Goal: Task Accomplishment & Management: Manage account settings

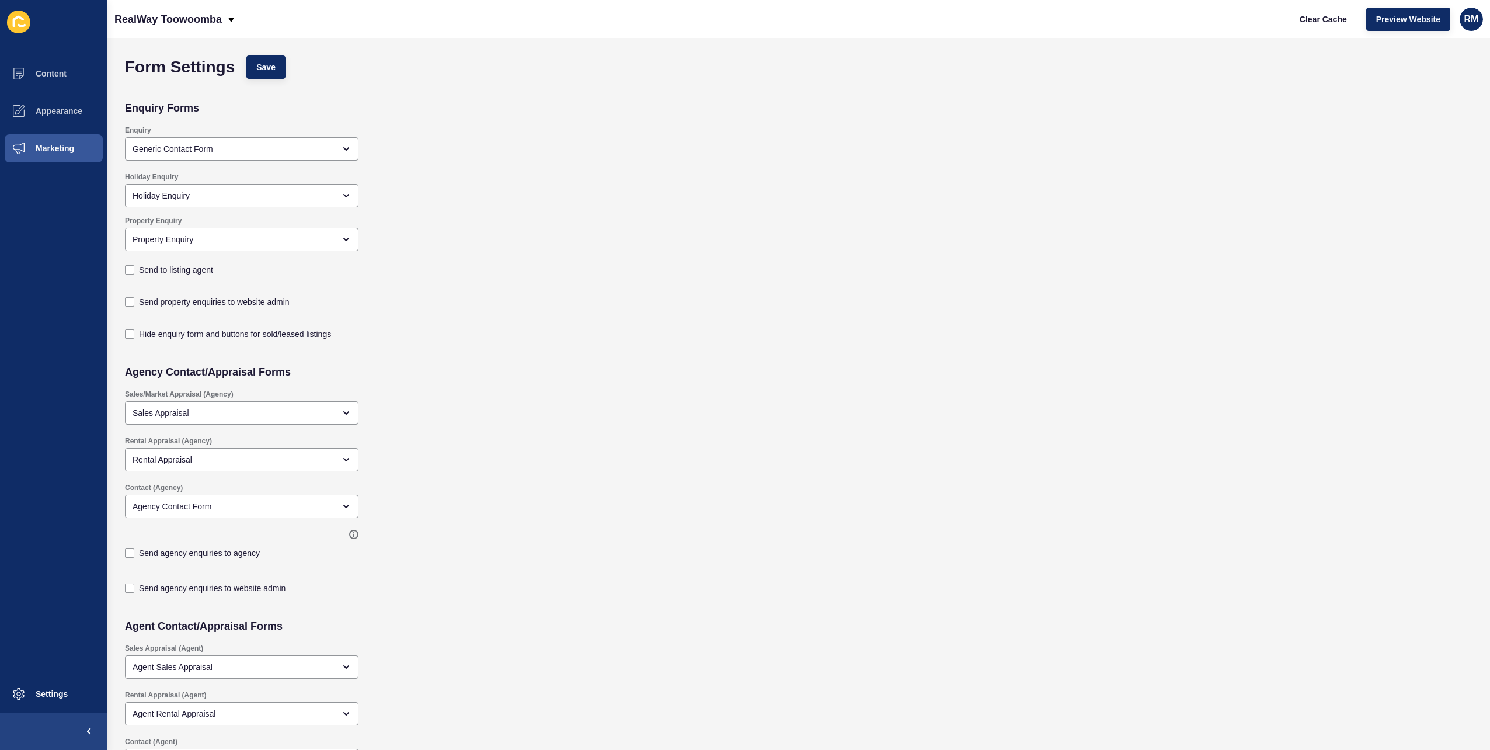
click at [510, 152] on div "Enquiry Generic Contact Form" at bounding box center [662, 143] width 1087 height 47
click at [835, 25] on button "Clear Cache" at bounding box center [1323, 19] width 67 height 23
click at [62, 62] on button "Content" at bounding box center [53, 73] width 107 height 37
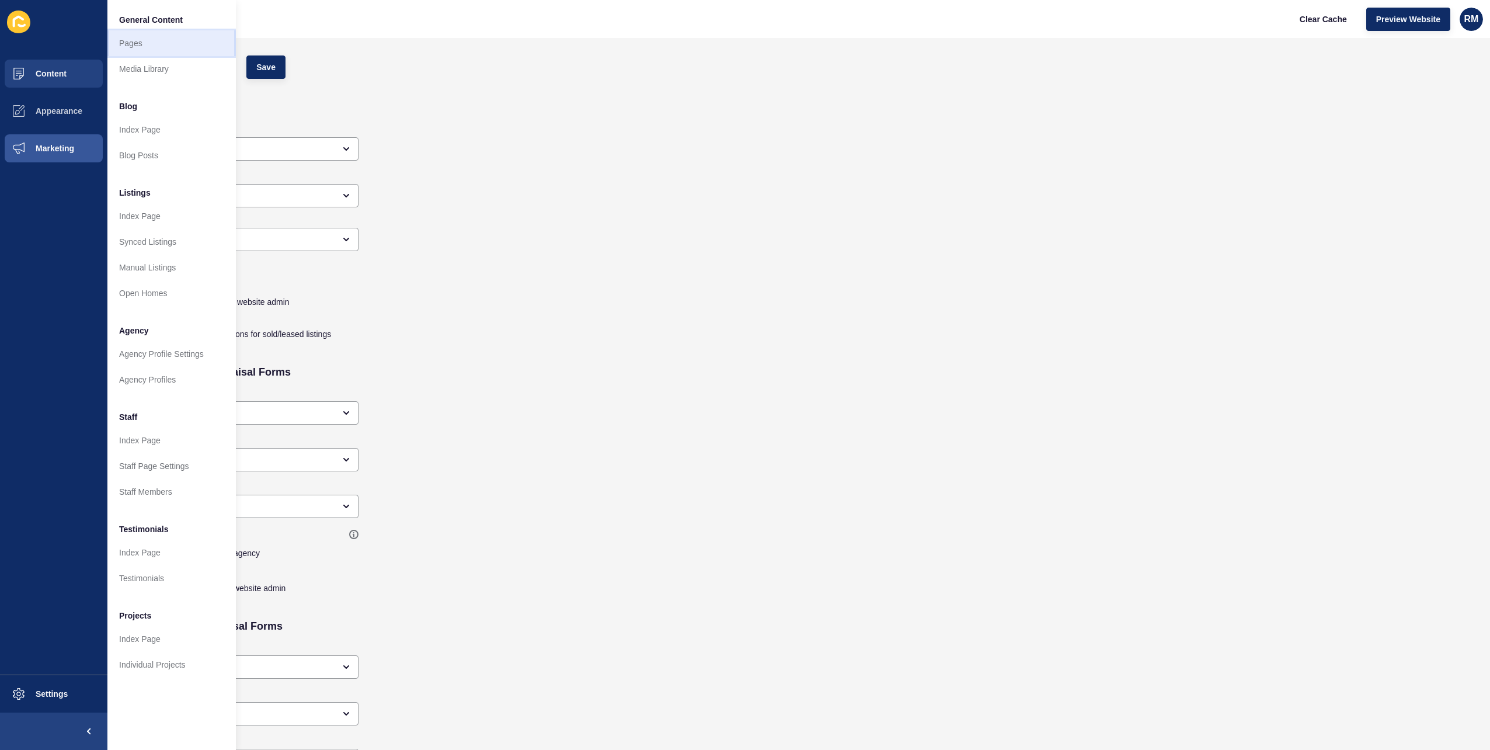
click at [170, 55] on link "Pages" at bounding box center [171, 43] width 128 height 26
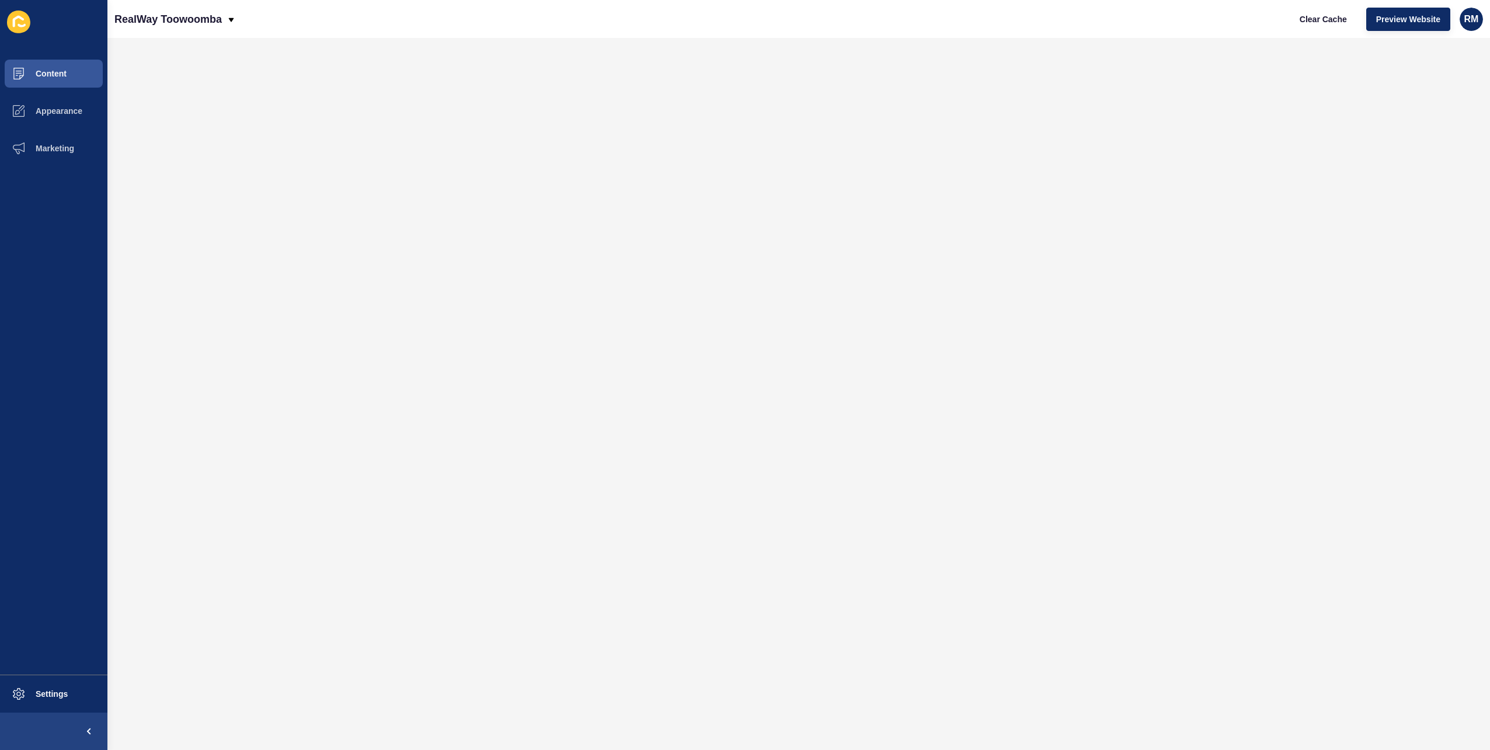
click at [58, 183] on ul "Content Appearance Marketing" at bounding box center [53, 364] width 107 height 619
click at [58, 156] on button "Marketing" at bounding box center [53, 148] width 107 height 37
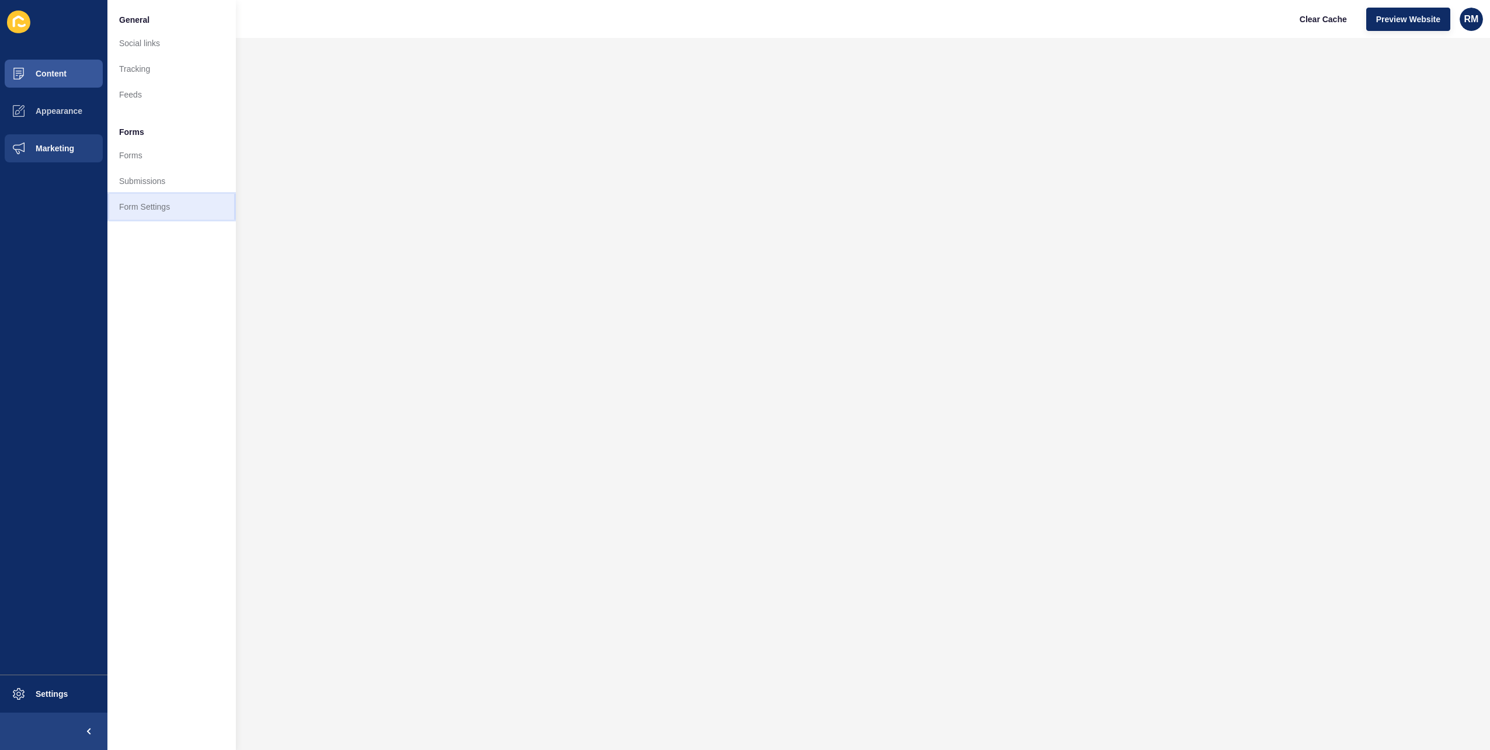
click at [168, 211] on link "Form Settings" at bounding box center [171, 207] width 128 height 26
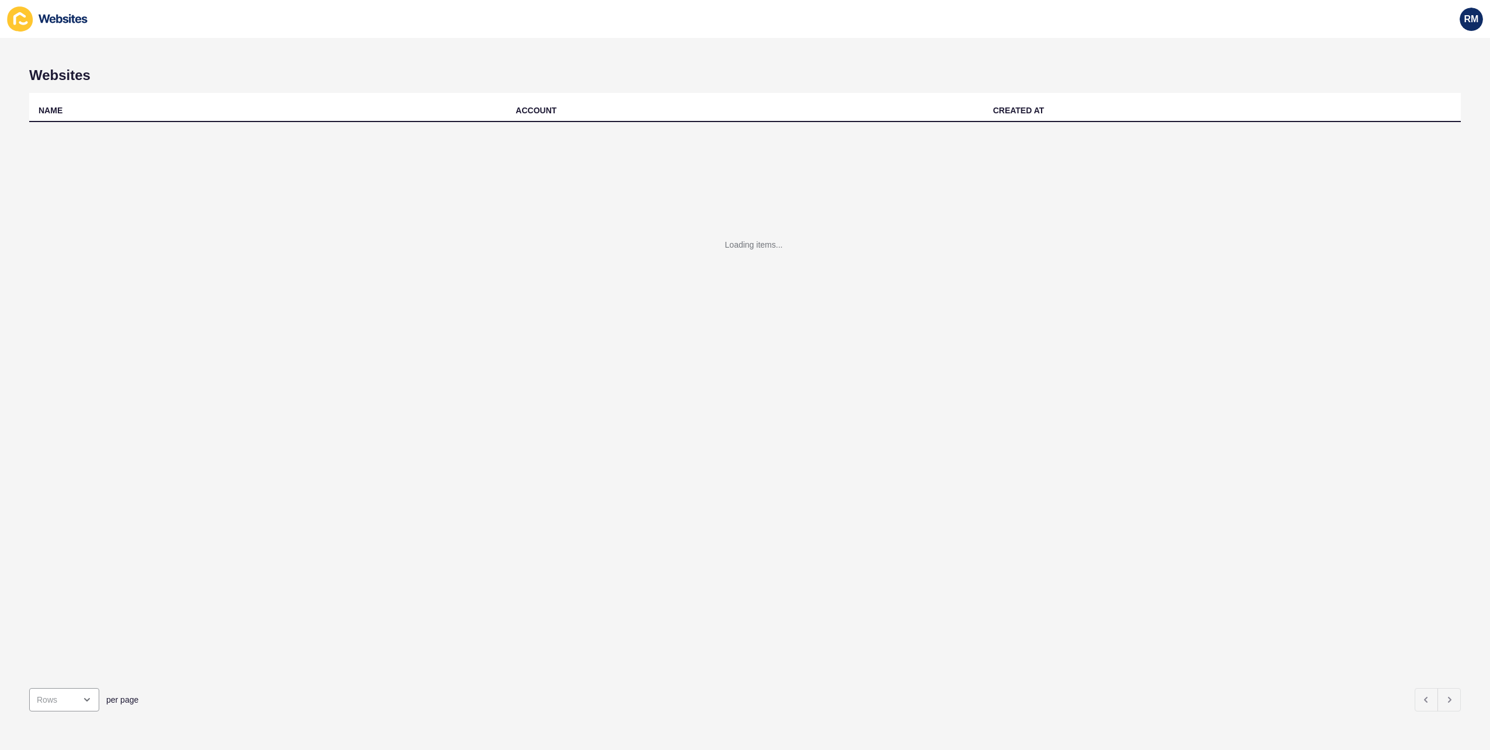
click at [552, 55] on div "Websites NAME ACCOUNT CREATED AT Loading items... per page" at bounding box center [745, 394] width 1490 height 712
click at [542, 59] on div "Websites NAME ACCOUNT CREATED AT Loading items... per page" at bounding box center [745, 394] width 1490 height 712
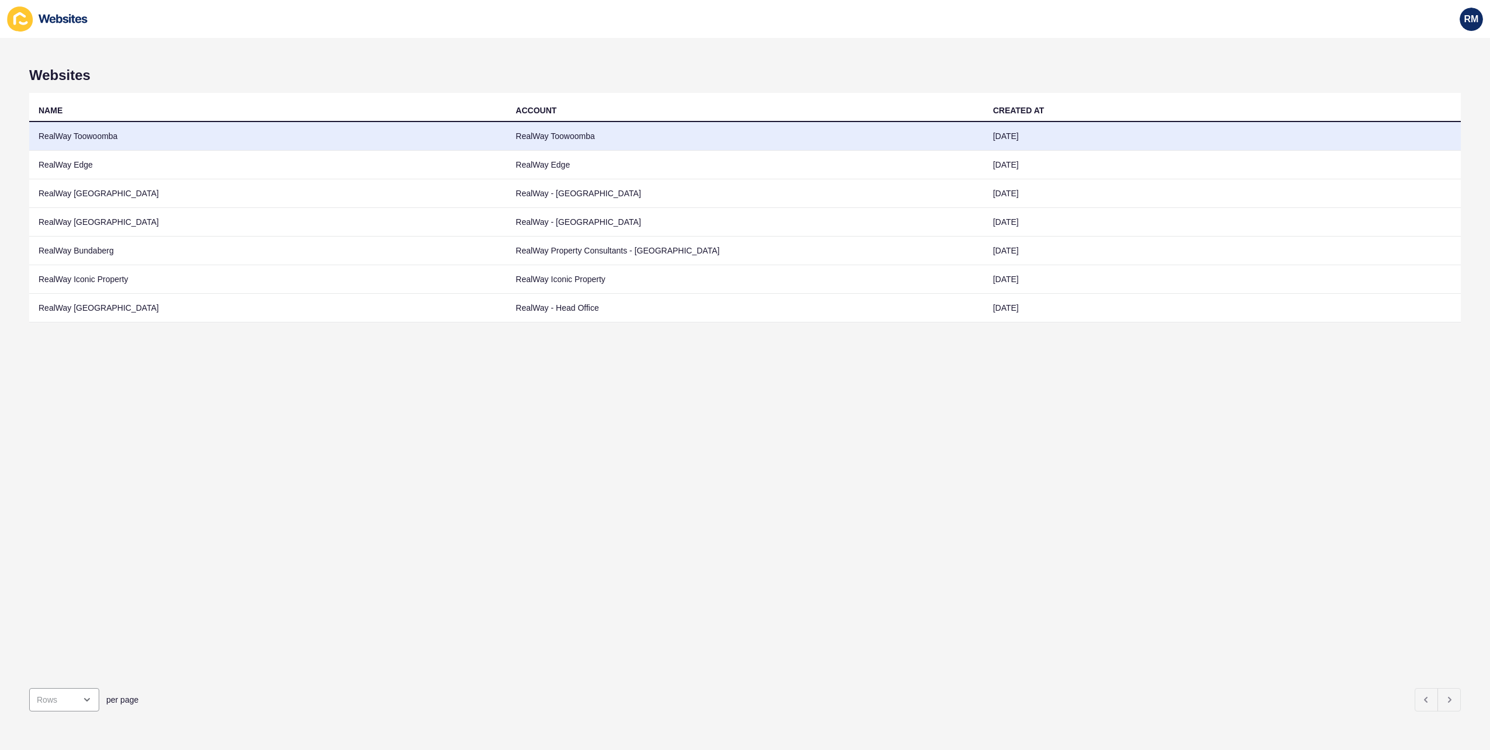
click at [133, 134] on td "RealWay Toowoomba" at bounding box center [267, 136] width 477 height 29
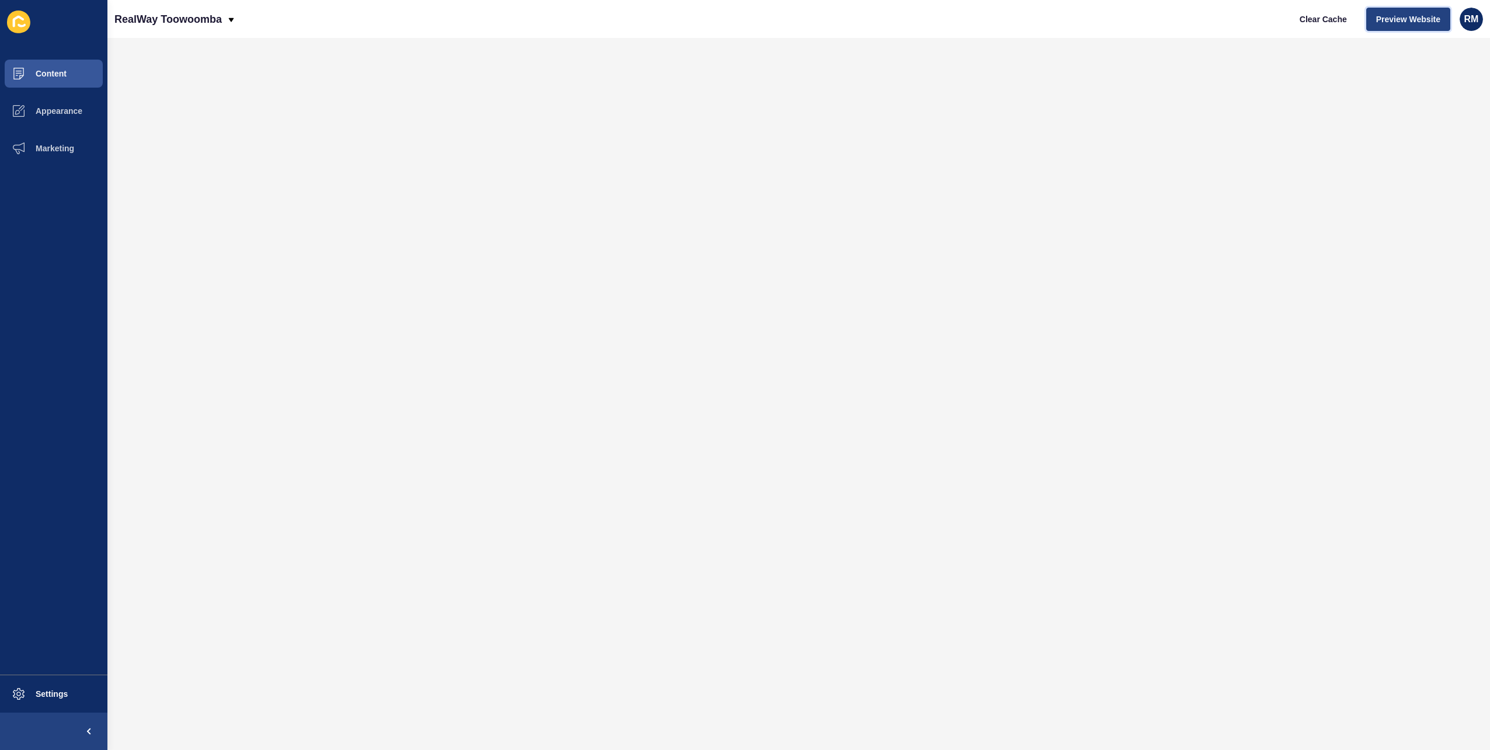
click at [1406, 16] on span "Preview Website" at bounding box center [1408, 19] width 64 height 12
click at [82, 73] on button "Content" at bounding box center [53, 73] width 107 height 37
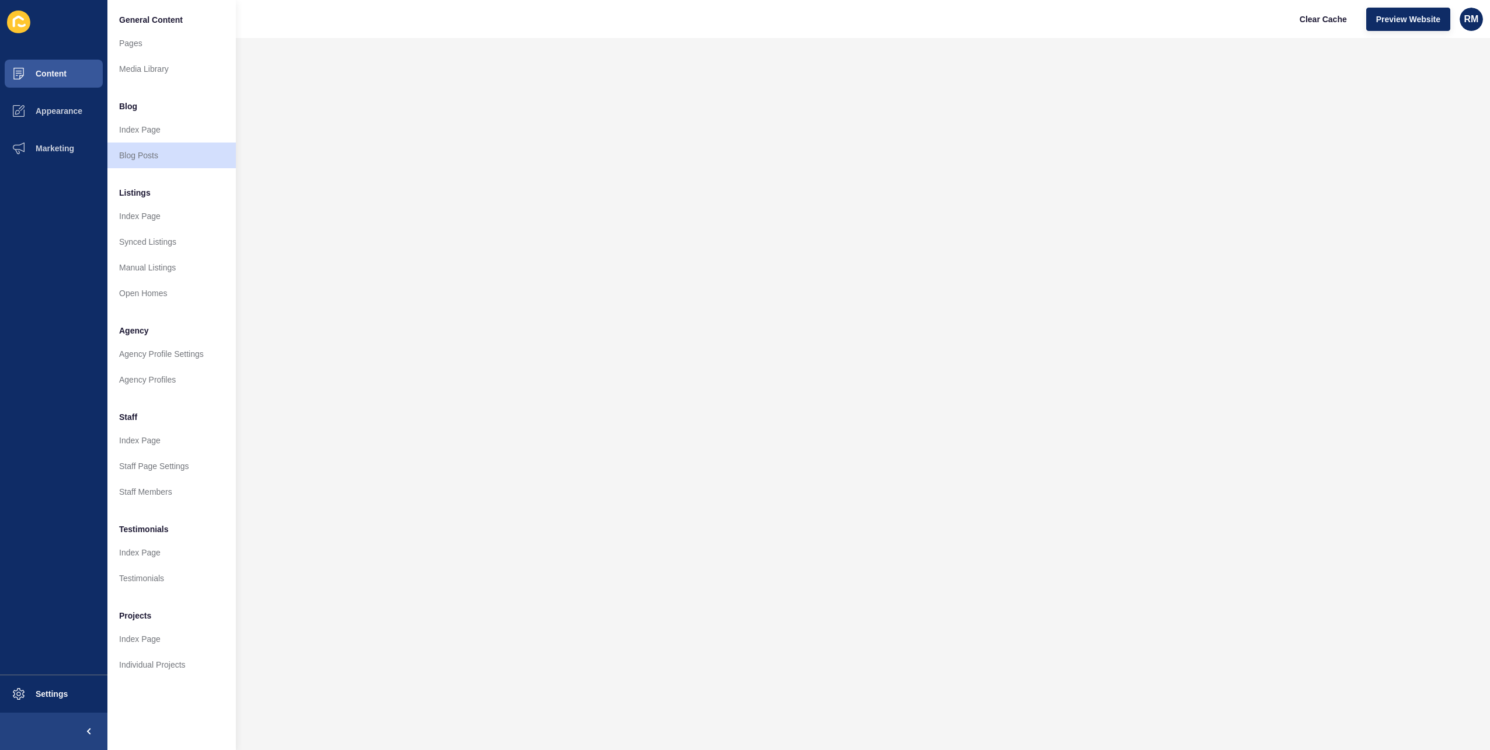
click at [76, 186] on ul "Content Appearance Marketing" at bounding box center [53, 364] width 107 height 619
click at [72, 139] on button "Marketing" at bounding box center [53, 148] width 107 height 37
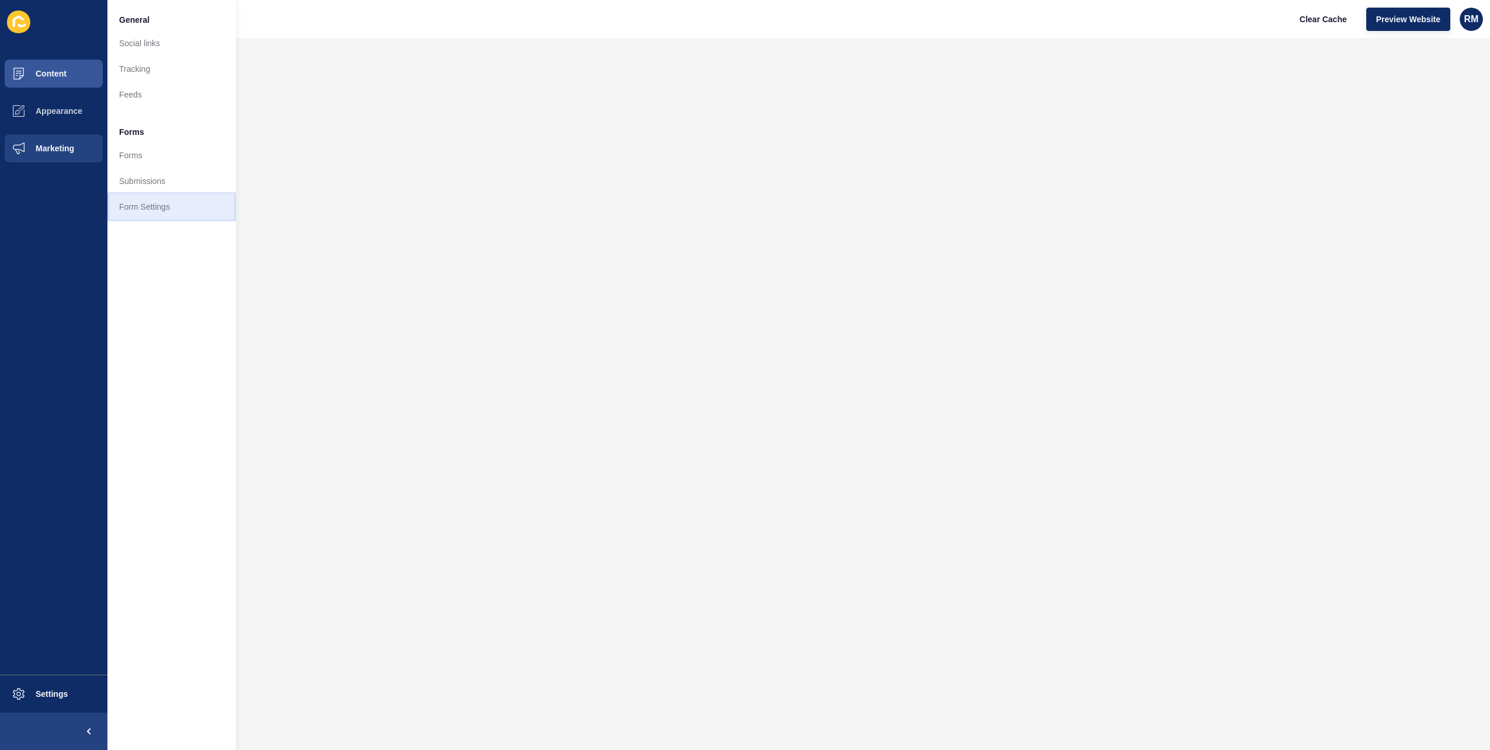
click at [156, 206] on link "Form Settings" at bounding box center [171, 207] width 128 height 26
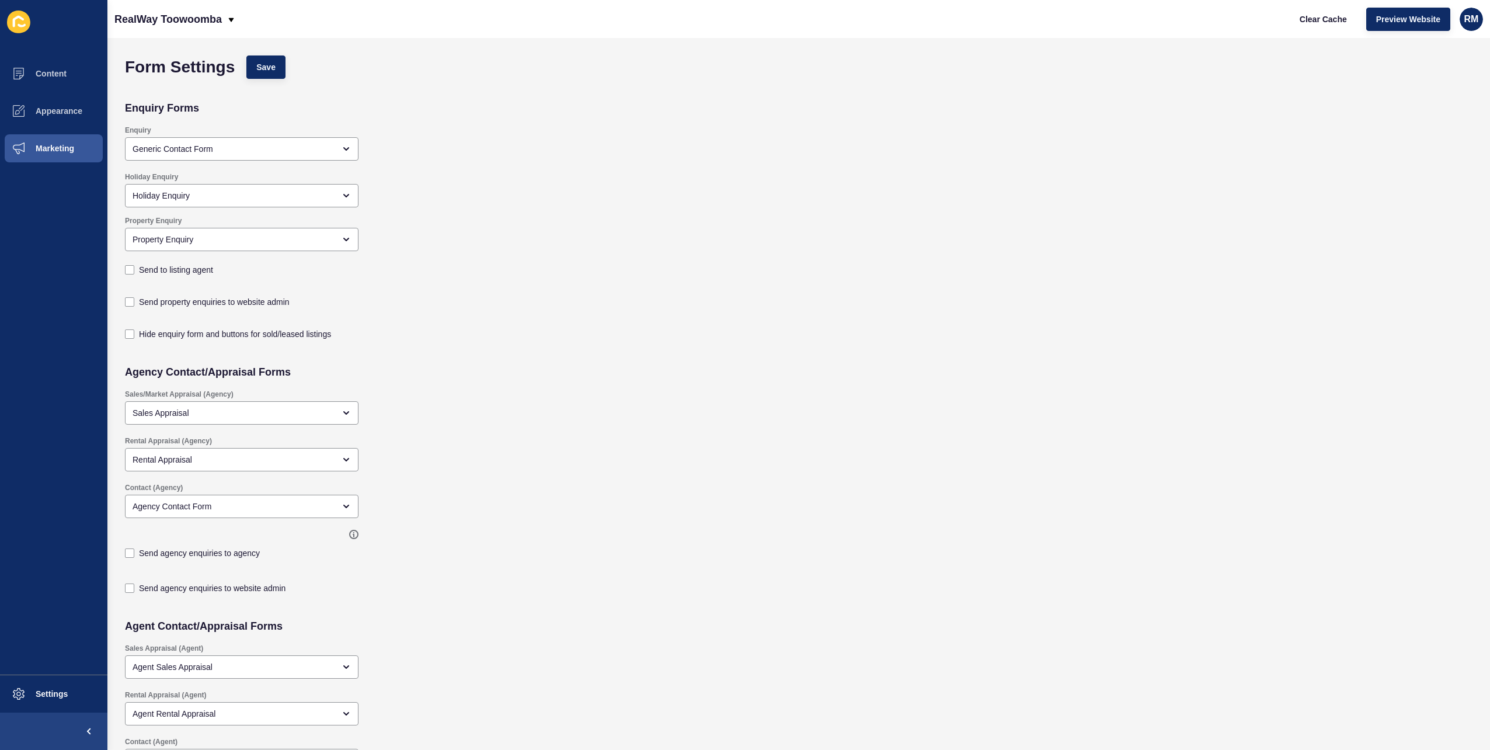
click at [440, 254] on div "Property Enquiry Property Enquiry Send to listing agent" at bounding box center [662, 247] width 1087 height 74
click at [151, 265] on label "Send to listing agent" at bounding box center [176, 270] width 74 height 12
click at [135, 266] on input "Send to listing agent" at bounding box center [131, 270] width 8 height 8
checkbox input "true"
click at [154, 304] on label "Send property enquiries to website admin" at bounding box center [214, 302] width 151 height 12
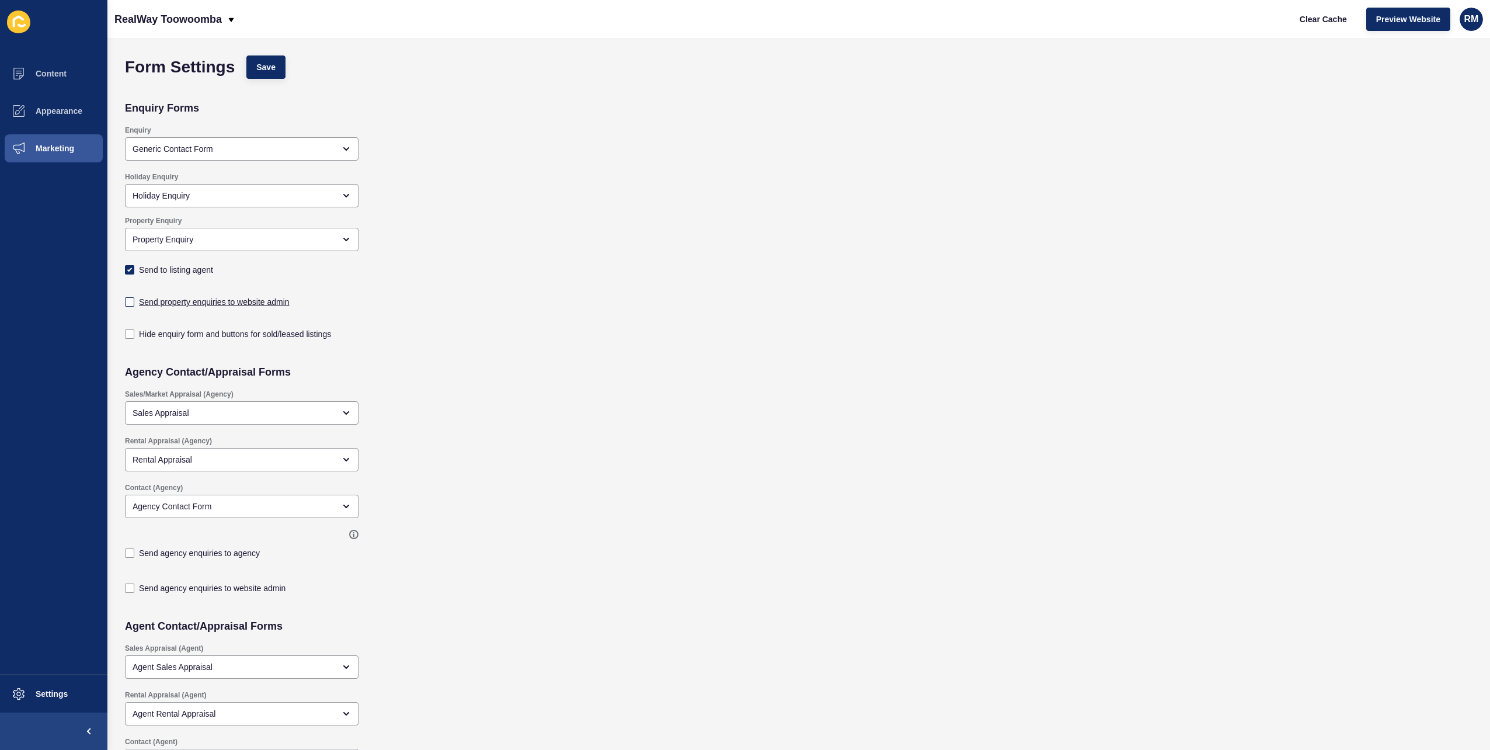
click at [135, 304] on input "Send property enquiries to website admin" at bounding box center [131, 302] width 8 height 8
checkbox input "true"
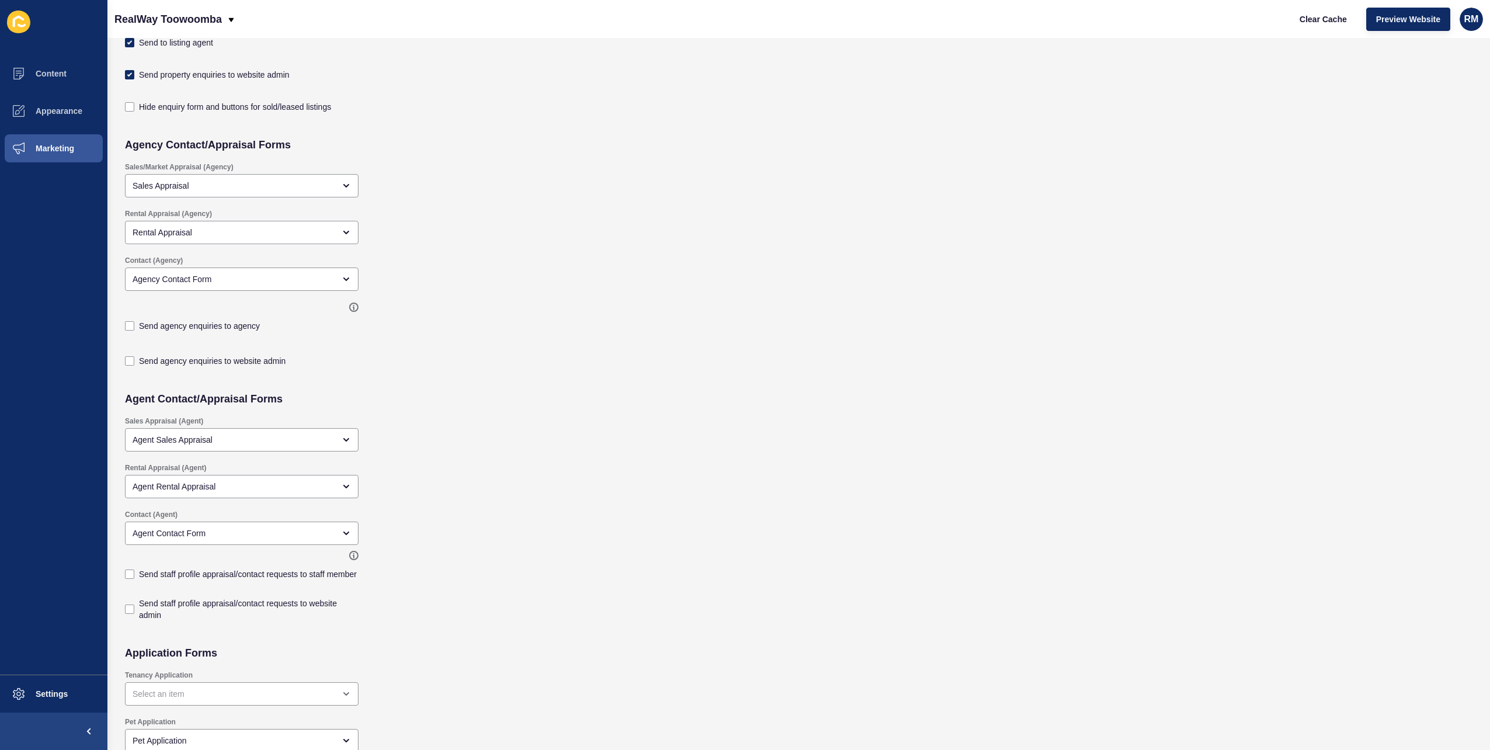
scroll to position [234, 0]
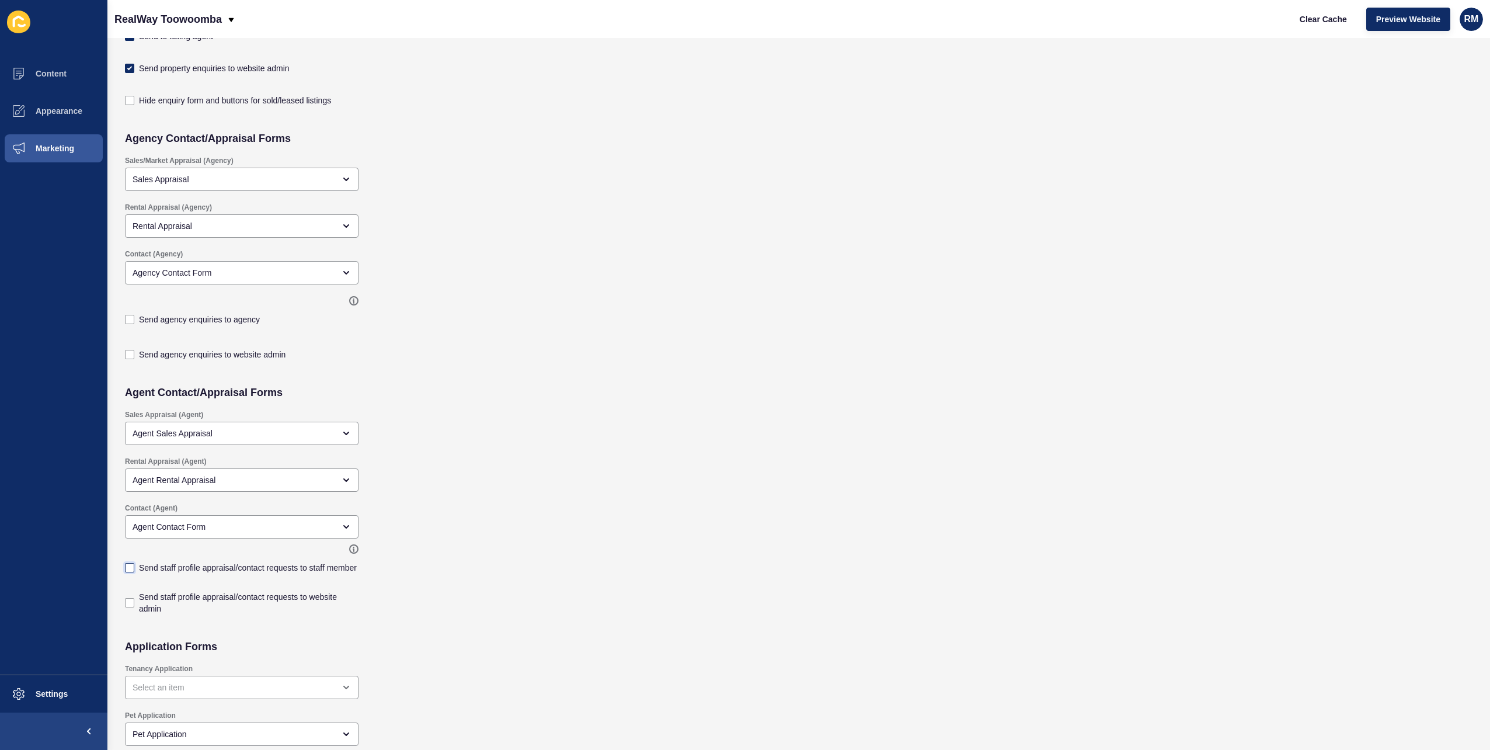
click at [127, 564] on label at bounding box center [129, 567] width 9 height 9
checkbox input "true"
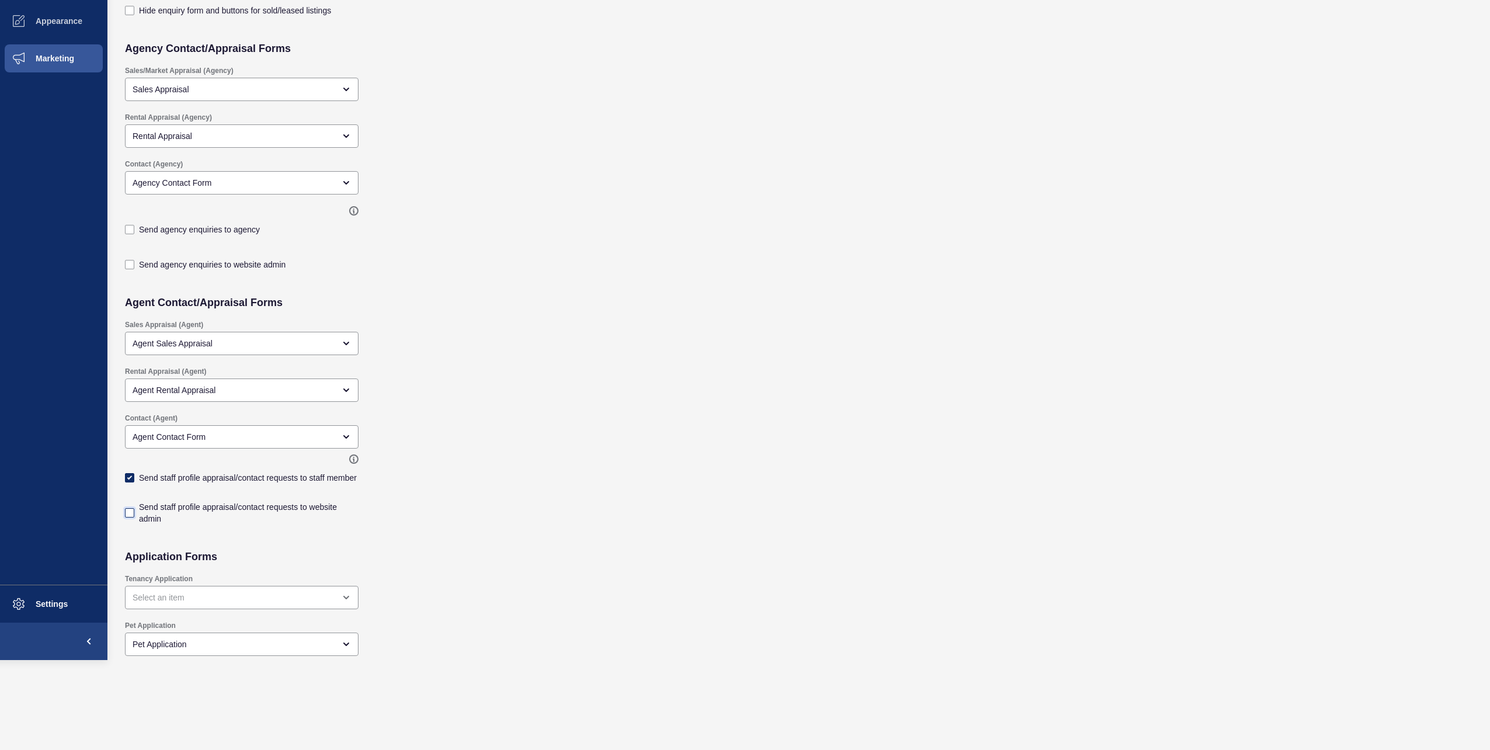
click at [131, 513] on label at bounding box center [129, 512] width 9 height 9
click at [131, 743] on input "Send staff profile appraisal/contact requests to website admin" at bounding box center [131, 747] width 8 height 8
checkbox input "true"
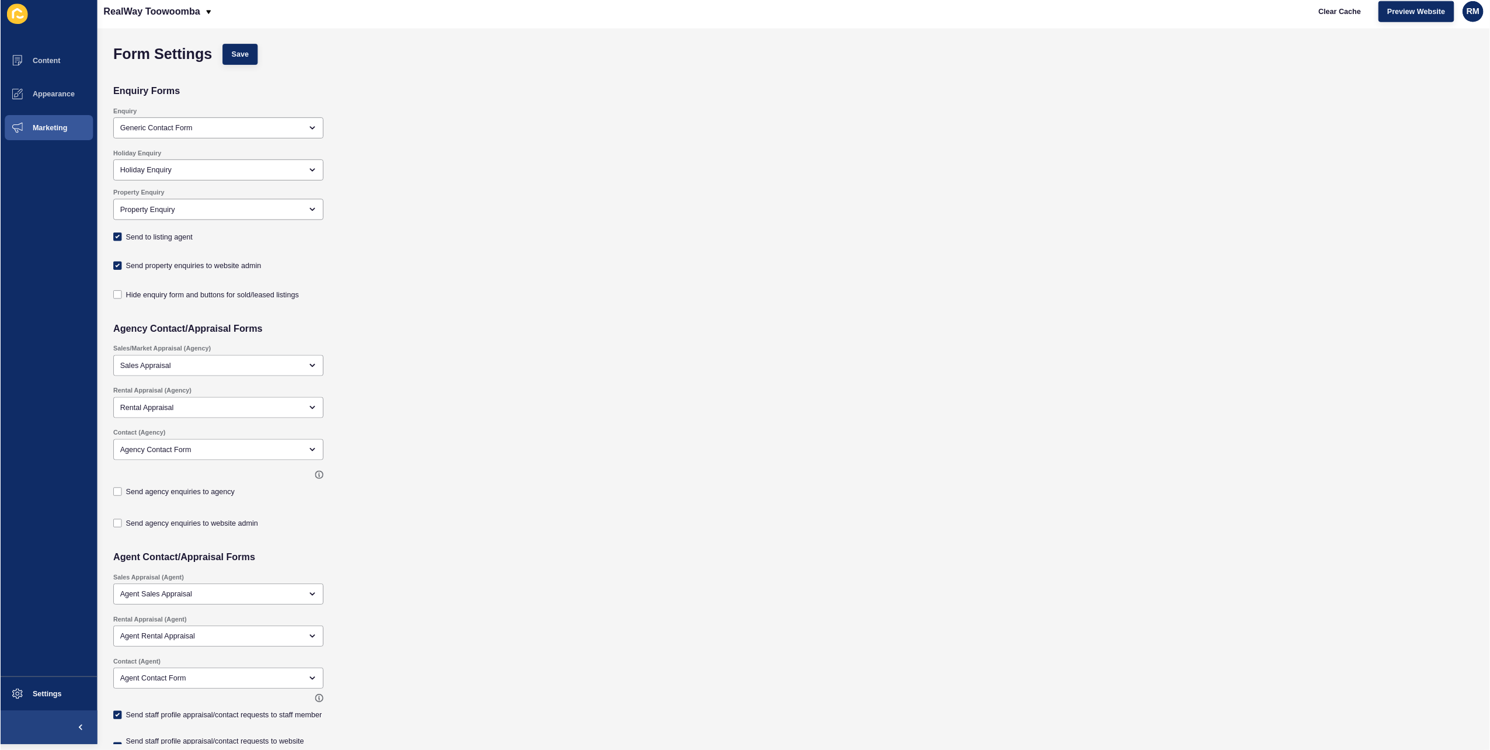
scroll to position [0, 0]
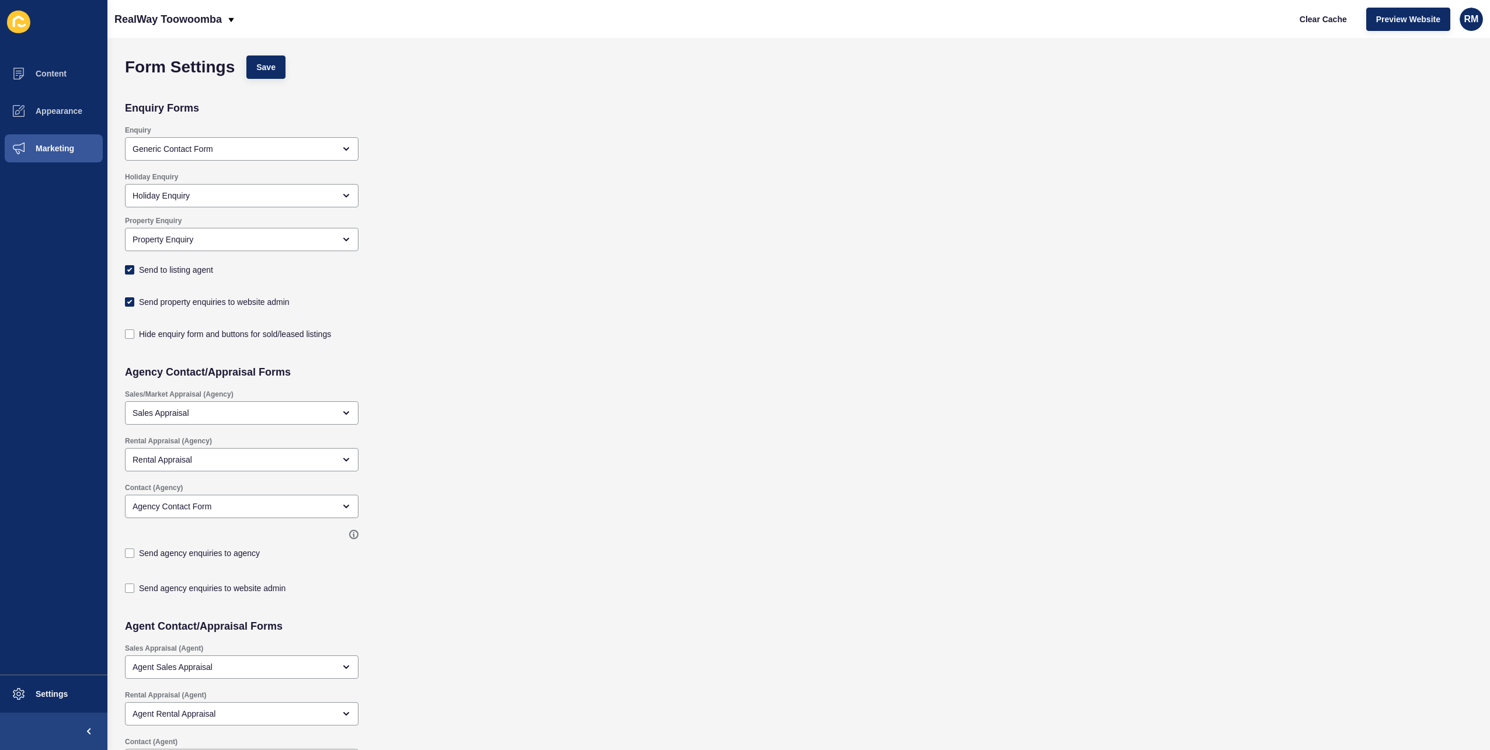
click at [285, 67] on div "Form Settings Save" at bounding box center [662, 67] width 1087 height 35
click at [277, 67] on button "Save" at bounding box center [265, 66] width 39 height 23
click at [562, 287] on div "Send property enquiries to website admin" at bounding box center [662, 300] width 1087 height 32
click at [510, 189] on div "Holiday Enquiry Holiday Enquiry" at bounding box center [662, 188] width 1087 height 44
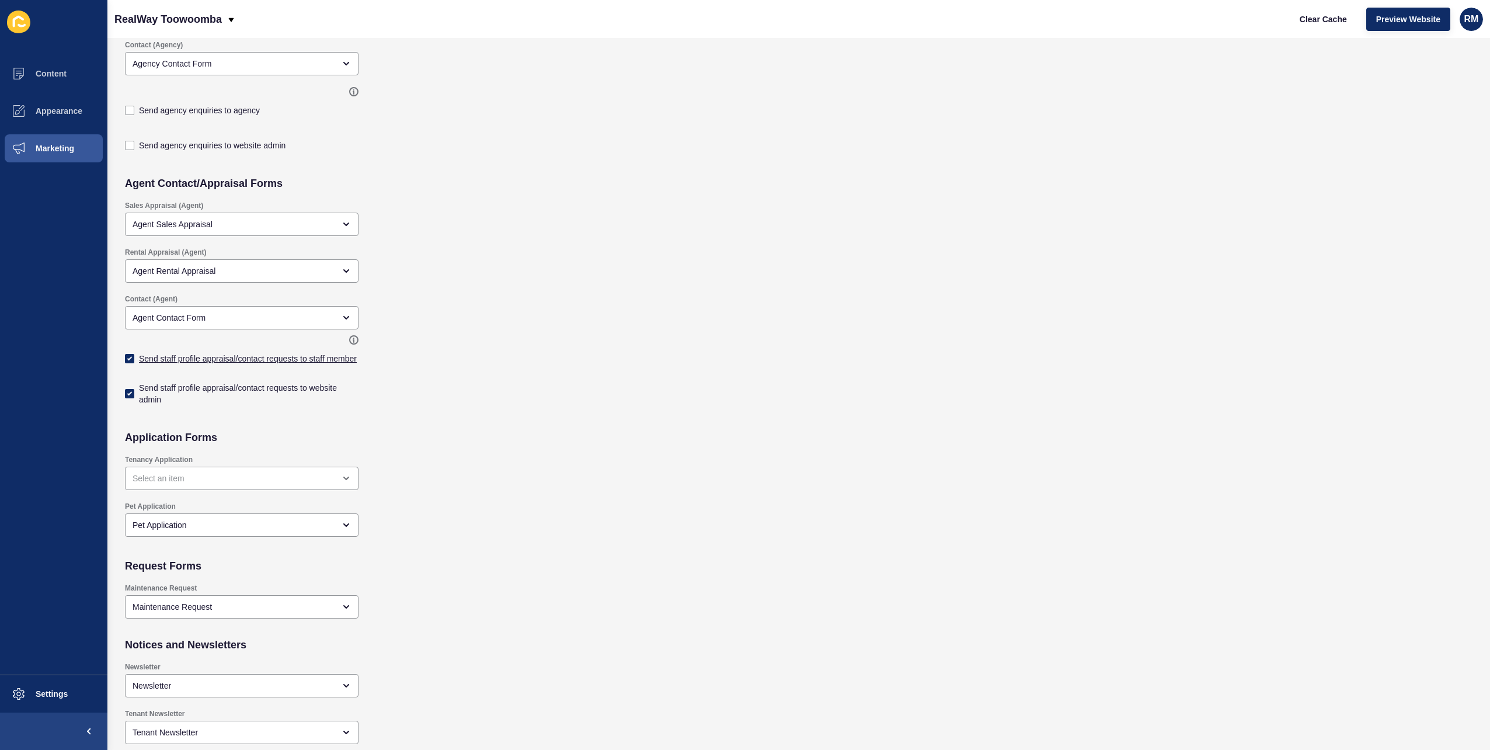
scroll to position [151, 0]
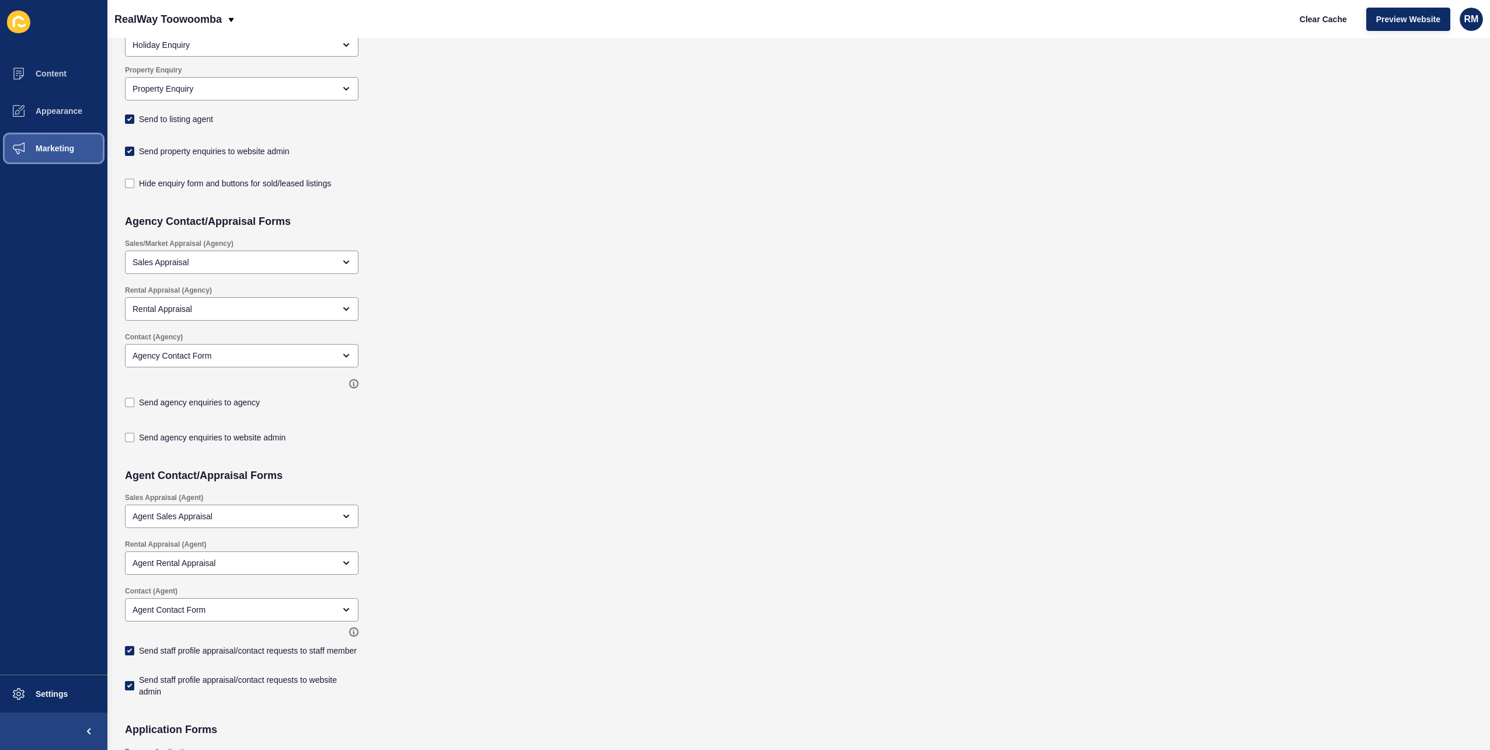
click at [62, 153] on button "Marketing" at bounding box center [53, 148] width 107 height 37
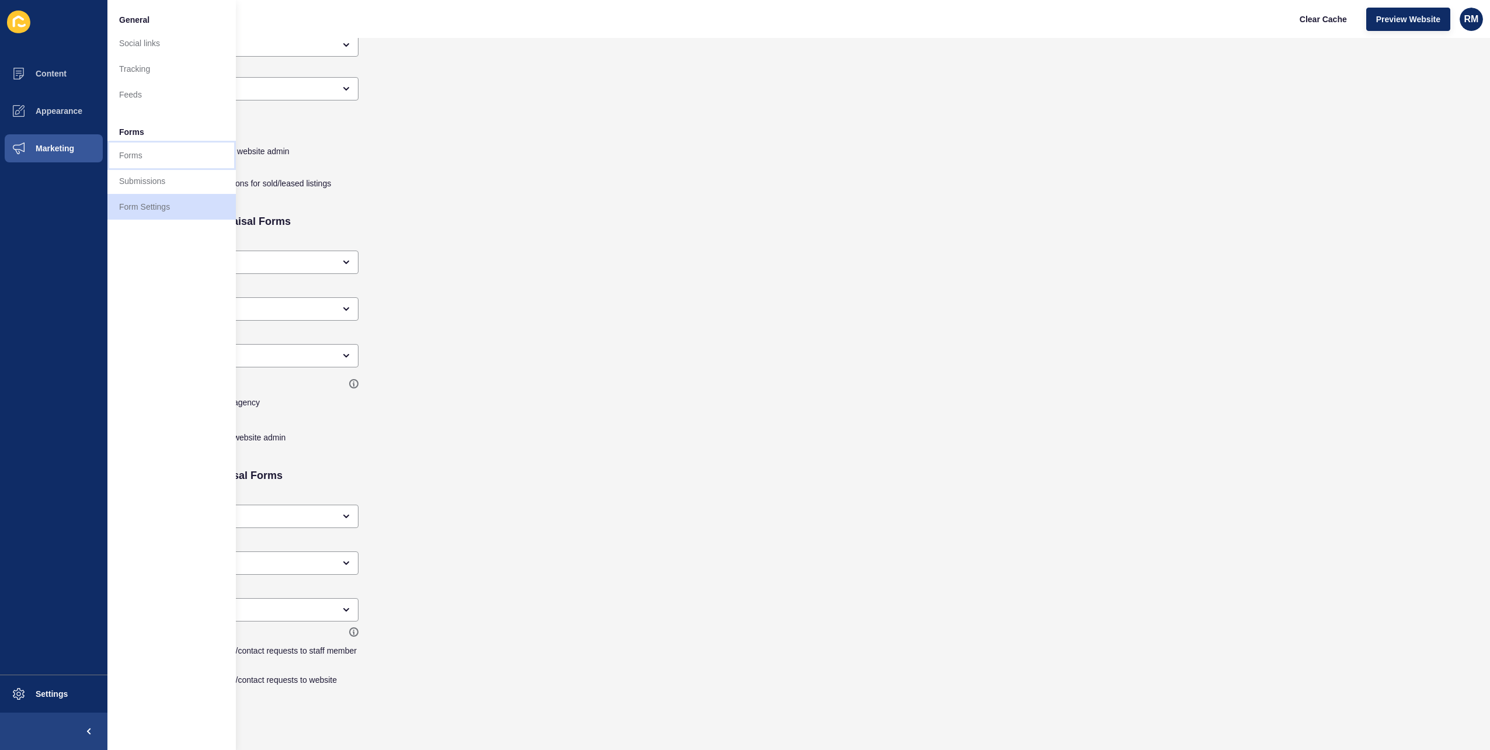
click at [155, 155] on link "Forms" at bounding box center [171, 155] width 128 height 26
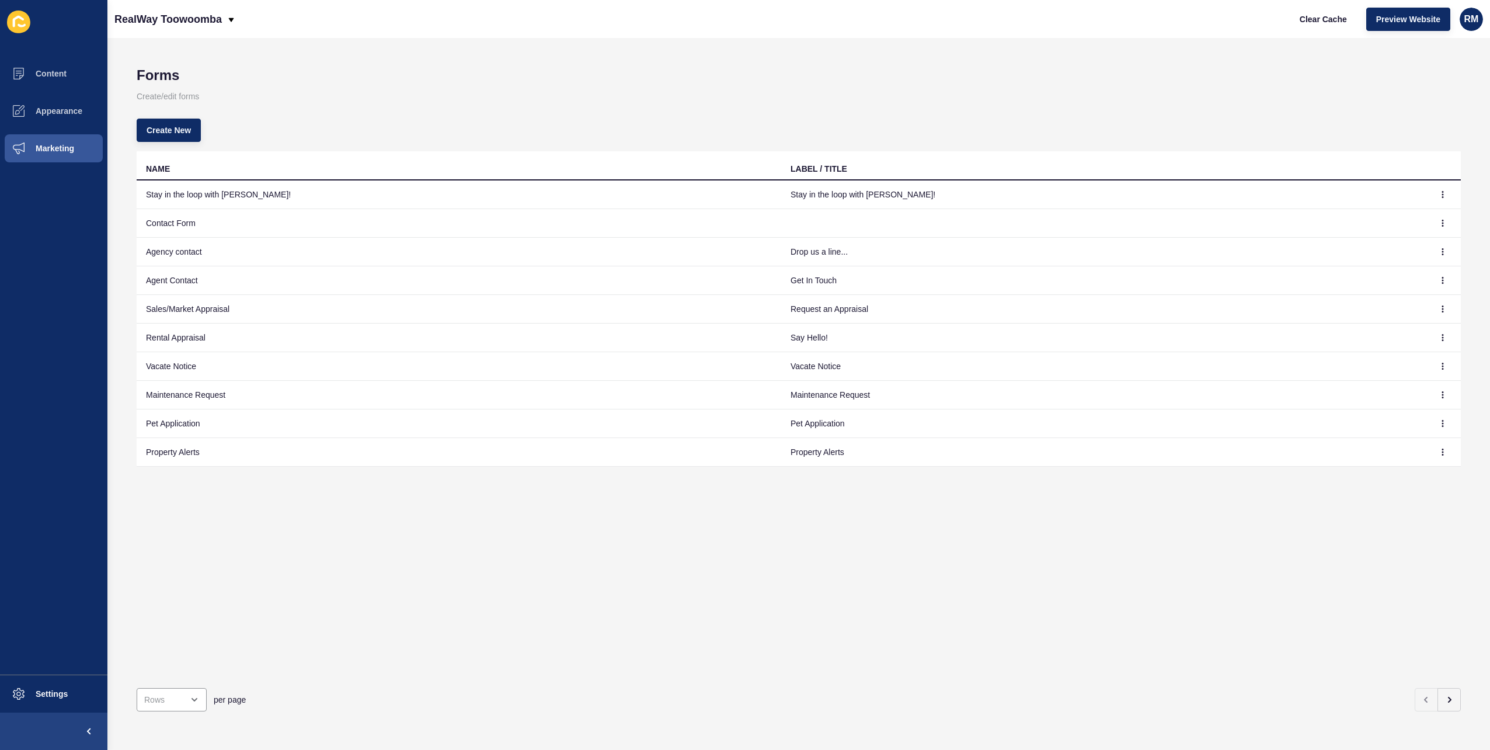
click at [451, 71] on h1 "Forms" at bounding box center [799, 75] width 1324 height 16
click at [530, 74] on h1 "Forms" at bounding box center [799, 75] width 1324 height 16
click at [871, 190] on td "Stay in the loop with Elliot!" at bounding box center [1103, 194] width 645 height 29
click at [889, 192] on td "Stay in the loop with Elliot!" at bounding box center [1103, 194] width 645 height 29
drag, startPoint x: 767, startPoint y: 189, endPoint x: 752, endPoint y: 189, distance: 14.6
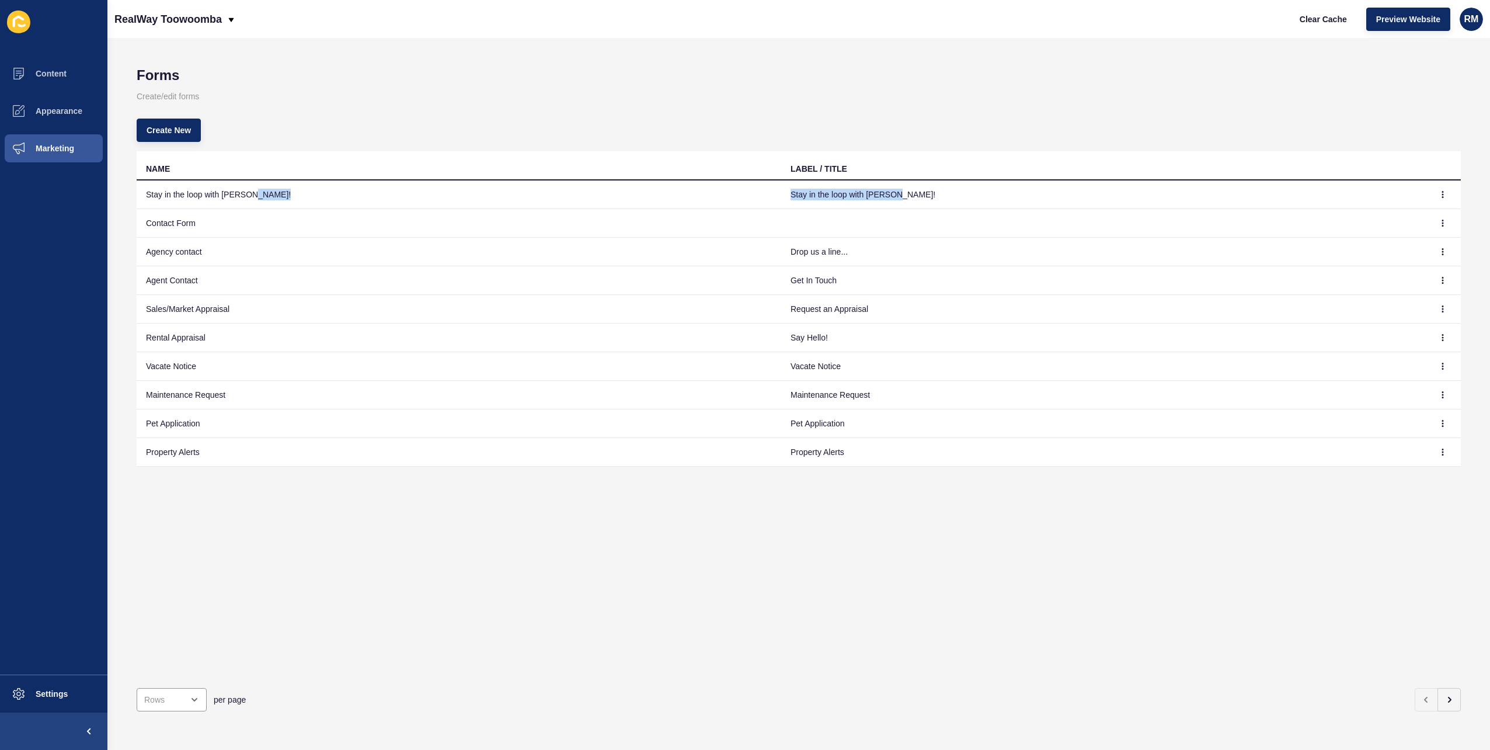
click at [752, 189] on tr "Stay in the loop with Elliot! Stay in the loop with Elliot!" at bounding box center [799, 194] width 1324 height 29
click at [752, 189] on td "Stay in the loop with Elliot!" at bounding box center [459, 194] width 645 height 29
click at [632, 65] on div "Forms Create/edit forms Create New NAME LABEL / TITLE Stay in the loop with Ell…" at bounding box center [798, 394] width 1382 height 712
click at [1444, 695] on icon "button" at bounding box center [1448, 699] width 9 height 9
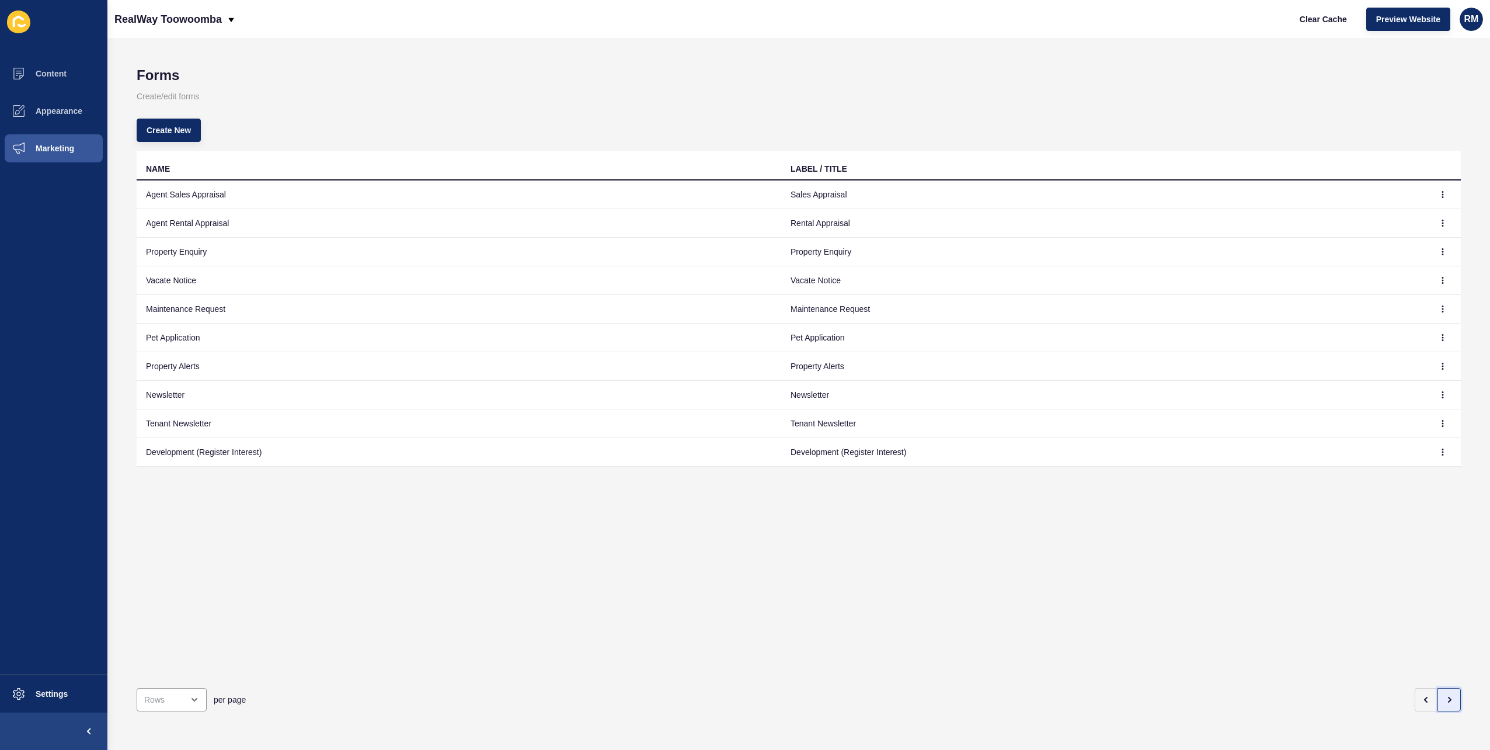
click at [1444, 695] on icon "button" at bounding box center [1448, 699] width 9 height 9
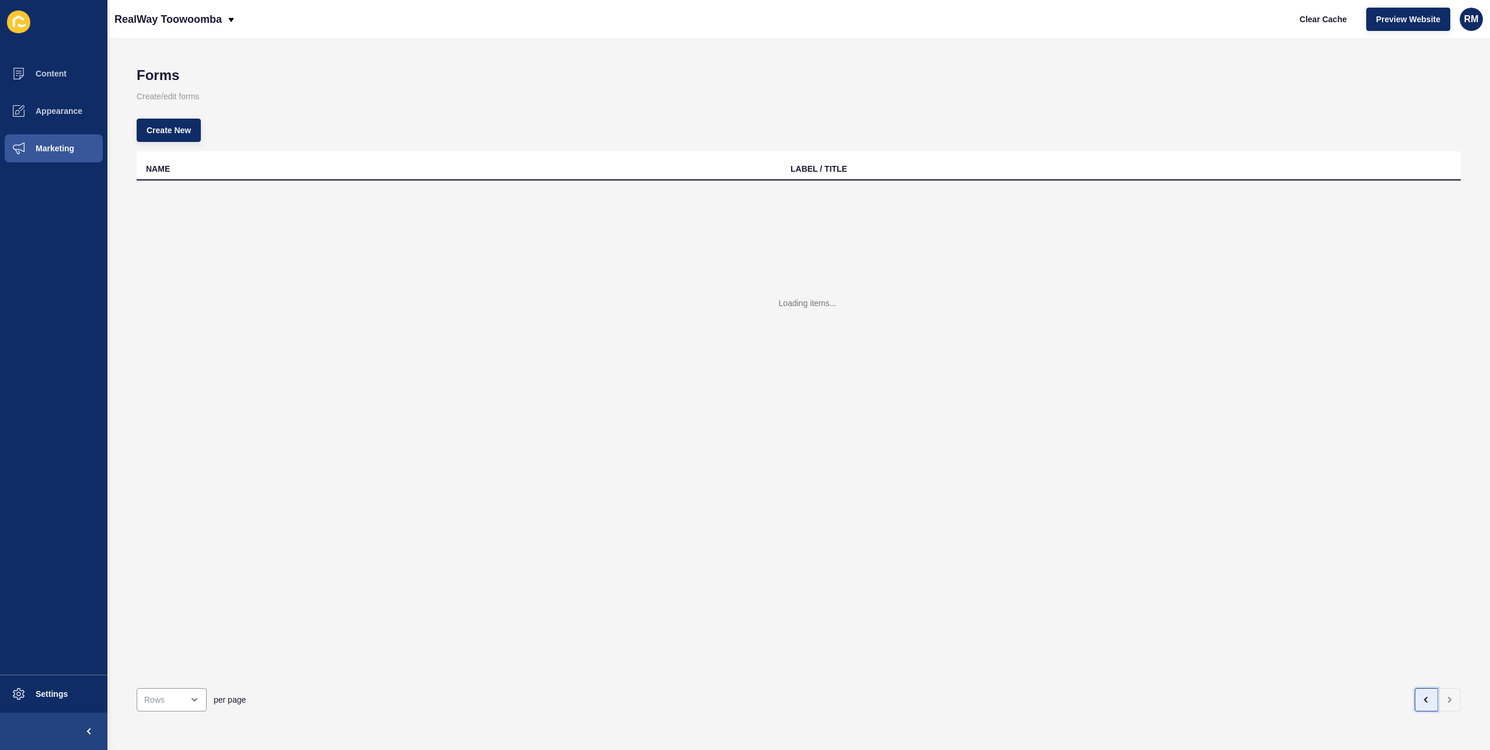
click at [1425, 692] on button "button" at bounding box center [1426, 699] width 23 height 23
click at [1424, 692] on button "button" at bounding box center [1426, 699] width 23 height 23
click at [61, 151] on span "Marketing" at bounding box center [36, 148] width 76 height 9
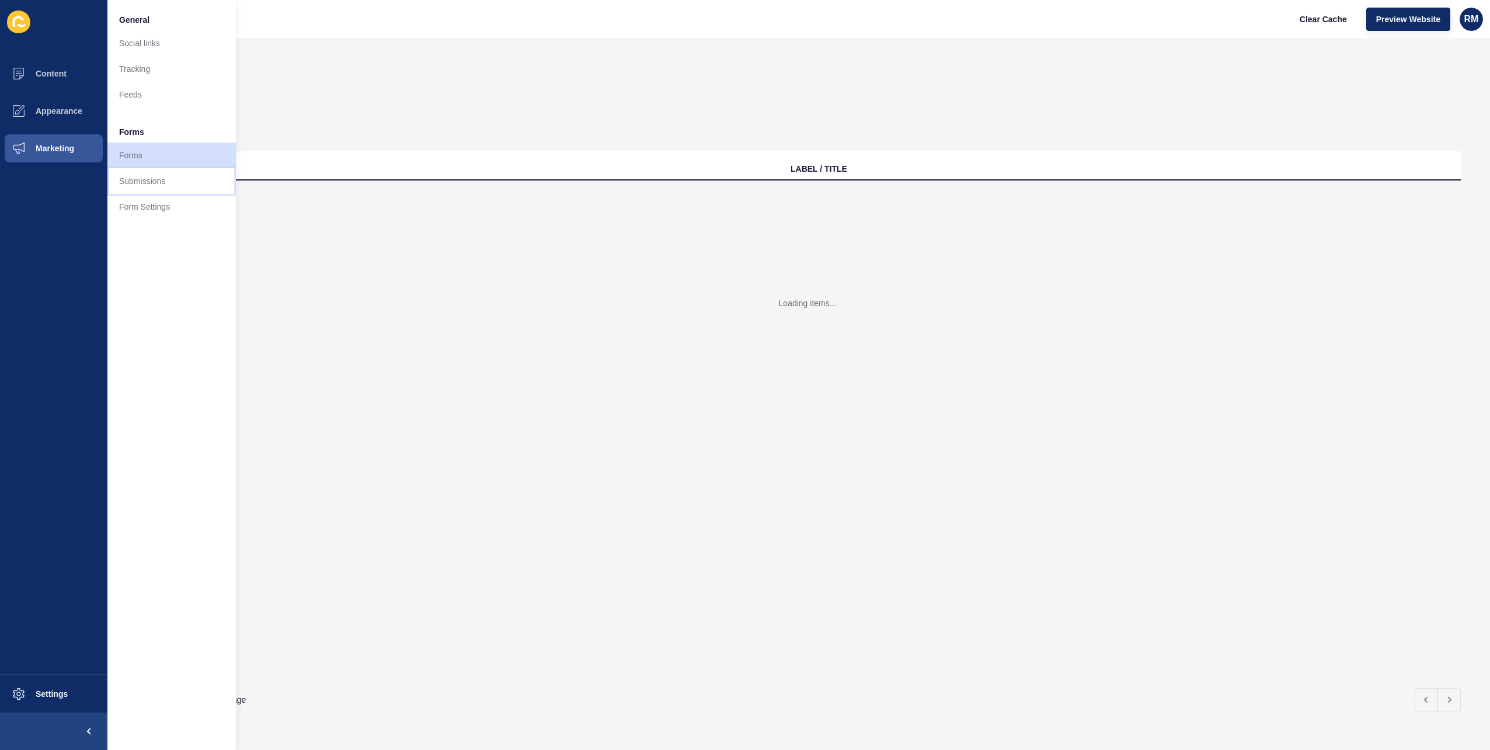
click at [163, 176] on link "Submissions" at bounding box center [171, 181] width 128 height 26
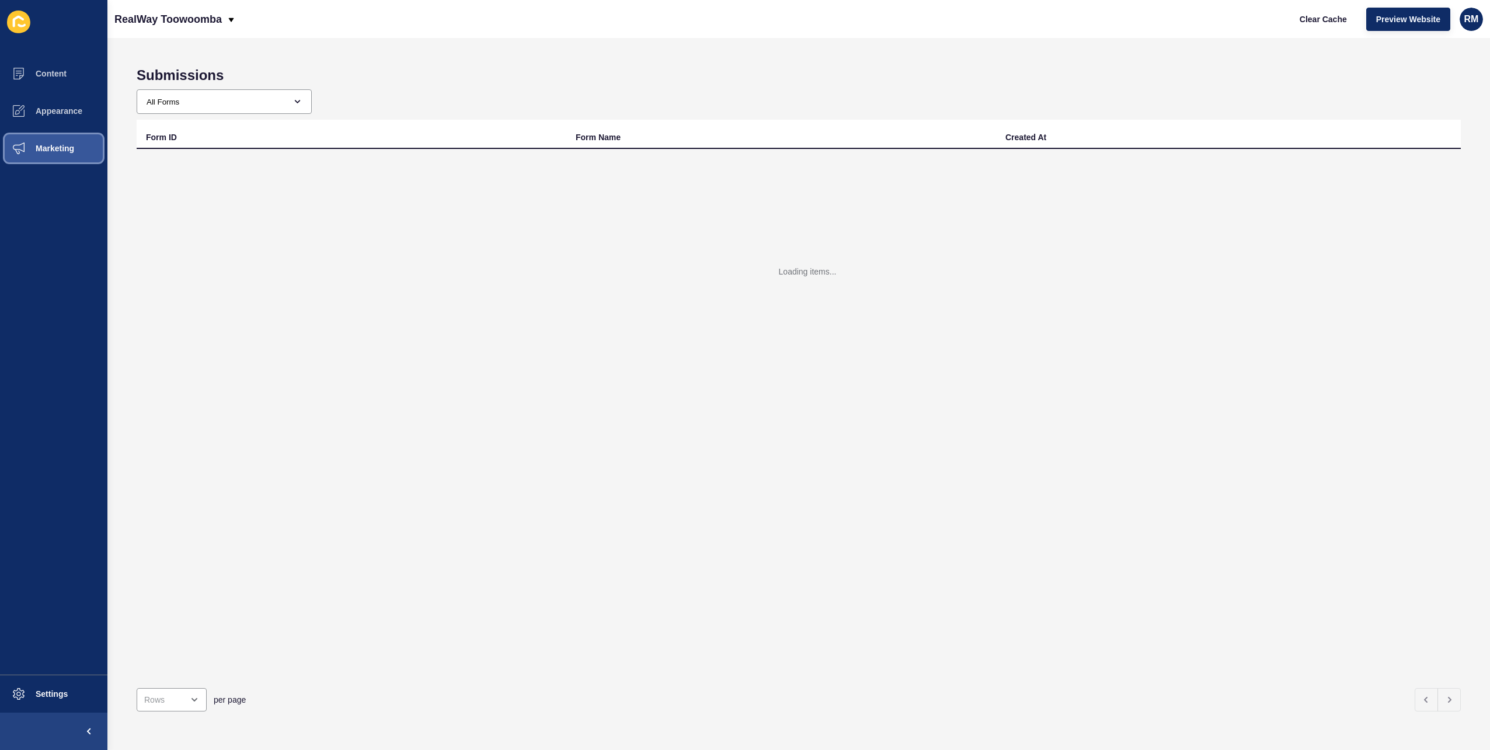
click at [89, 158] on button "Marketing" at bounding box center [53, 148] width 107 height 37
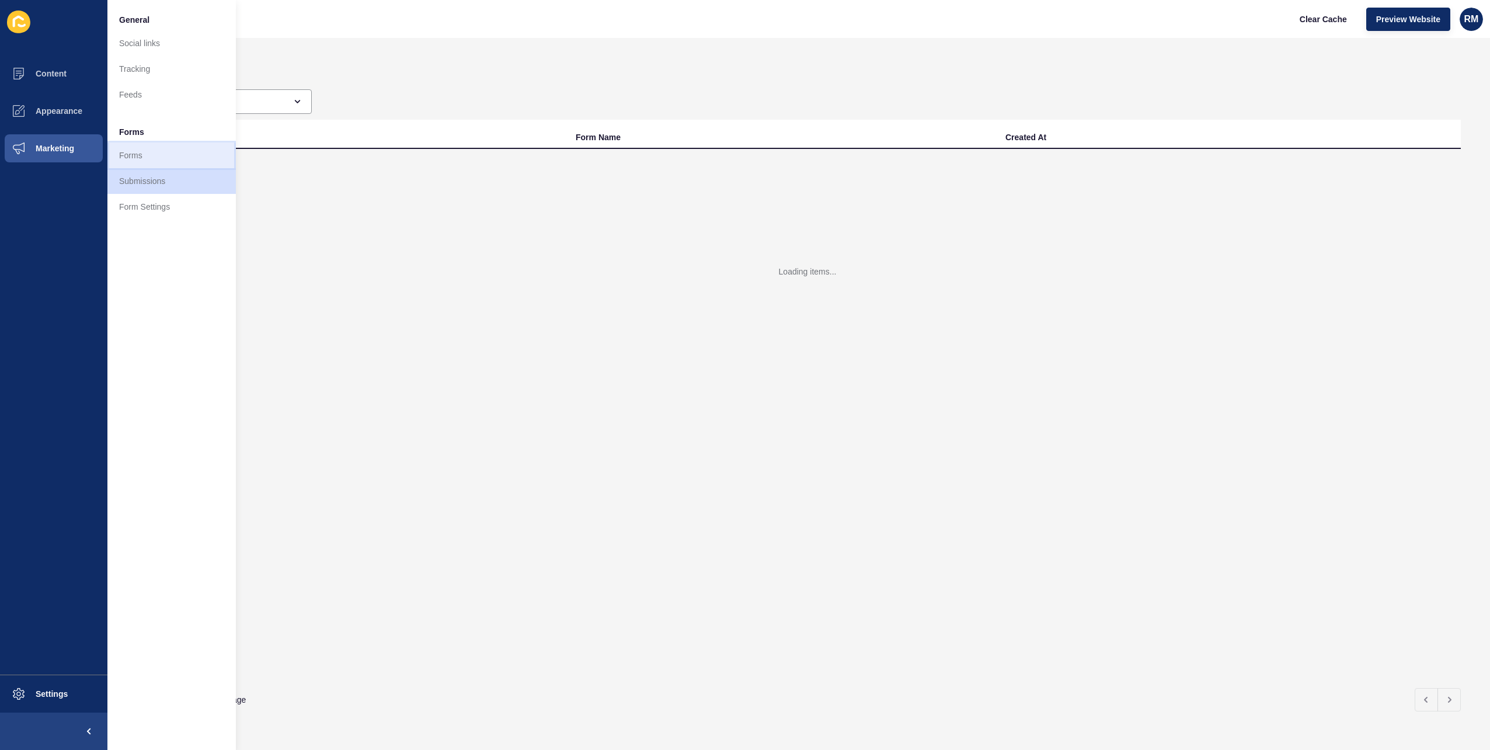
click at [148, 161] on link "Forms" at bounding box center [171, 155] width 128 height 26
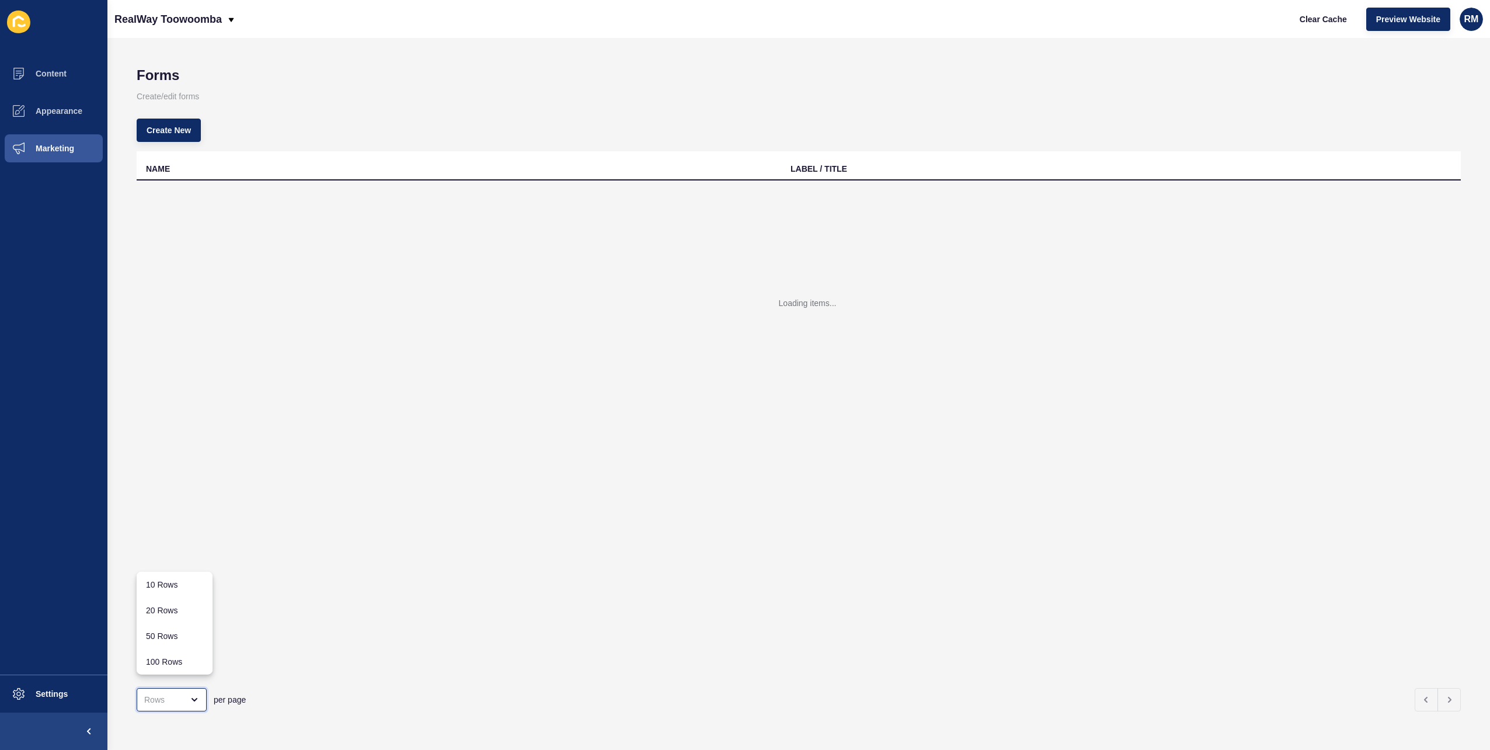
click at [159, 694] on div "close menu" at bounding box center [163, 700] width 39 height 12
click at [189, 629] on div "50 Rows" at bounding box center [175, 636] width 76 height 26
type input "50 Rows"
click at [723, 62] on div "Forms Create/edit forms Create New NAME LABEL / TITLE Loading items... 50 Rows …" at bounding box center [798, 394] width 1382 height 712
click at [632, 79] on h1 "Forms" at bounding box center [799, 75] width 1324 height 16
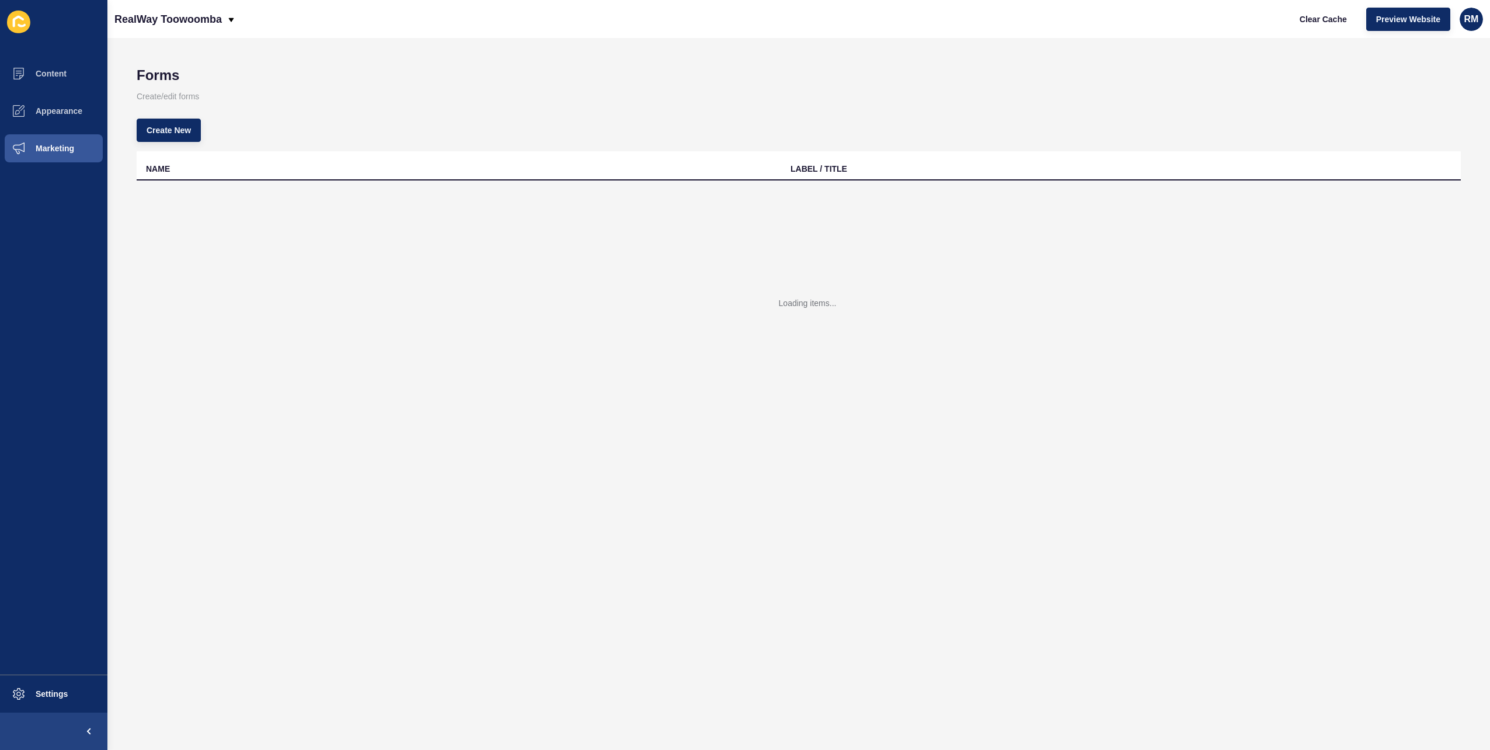
click at [901, 107] on p "Create/edit forms" at bounding box center [799, 96] width 1324 height 26
drag, startPoint x: 782, startPoint y: 168, endPoint x: 920, endPoint y: 176, distance: 138.1
click at [920, 176] on th "LABEL / TITLE" at bounding box center [1103, 165] width 645 height 29
drag, startPoint x: 920, startPoint y: 176, endPoint x: 906, endPoint y: 114, distance: 63.6
click at [906, 114] on div "Create New" at bounding box center [799, 130] width 1324 height 42
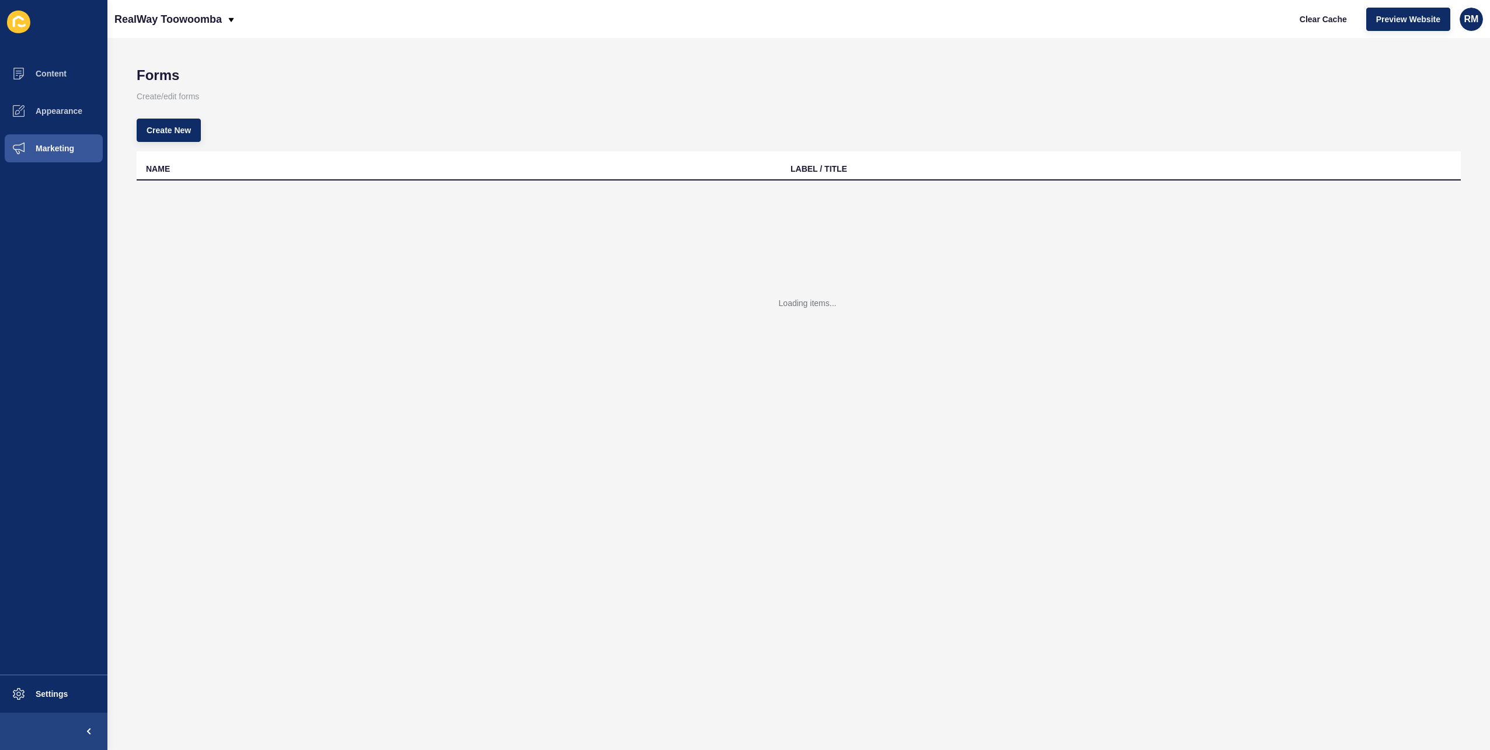
click at [465, 94] on p "Create/edit forms" at bounding box center [799, 96] width 1324 height 26
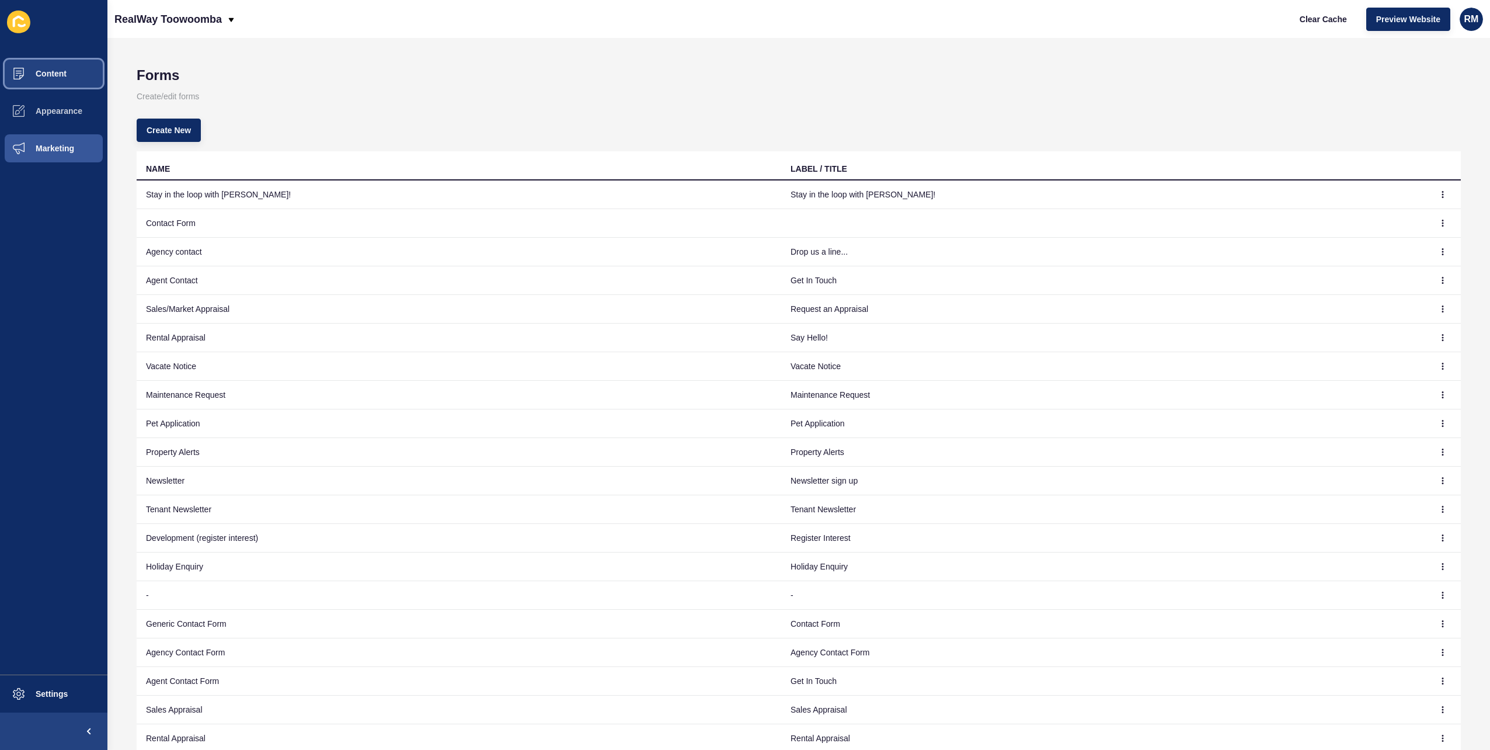
click at [47, 89] on button "Content" at bounding box center [53, 73] width 107 height 37
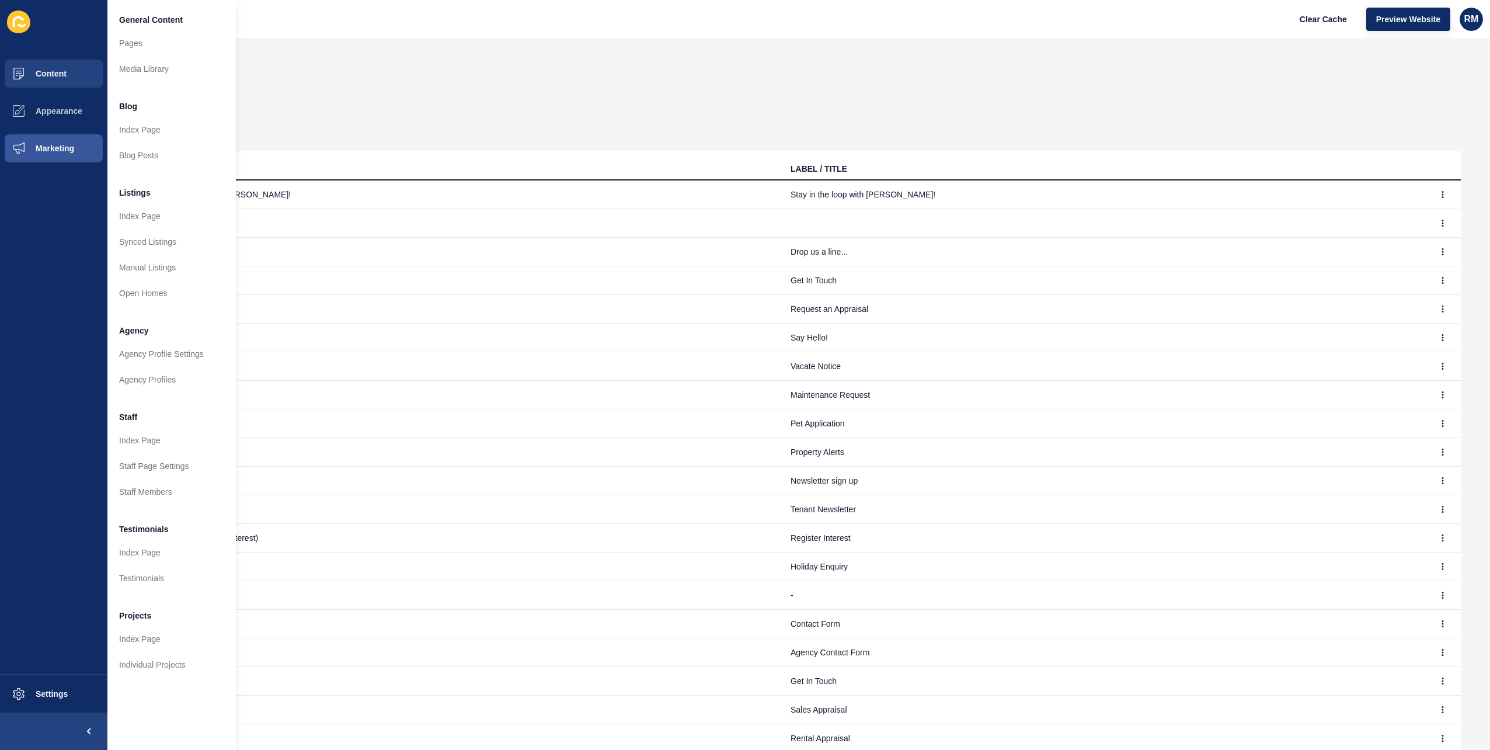
click at [583, 76] on h1 "Forms" at bounding box center [799, 75] width 1324 height 16
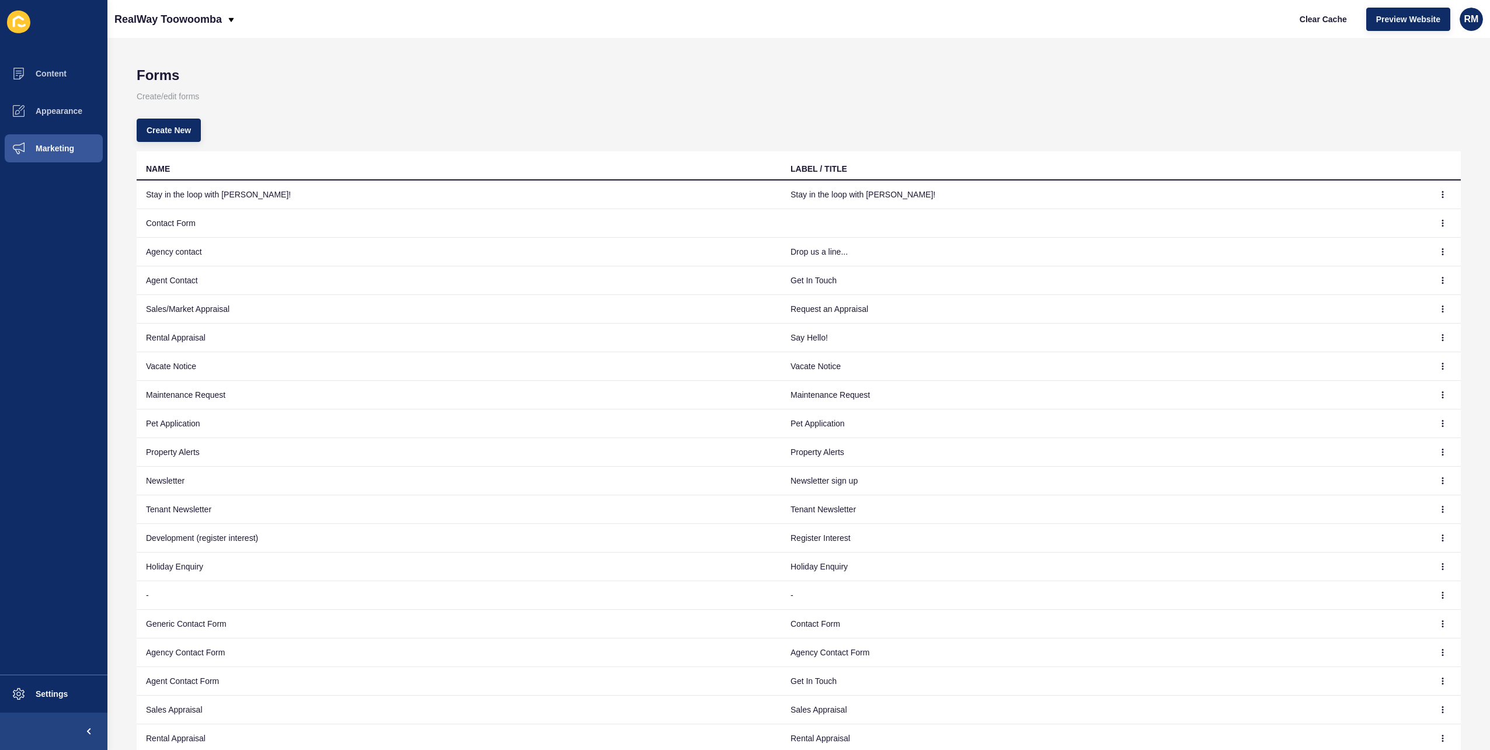
click at [664, 127] on div "Create New" at bounding box center [799, 130] width 1324 height 42
click at [1434, 309] on button "button" at bounding box center [1443, 309] width 18 height 16
click at [1412, 329] on link "Edit" at bounding box center [1393, 332] width 82 height 26
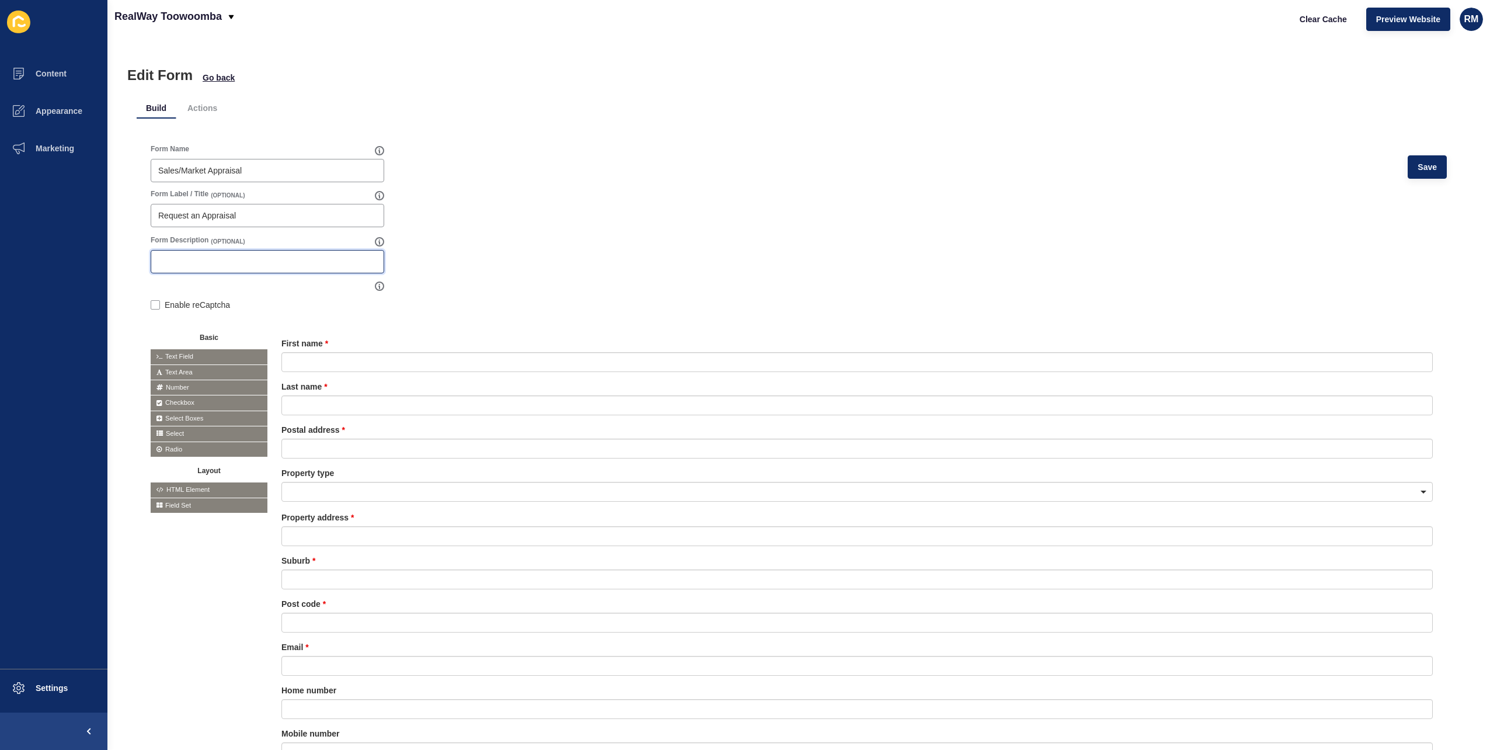
click at [195, 266] on input "Form Description" at bounding box center [267, 262] width 218 height 12
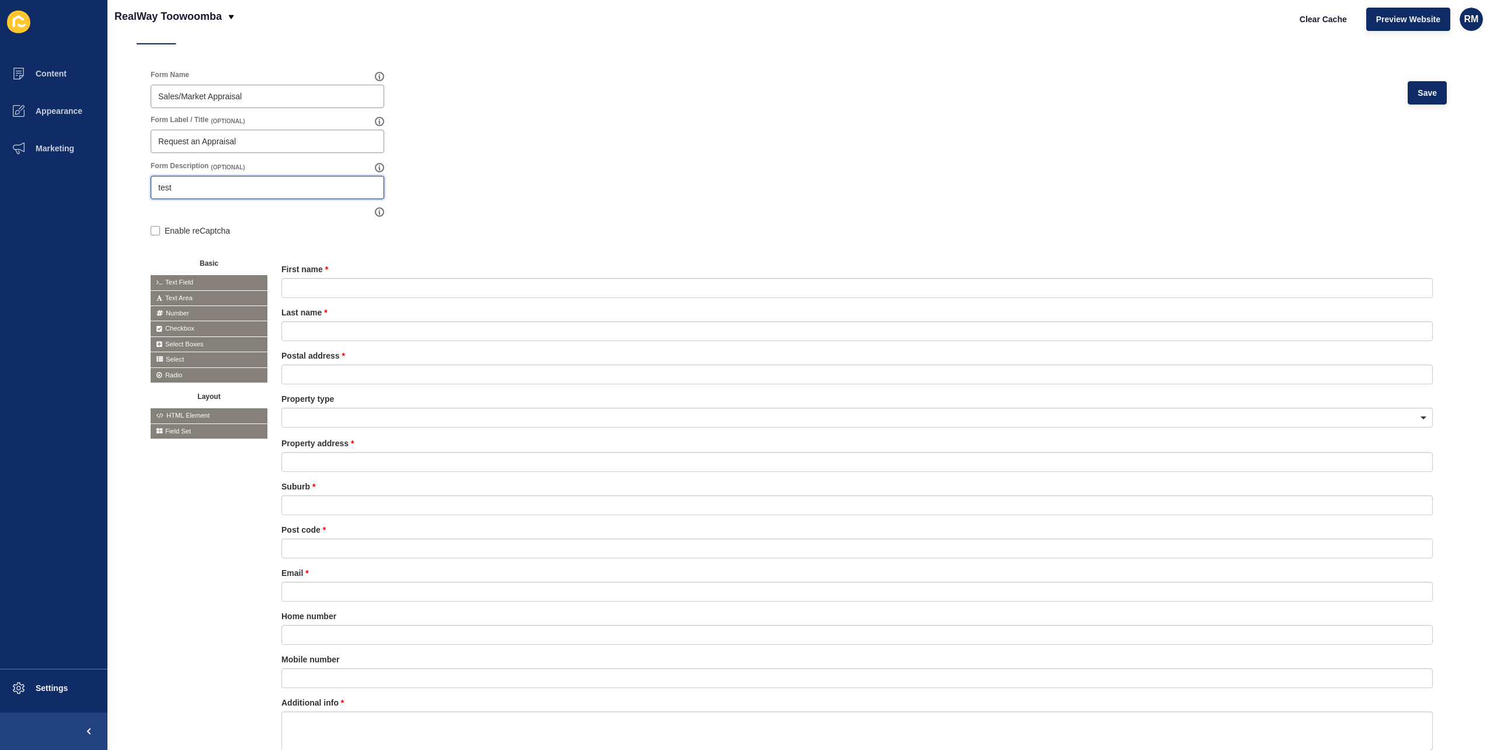
scroll to position [117, 0]
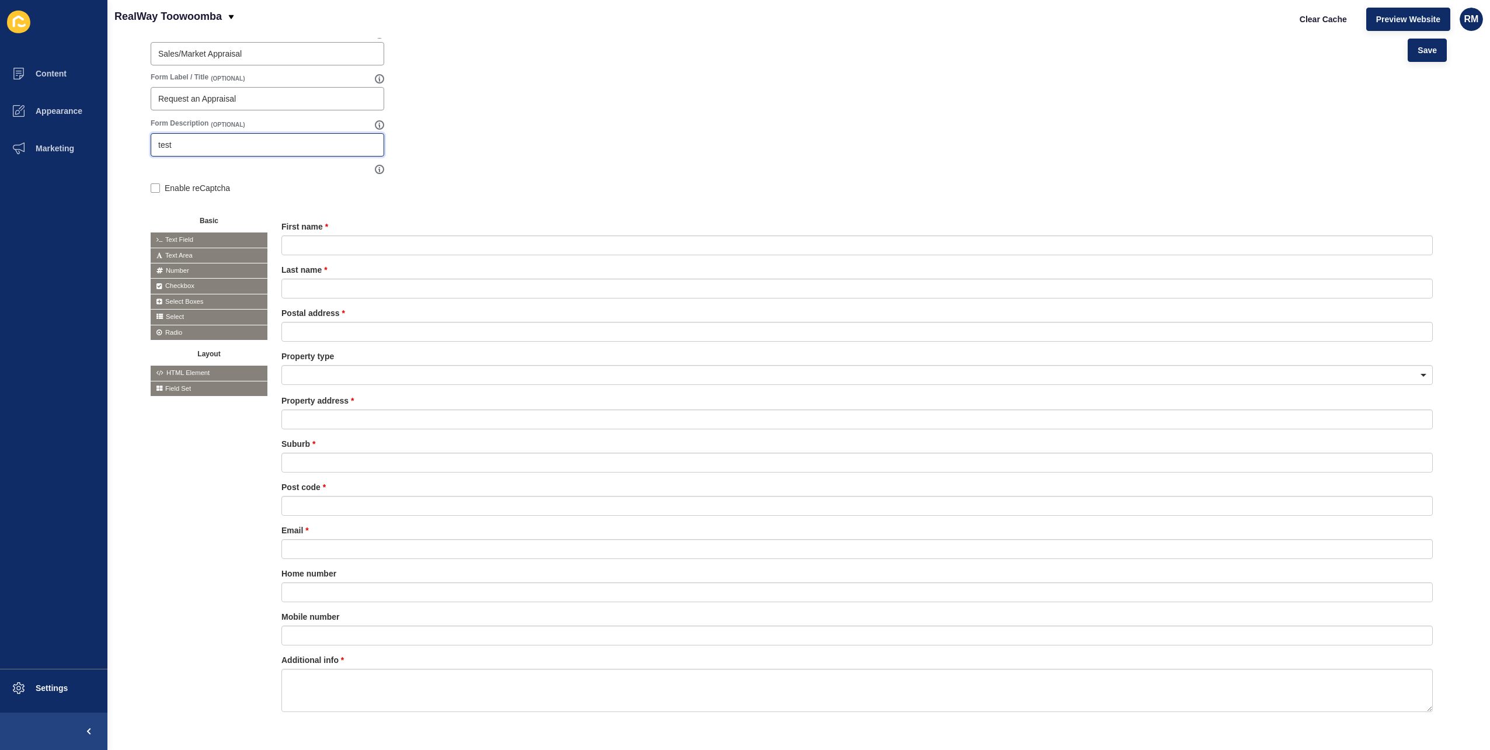
type input "test"
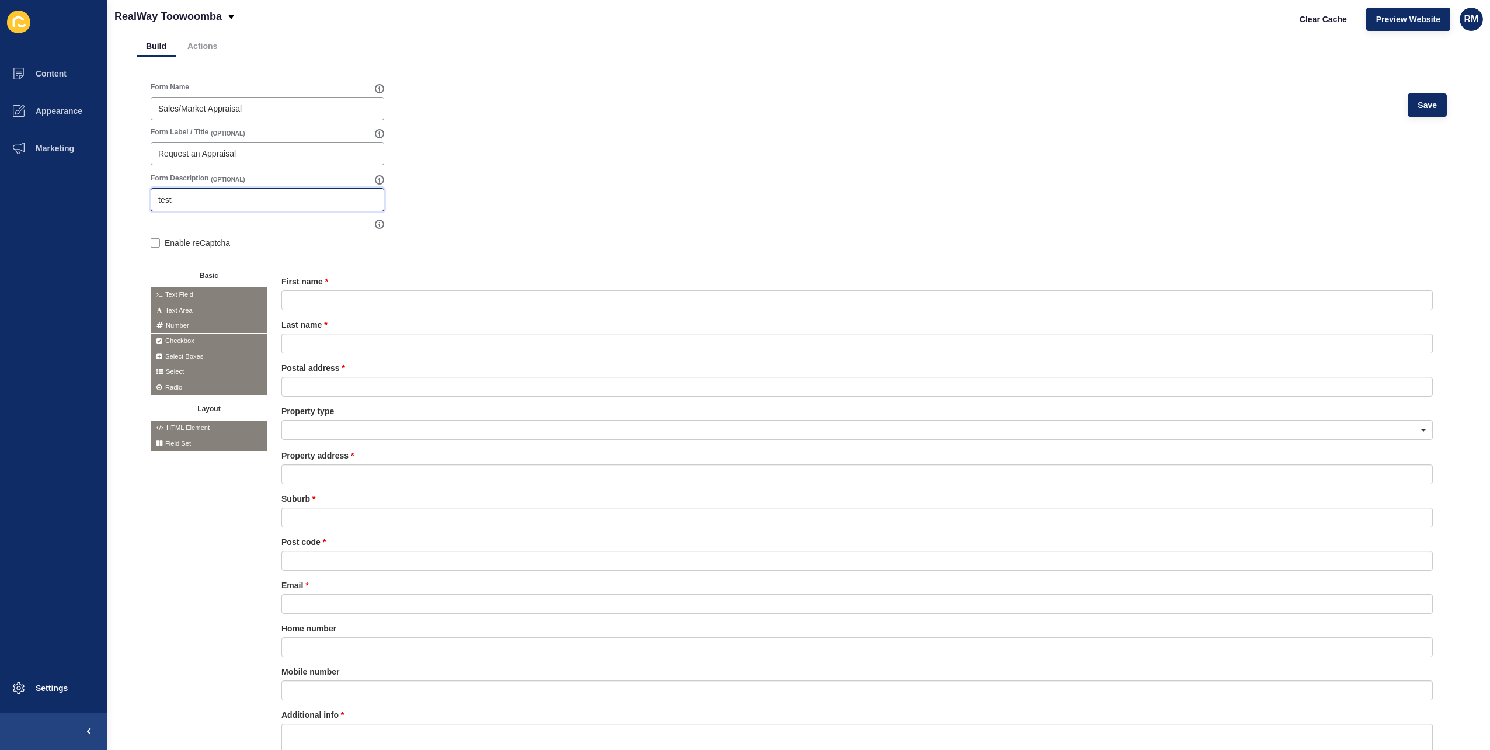
scroll to position [0, 0]
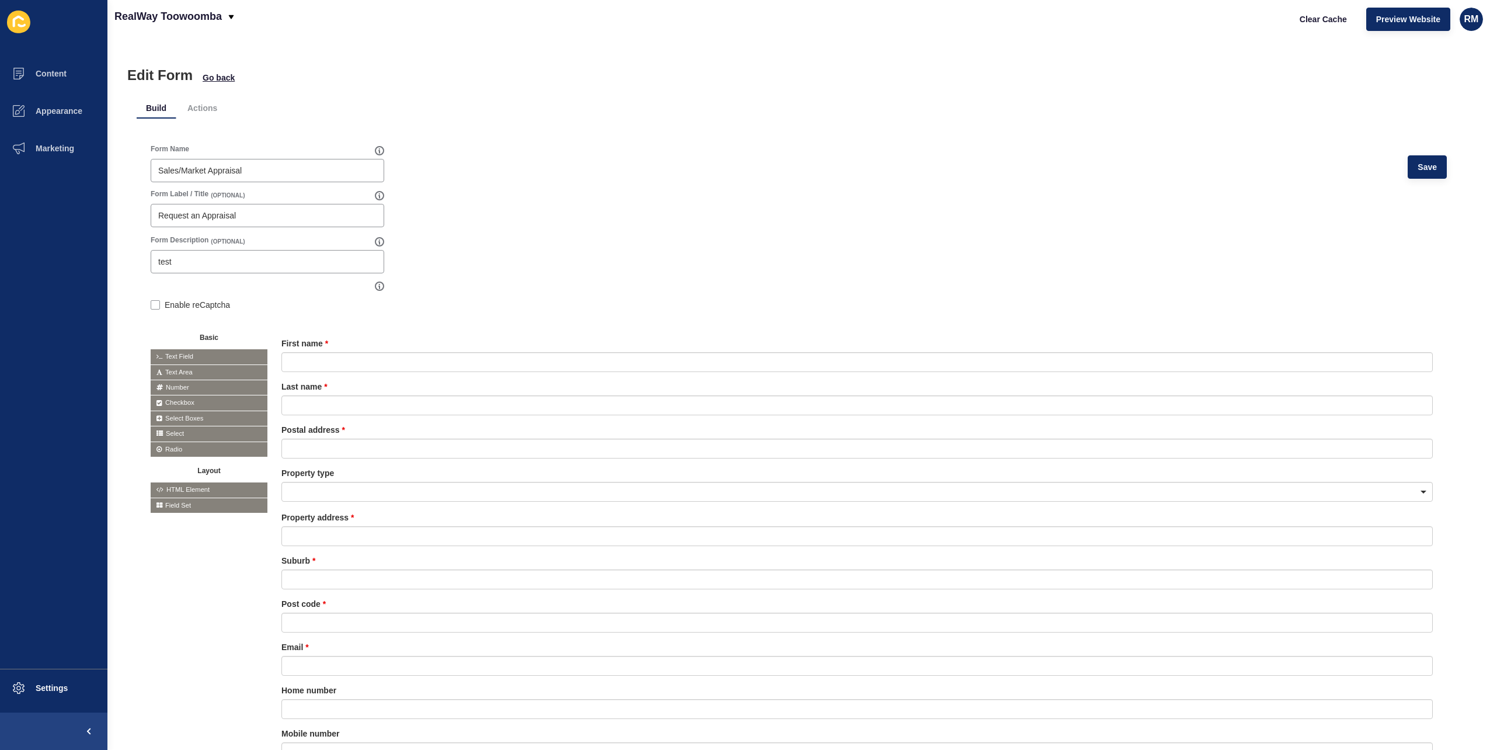
click at [596, 197] on form "Form Name Sales/Market Appraisal Save Form Label / Title (OPTIONAL) Request an …" at bounding box center [799, 500] width 1296 height 713
drag, startPoint x: 1441, startPoint y: 173, endPoint x: 1418, endPoint y: 169, distance: 23.6
click at [1439, 172] on div "Form Name Sales/Market Appraisal Save Form Label / Title (OPTIONAL) Request an …" at bounding box center [799, 500] width 1324 height 741
click at [1418, 169] on span "Save" at bounding box center [1427, 167] width 19 height 12
click at [1291, 25] on button "Clear Cache" at bounding box center [1323, 19] width 67 height 23
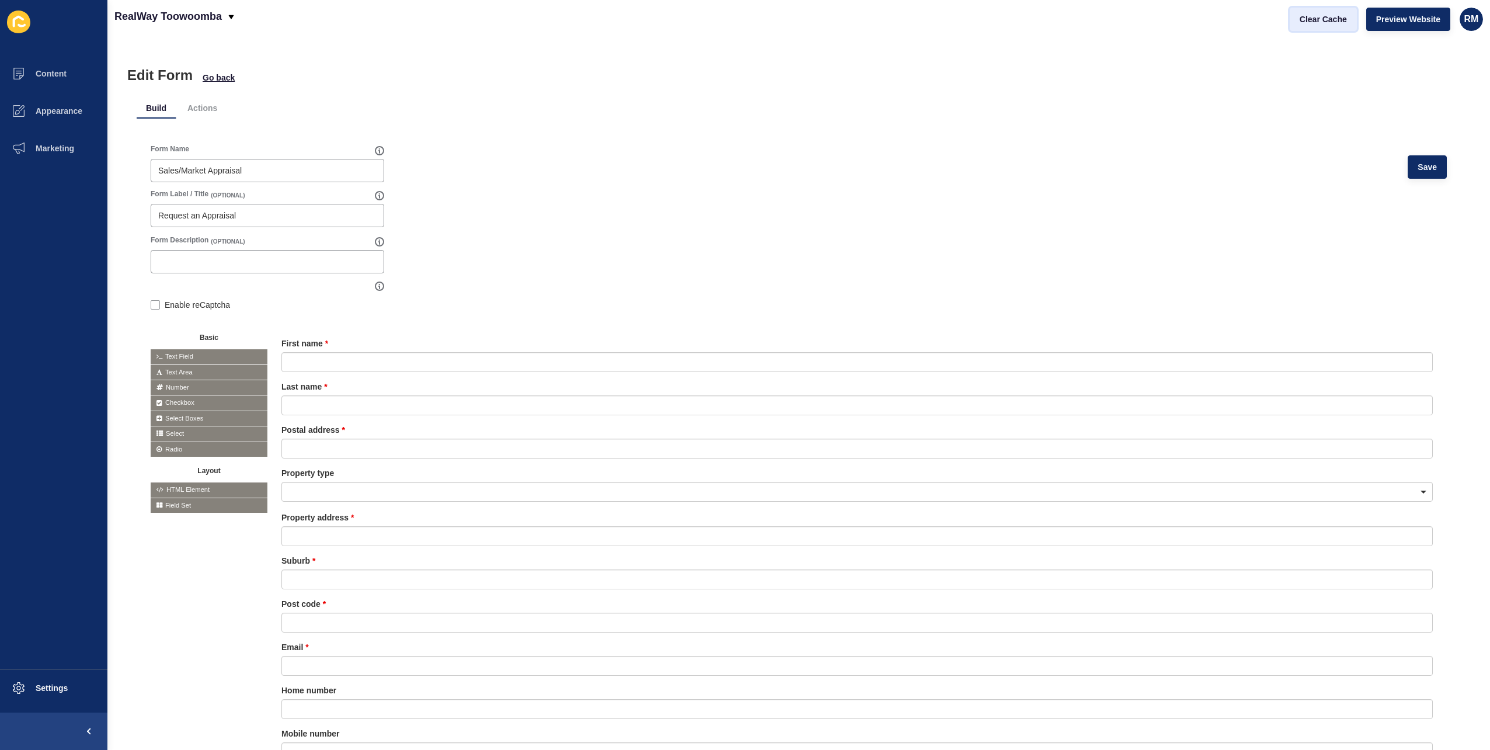
click at [1303, 22] on span "Clear Cache" at bounding box center [1323, 19] width 47 height 12
click at [622, 225] on form "Form Name Sales/Market Appraisal Save Form Label / Title (OPTIONAL) Request an …" at bounding box center [799, 500] width 1296 height 713
click at [57, 155] on button "Marketing" at bounding box center [53, 148] width 107 height 37
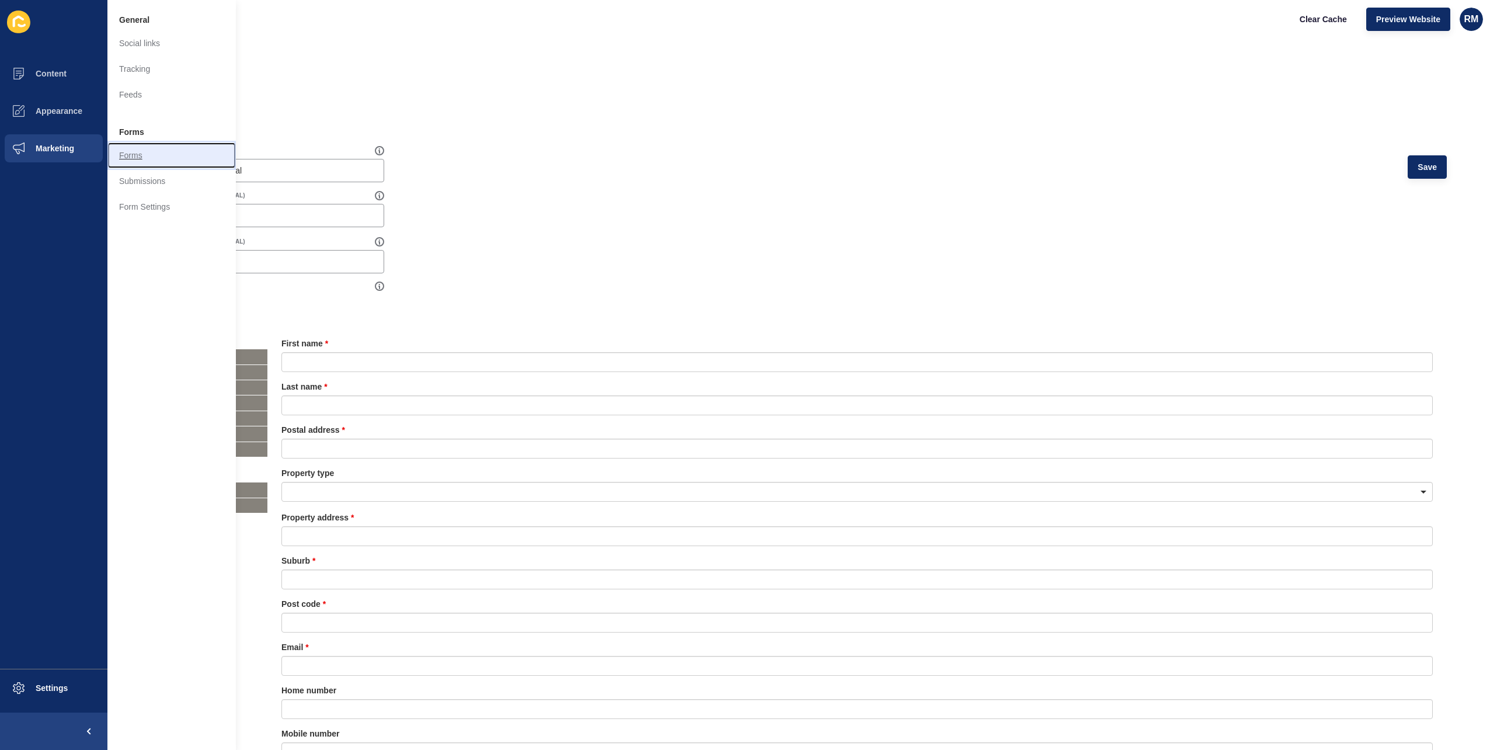
click at [150, 148] on link "Forms" at bounding box center [171, 155] width 128 height 26
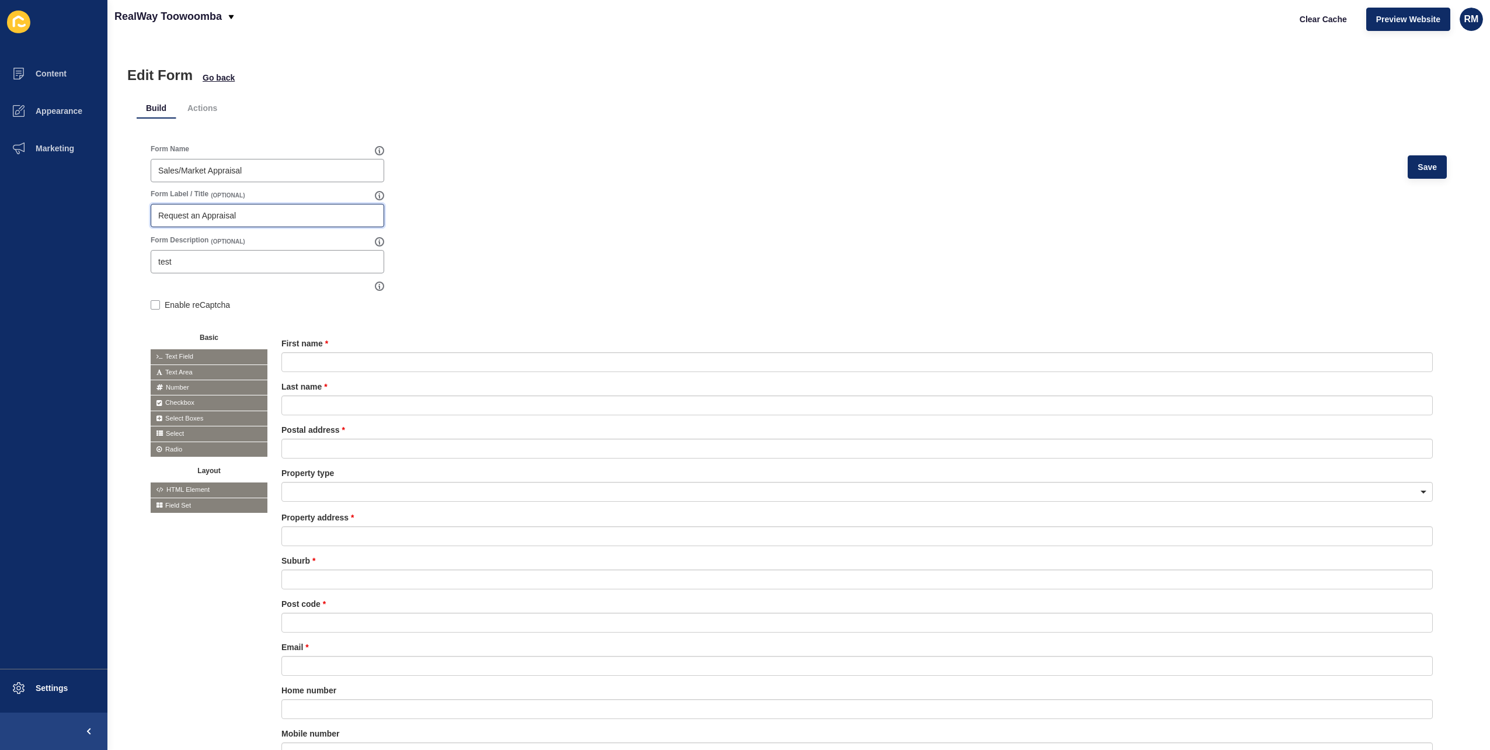
click at [285, 211] on input "Request an Appraisal" at bounding box center [267, 216] width 218 height 12
click at [276, 177] on div "Sales/Market Appraisal" at bounding box center [268, 170] width 234 height 23
type input "Sales/Market Appraisal Page"
drag, startPoint x: 210, startPoint y: 261, endPoint x: 130, endPoint y: 248, distance: 81.6
click at [130, 248] on div "Edit Form Go back Build Actions Form Name Sales/Market Appraisal Page Save Form…" at bounding box center [798, 394] width 1382 height 712
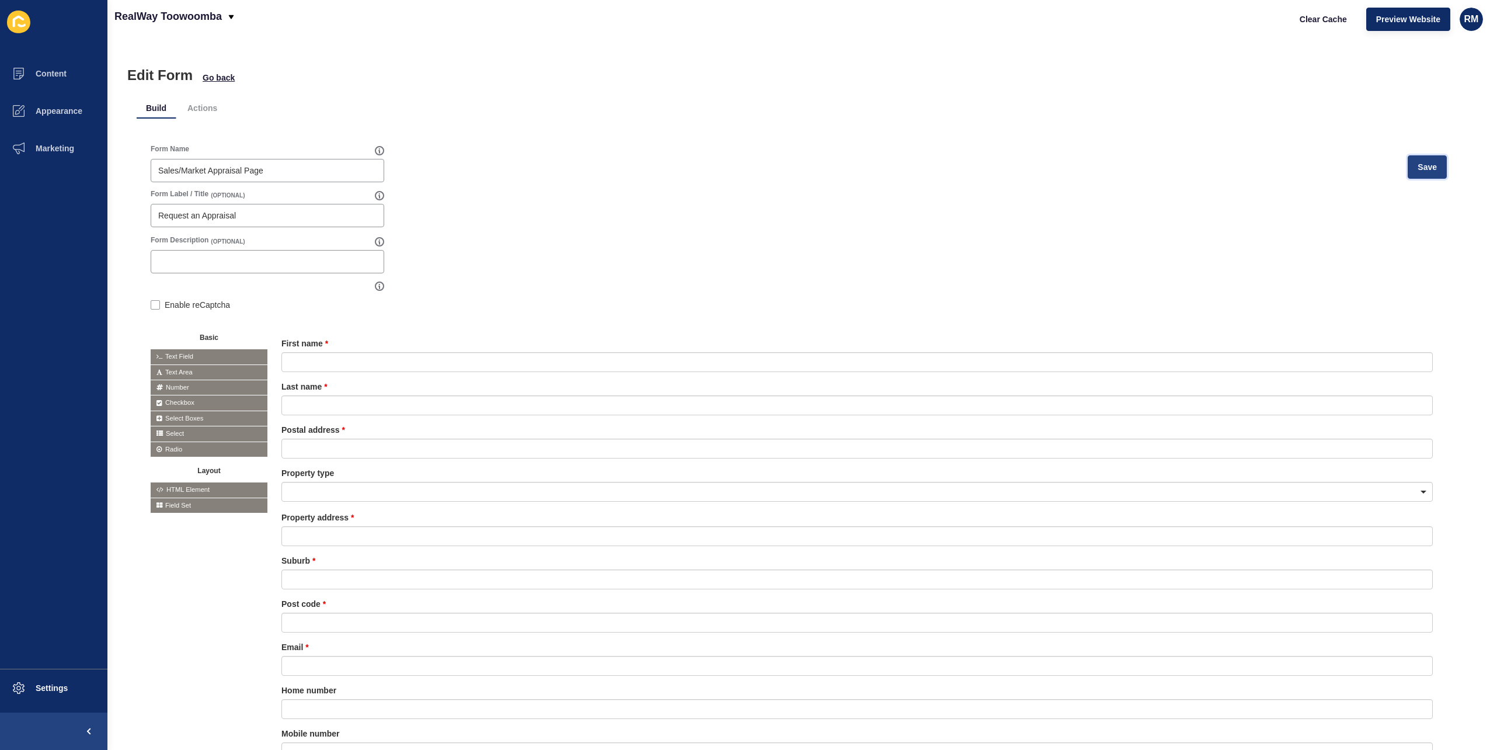
click at [1412, 155] on button "Save" at bounding box center [1427, 166] width 39 height 23
click at [1302, 33] on div "Clear Cache Preview Website RM" at bounding box center [1386, 19] width 203 height 33
click at [1310, 25] on button "Clear Cache" at bounding box center [1323, 19] width 67 height 23
click at [56, 152] on span "Marketing" at bounding box center [36, 148] width 76 height 9
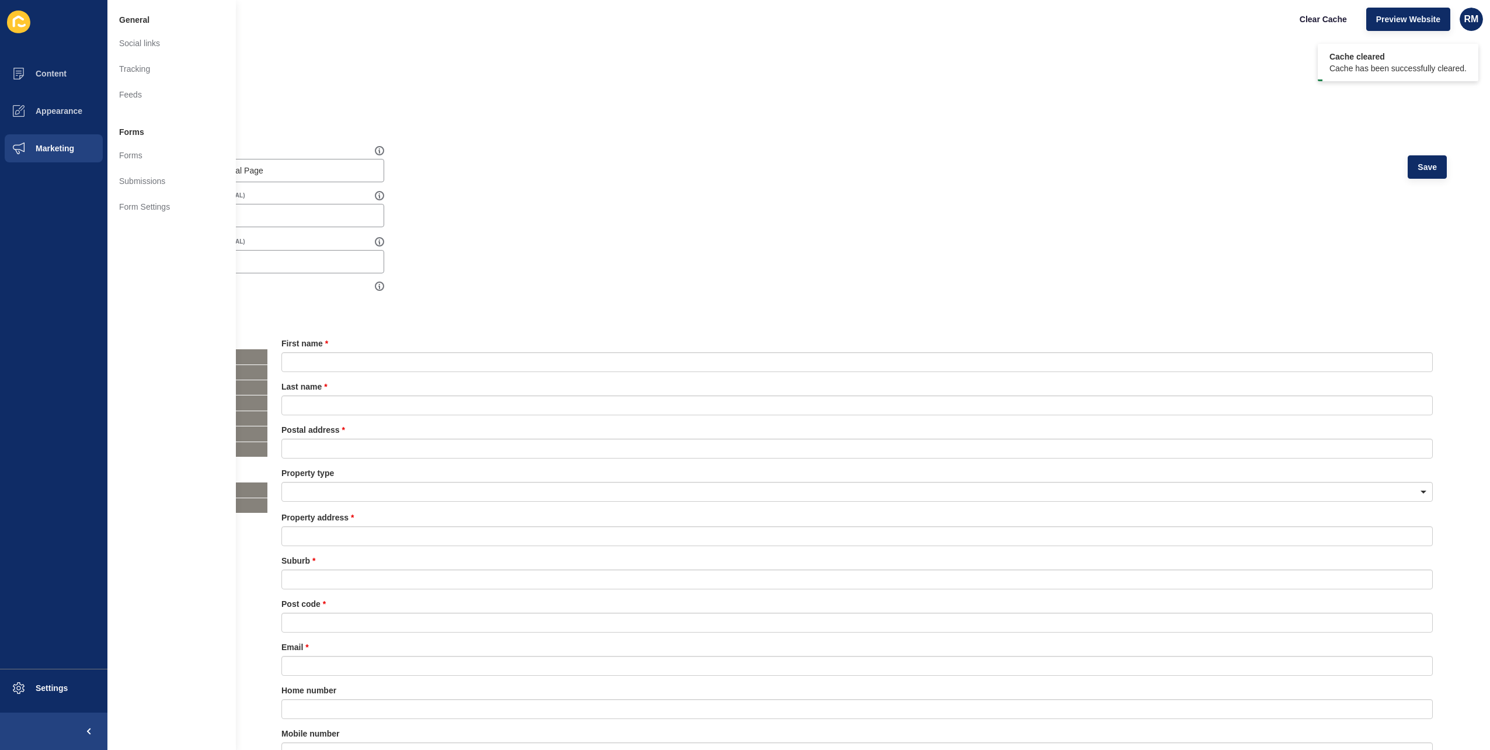
click at [331, 109] on ul "Build Actions" at bounding box center [799, 108] width 1324 height 22
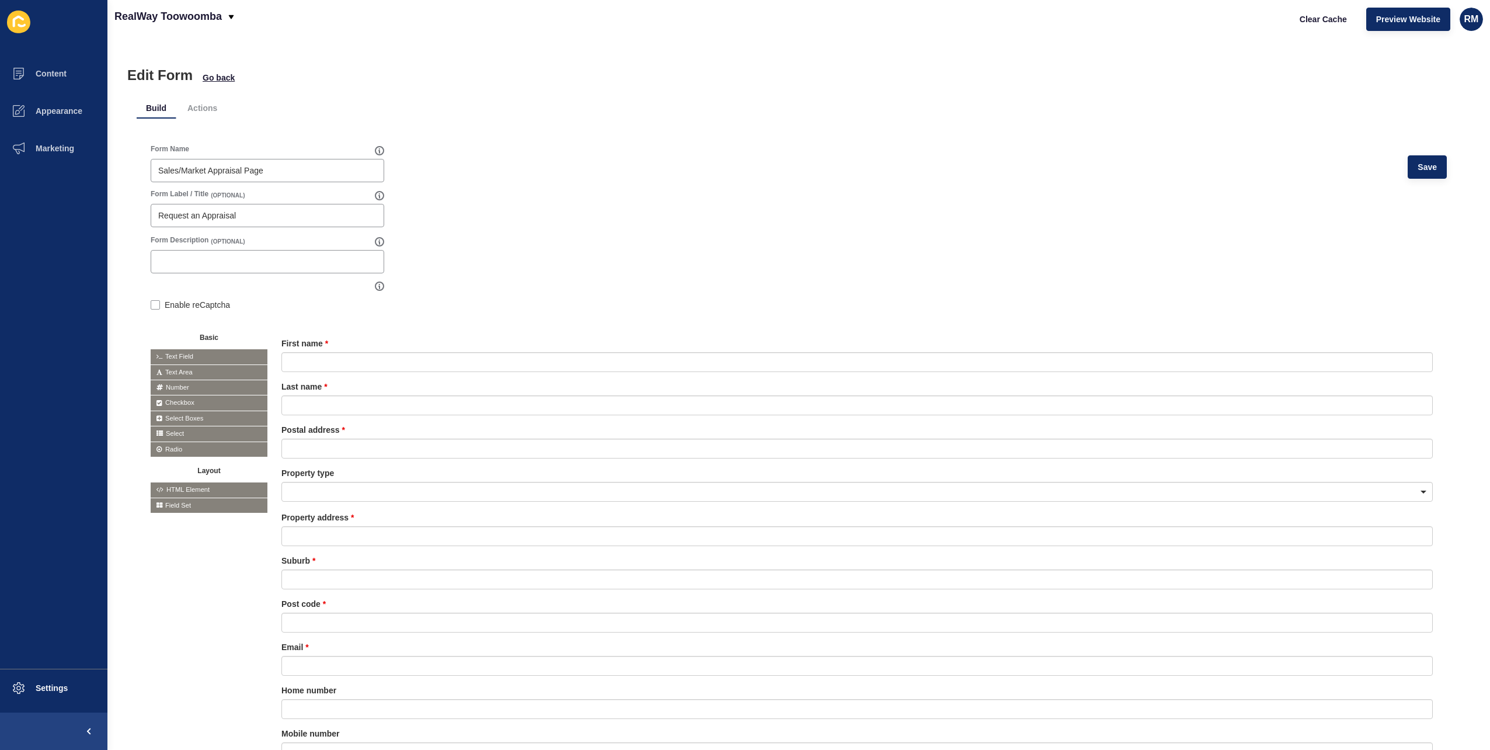
click at [515, 218] on form "Form Name Sales/Market Appraisal Page Save Form Label / Title (OPTIONAL) Reques…" at bounding box center [799, 500] width 1296 height 713
click at [58, 140] on button "Marketing" at bounding box center [53, 148] width 107 height 37
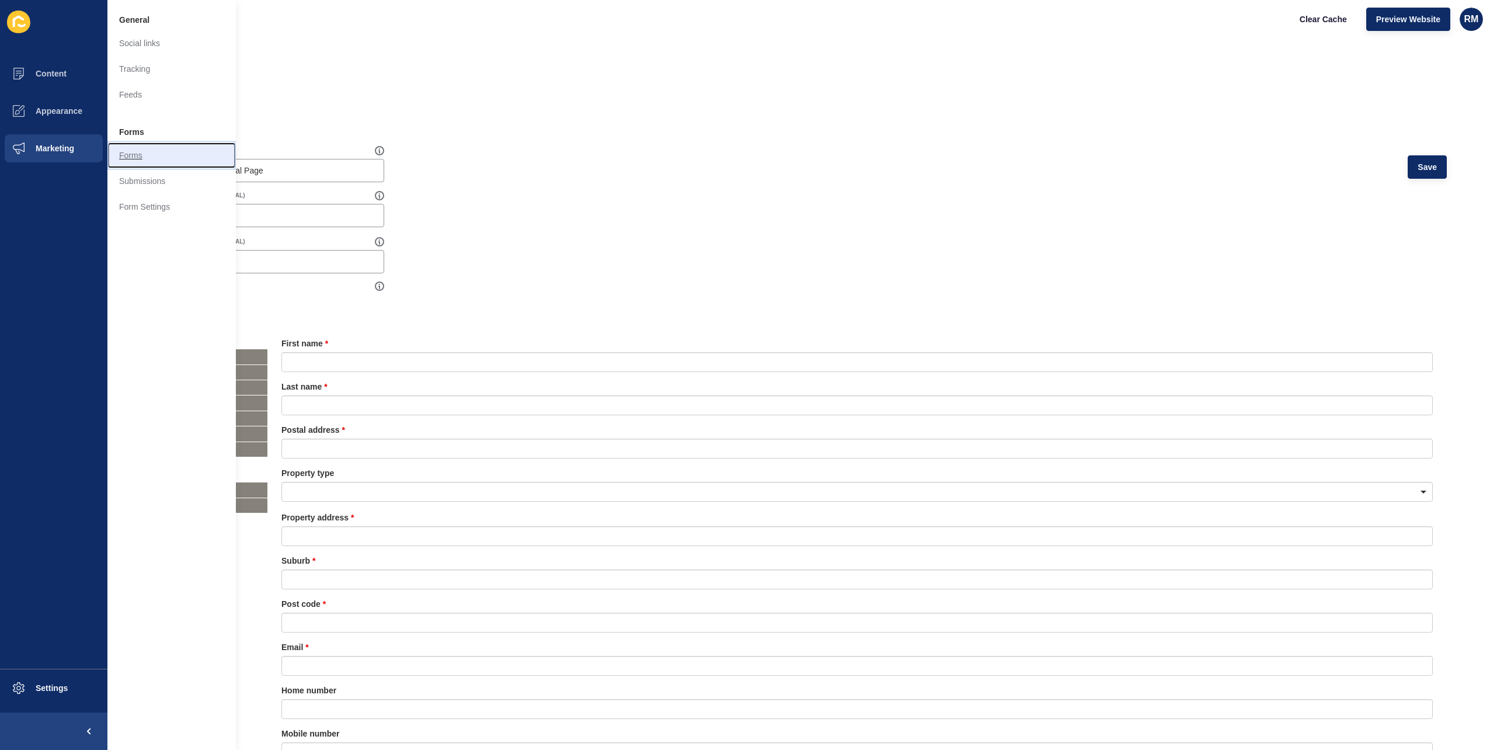
click at [145, 149] on link "Forms" at bounding box center [171, 155] width 128 height 26
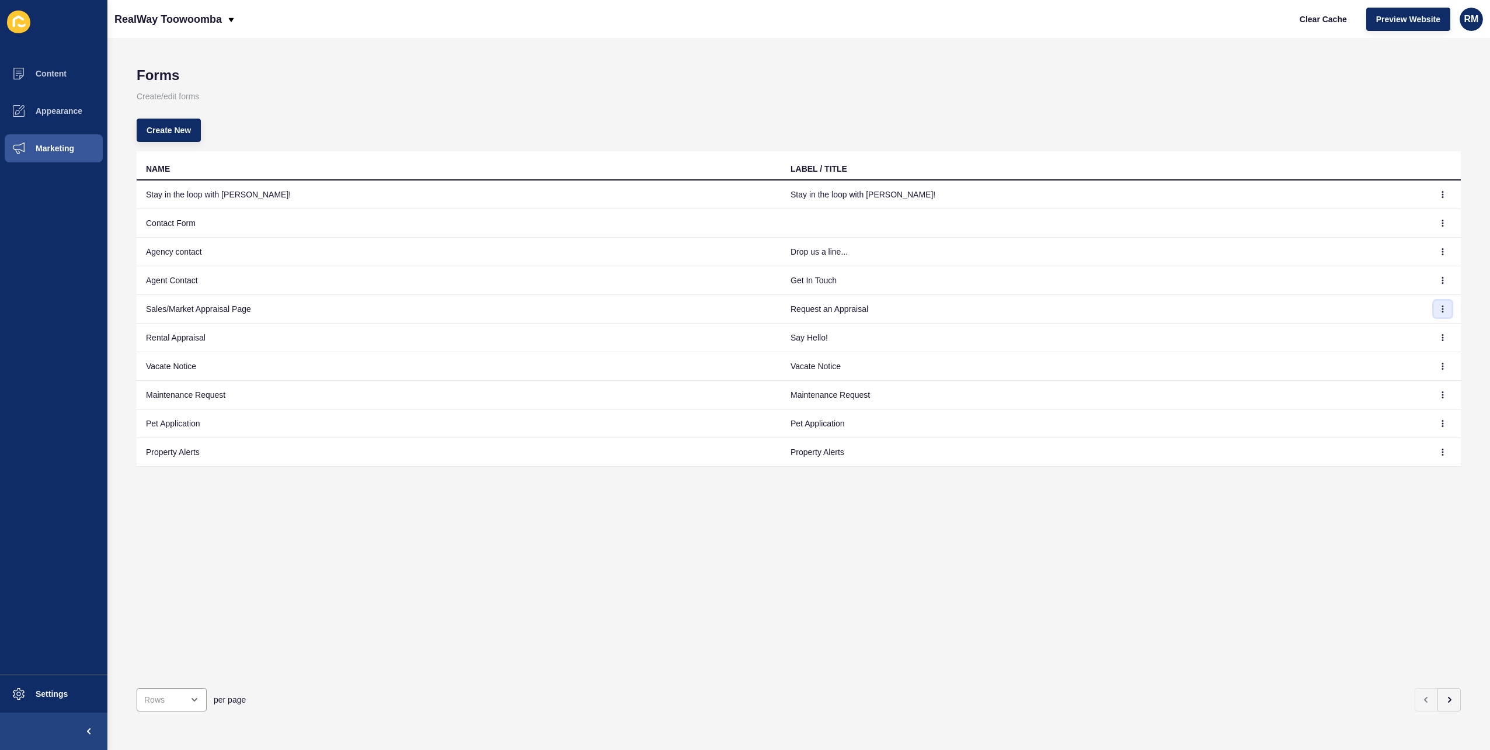
click at [1439, 307] on button "button" at bounding box center [1443, 309] width 18 height 16
click at [1421, 325] on link "Edit" at bounding box center [1402, 332] width 82 height 26
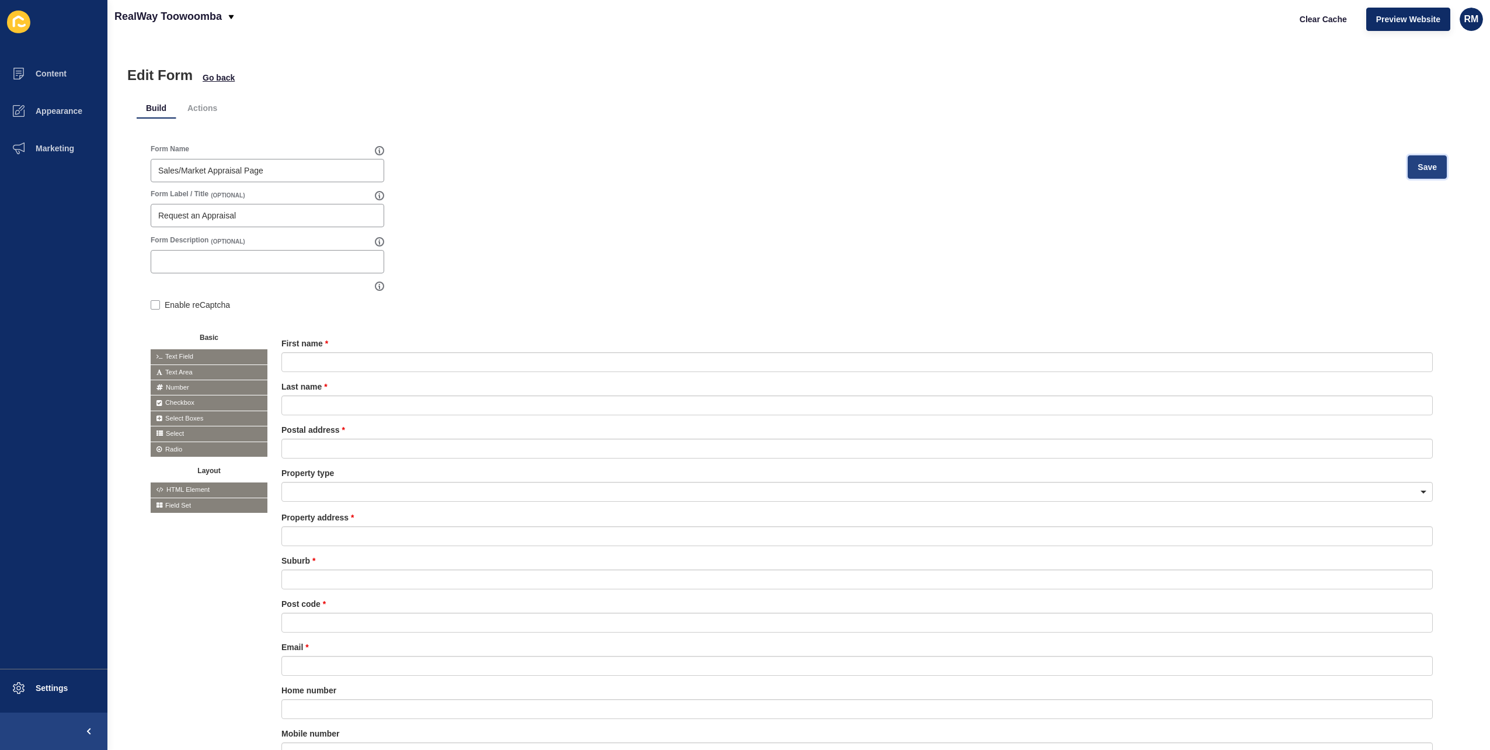
click at [1425, 159] on button "Save" at bounding box center [1427, 166] width 39 height 23
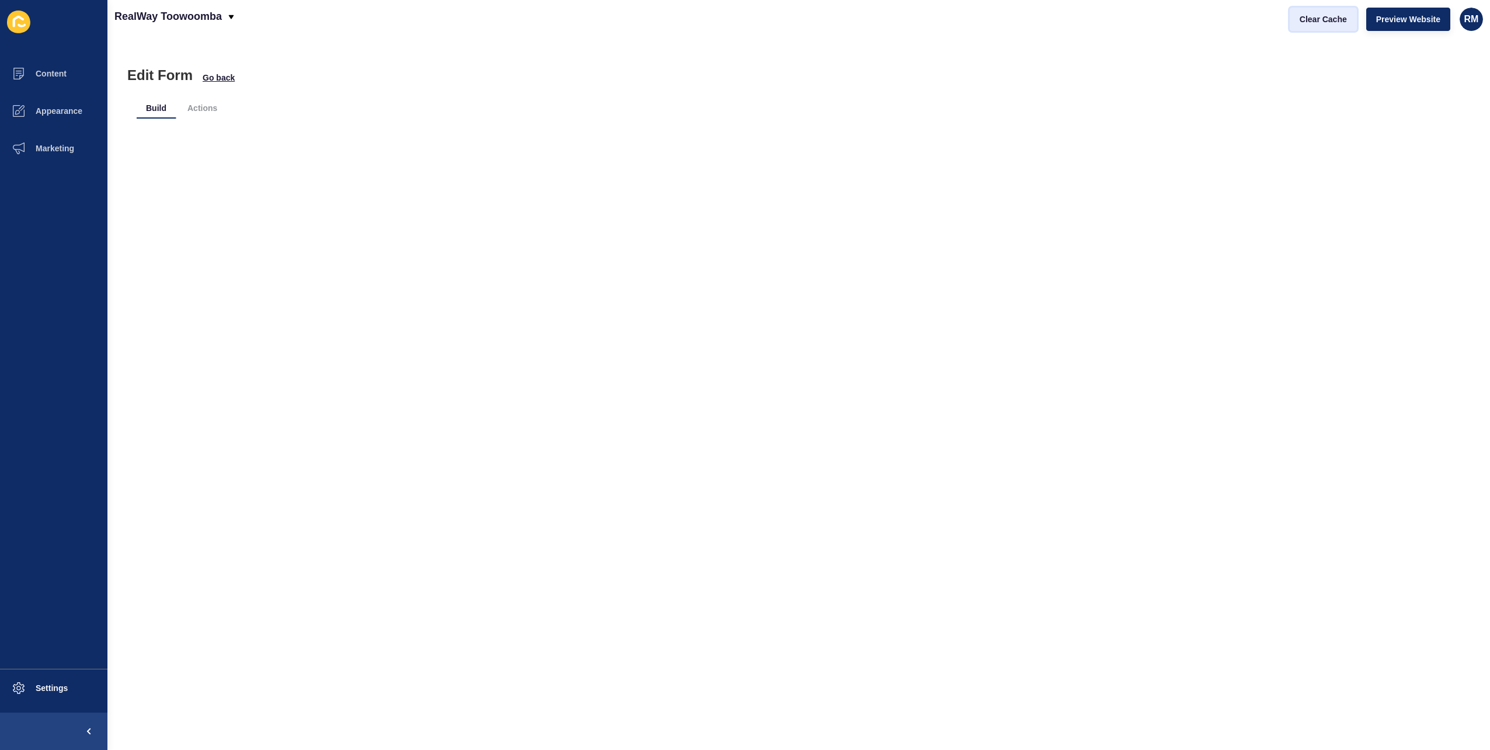
click at [1309, 26] on button "Clear Cache" at bounding box center [1323, 19] width 67 height 23
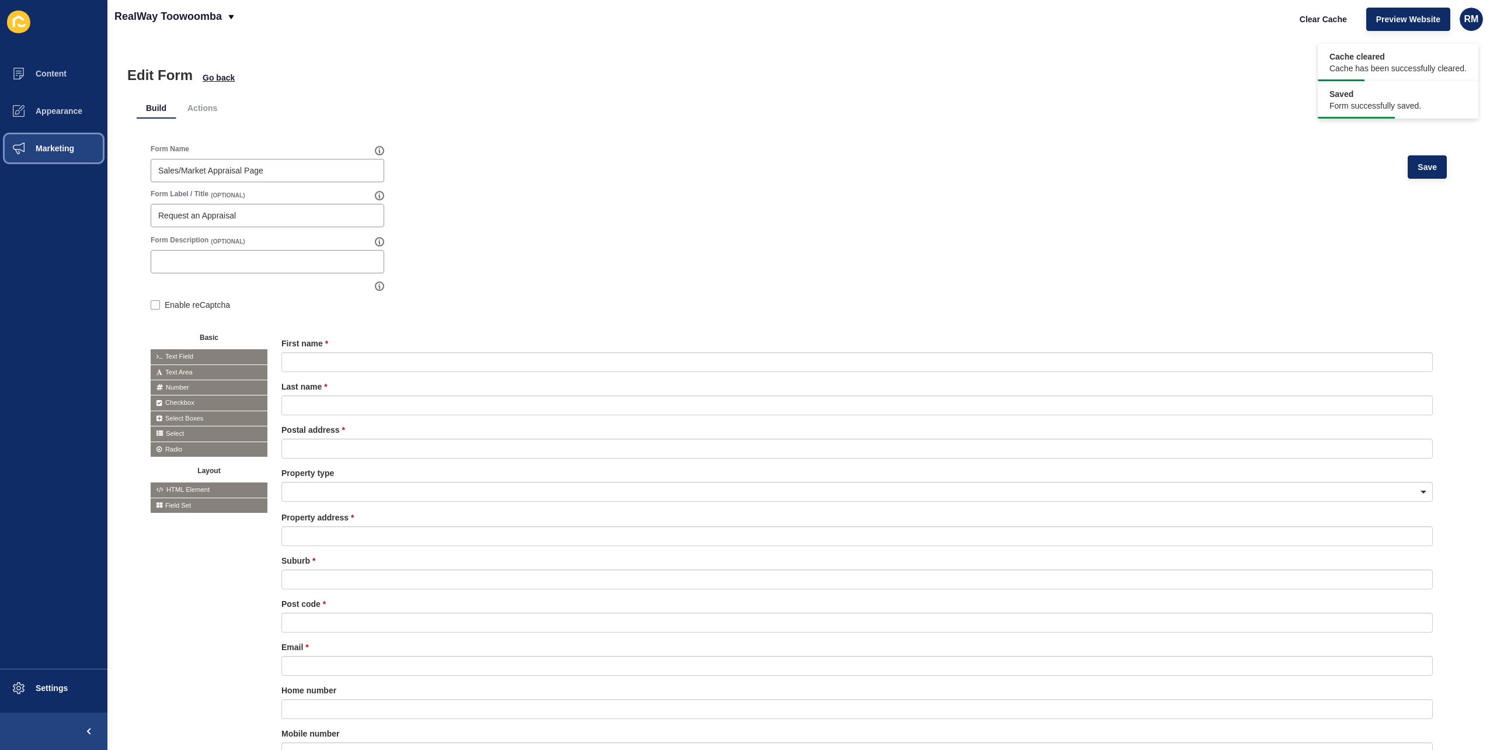
click at [70, 152] on span "Marketing" at bounding box center [36, 148] width 76 height 9
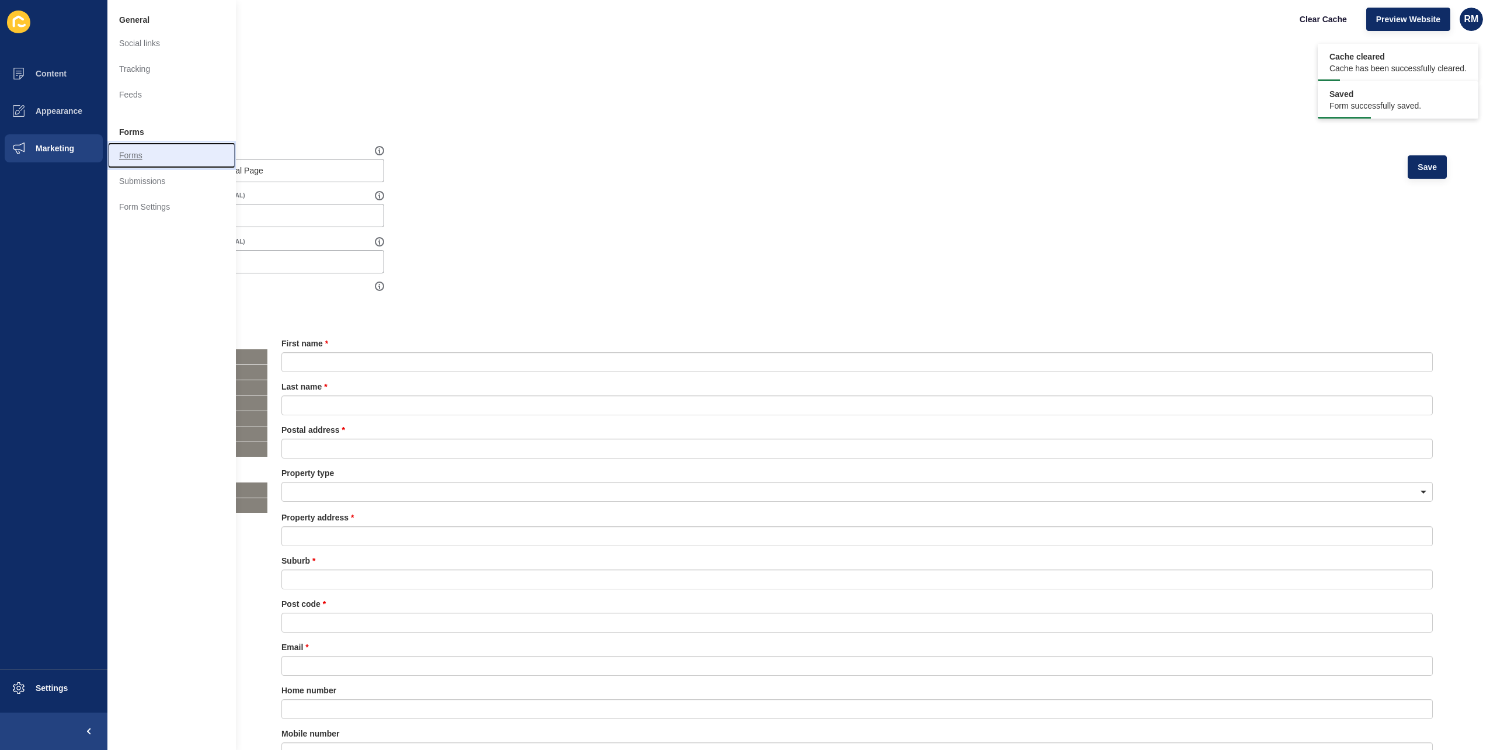
click at [153, 152] on link "Forms" at bounding box center [171, 155] width 128 height 26
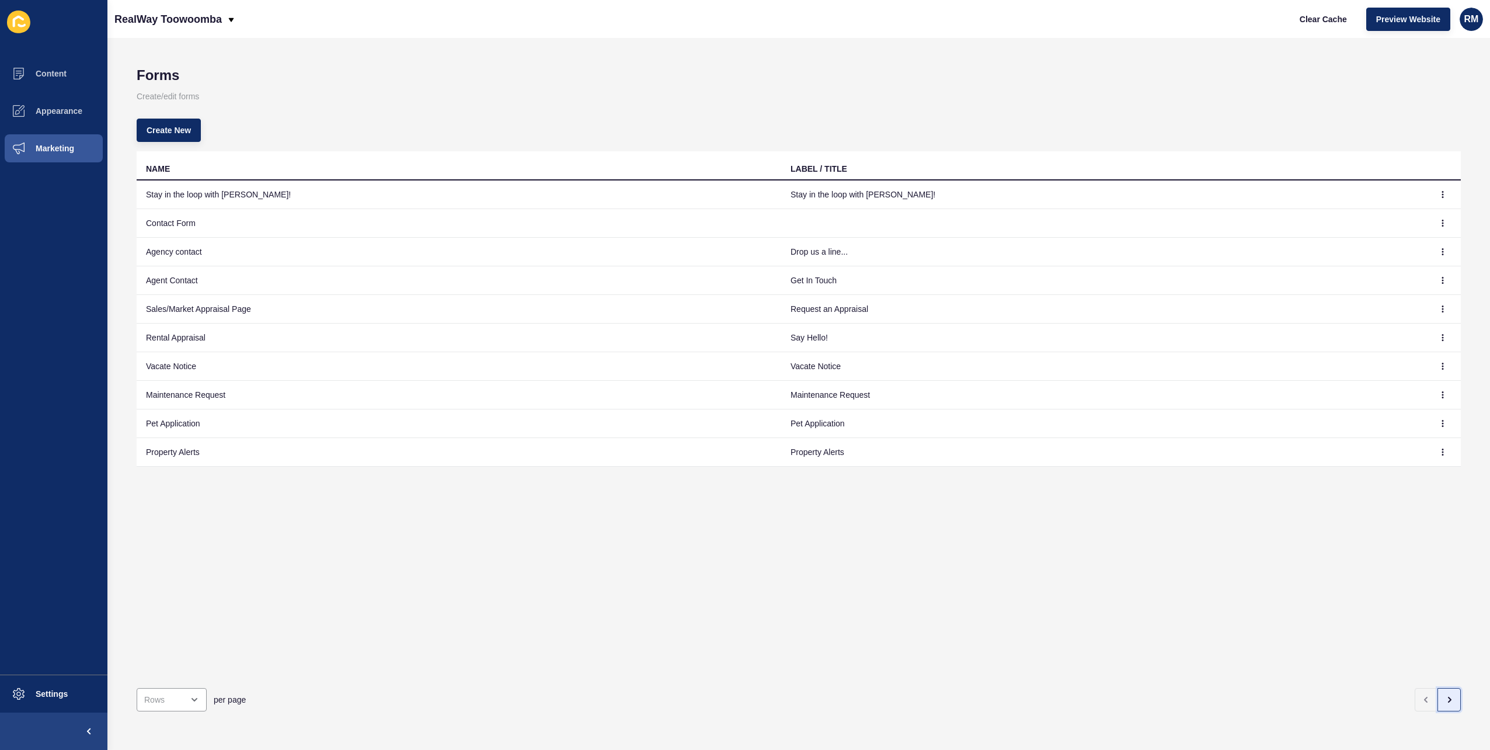
click at [1437, 688] on button "button" at bounding box center [1448, 699] width 23 height 23
click at [1444, 695] on icon "button" at bounding box center [1448, 699] width 9 height 9
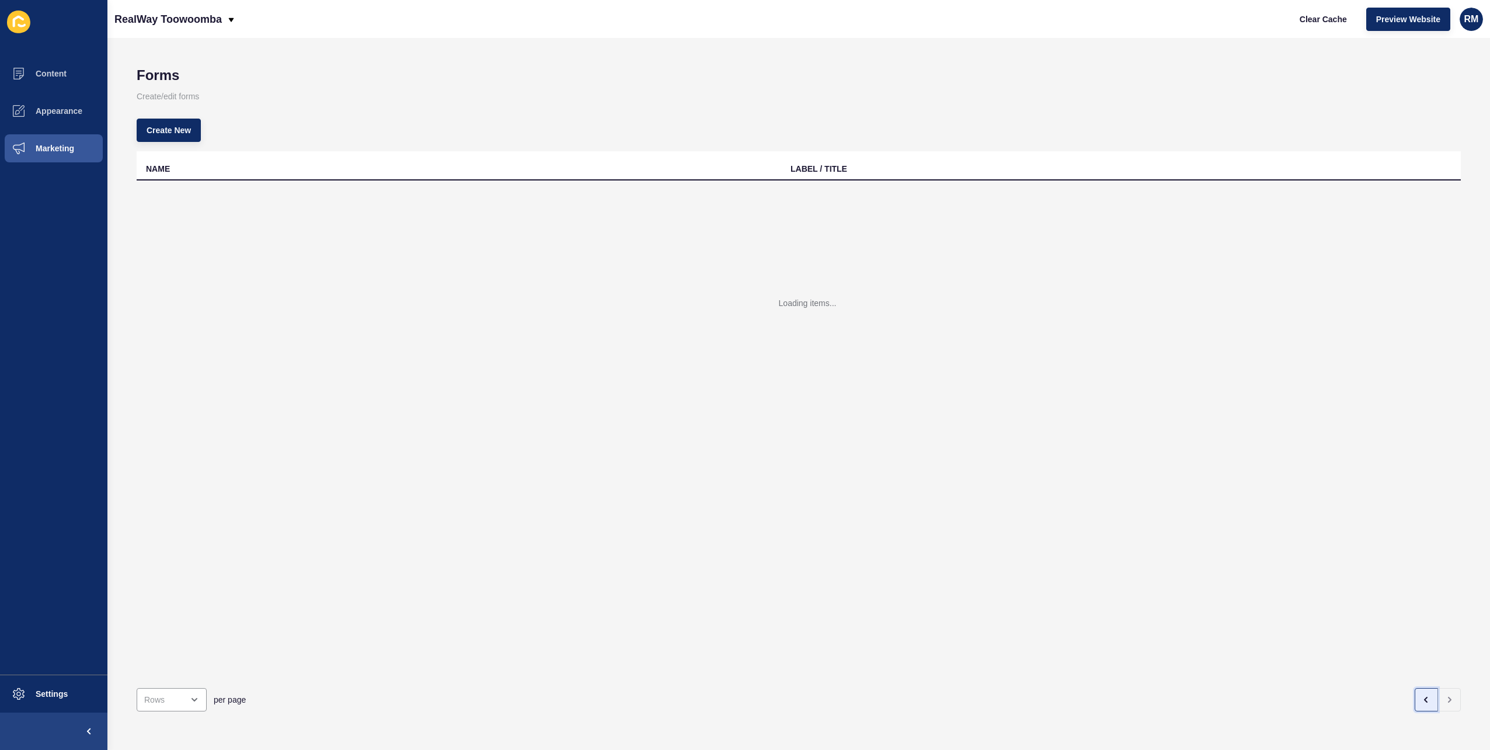
click at [1425, 688] on button "button" at bounding box center [1426, 699] width 23 height 23
click at [117, 127] on div "Forms Create/edit forms Create New NAME LABEL / TITLE Loading items... per page" at bounding box center [798, 394] width 1382 height 712
click at [89, 123] on button "Appearance" at bounding box center [53, 110] width 107 height 37
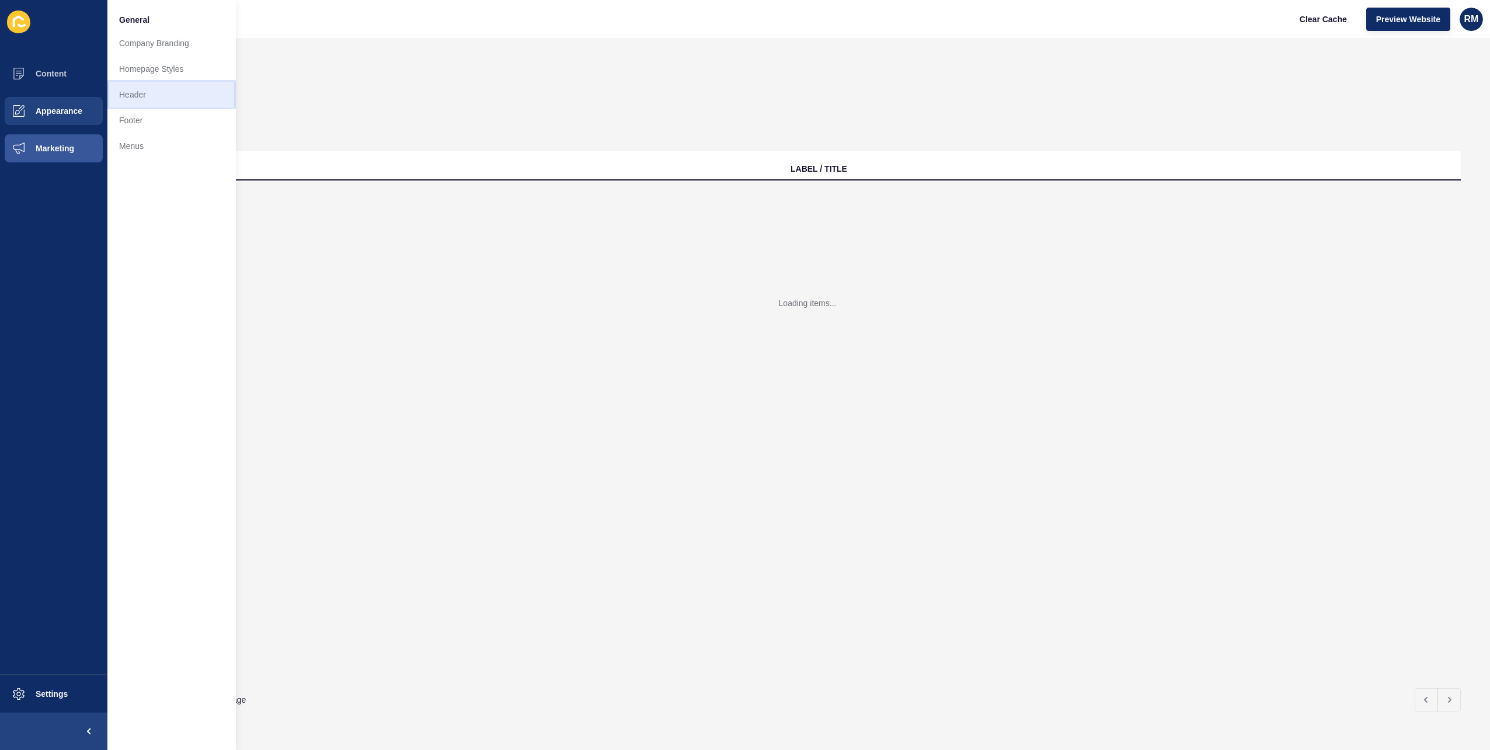
click at [193, 87] on link "Header" at bounding box center [171, 95] width 128 height 26
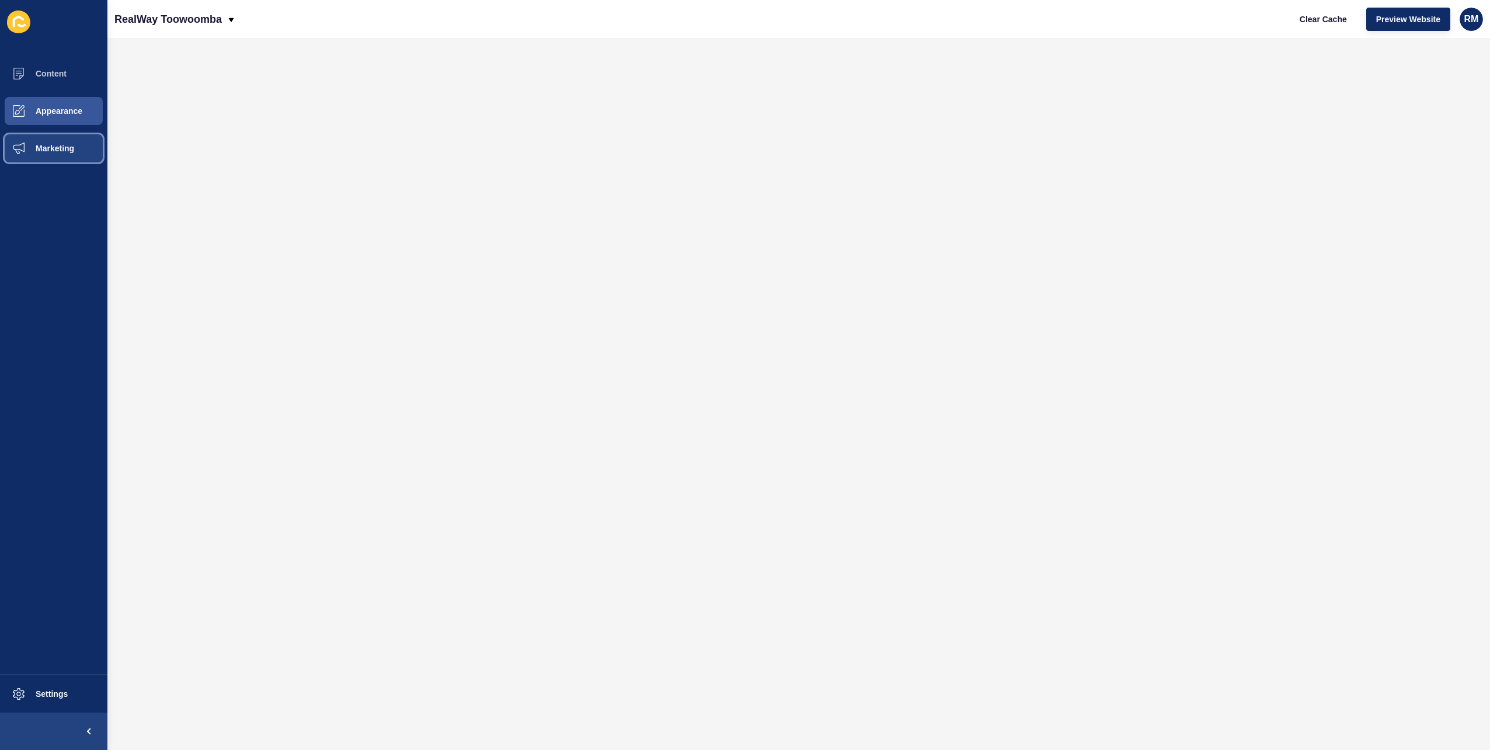
click at [61, 140] on button "Marketing" at bounding box center [53, 148] width 107 height 37
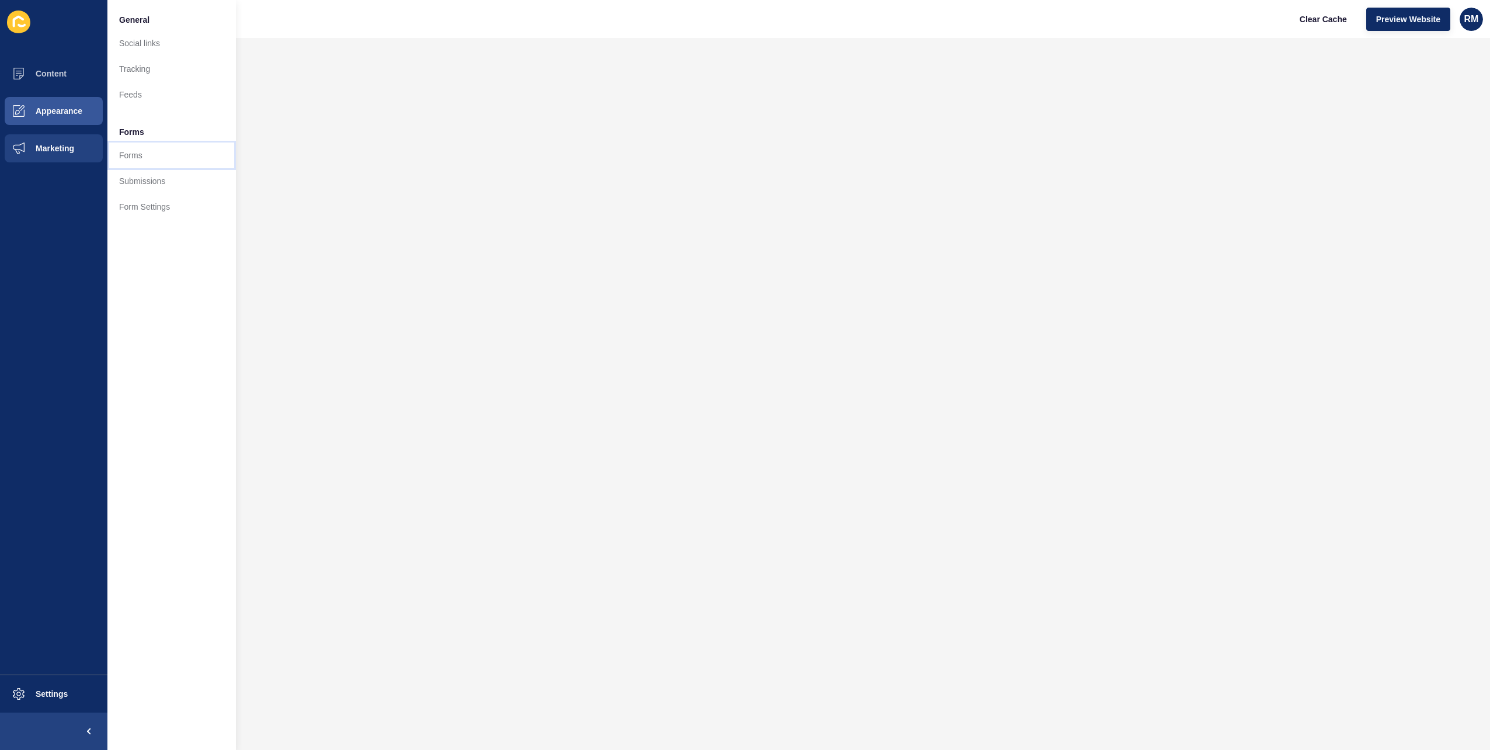
click at [140, 152] on link "Forms" at bounding box center [171, 155] width 128 height 26
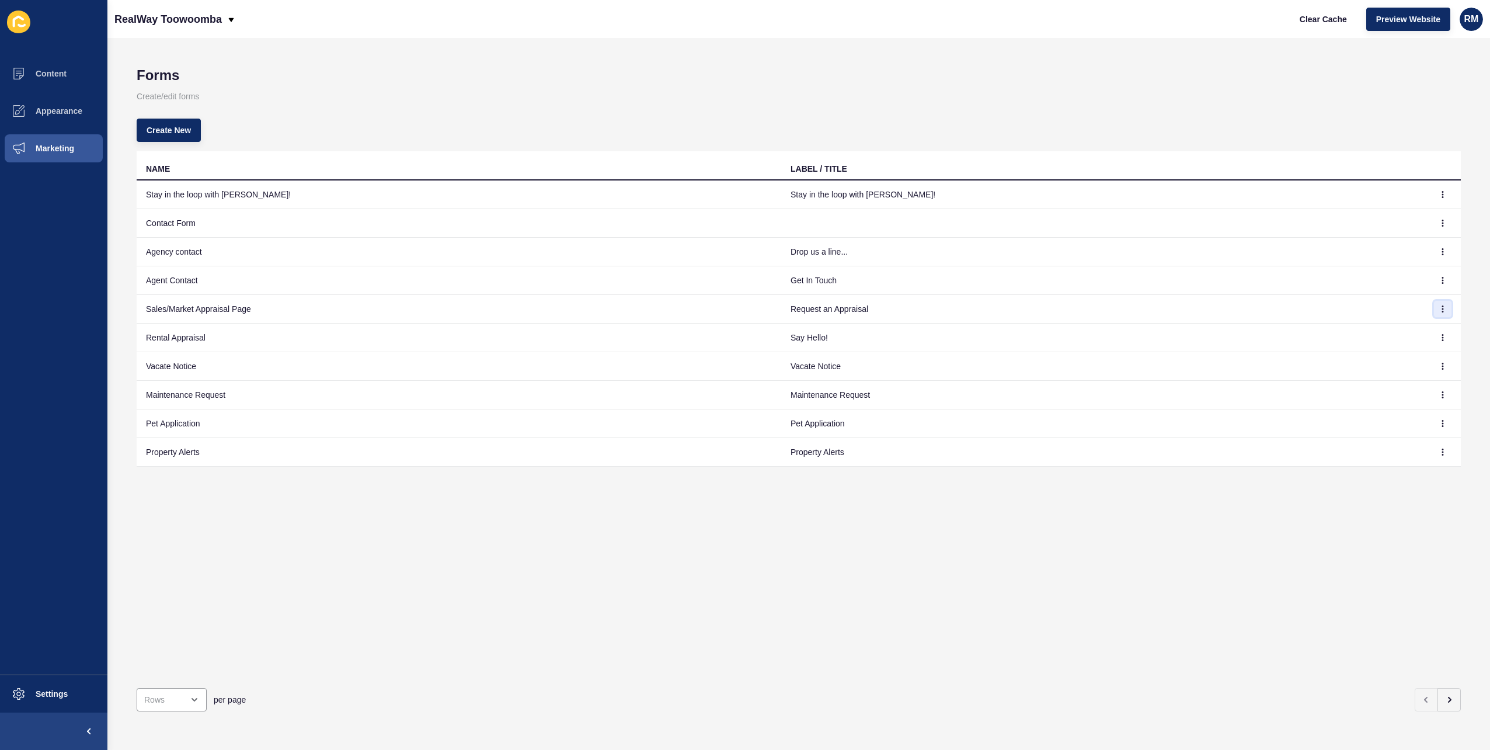
click at [1443, 308] on icon "button" at bounding box center [1443, 309] width 1 height 6
click at [1411, 330] on link "Edit" at bounding box center [1402, 332] width 82 height 26
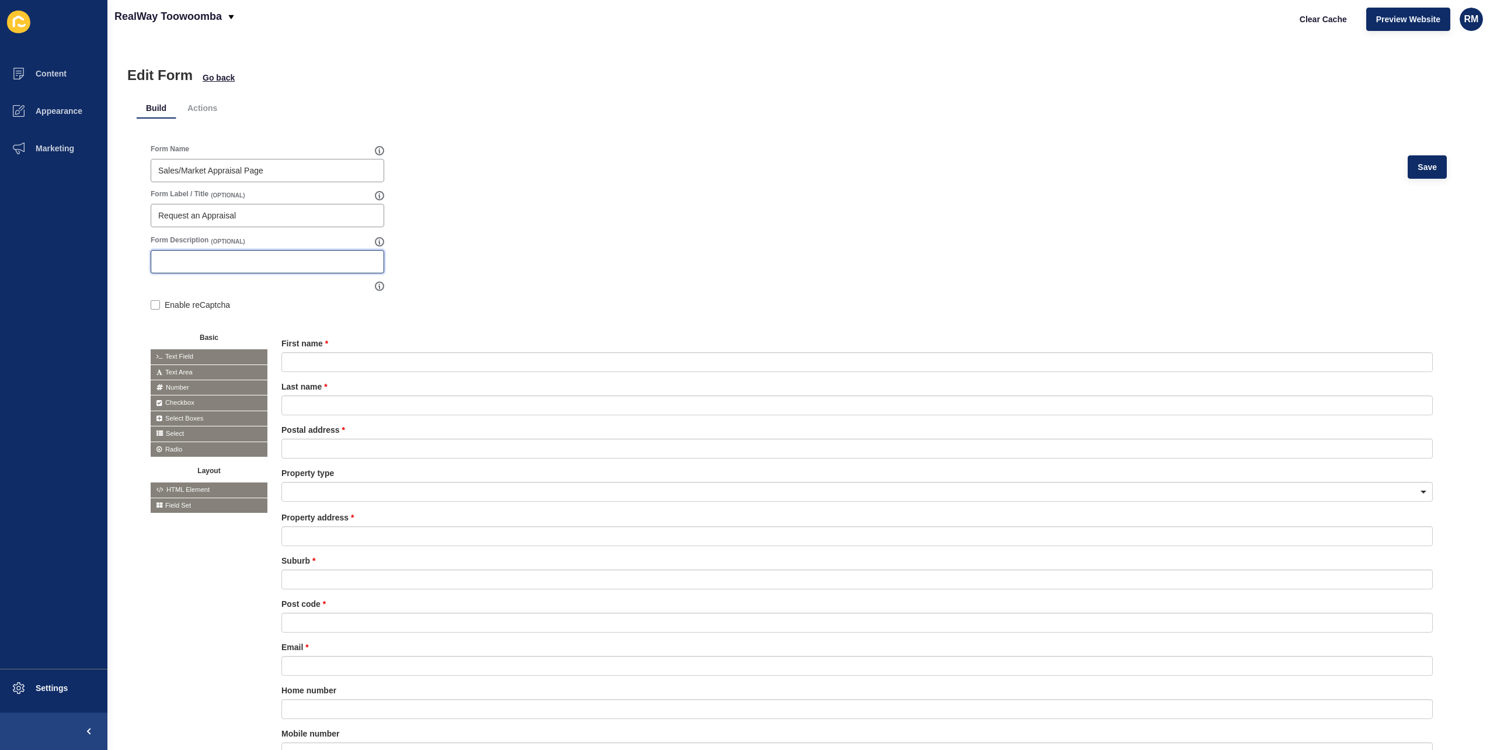
click at [249, 256] on input "Form Description" at bounding box center [267, 262] width 218 height 12
click at [1418, 166] on span "Save" at bounding box center [1427, 167] width 19 height 12
click at [1311, 5] on div "Clear Cache Preview Website RM" at bounding box center [1386, 19] width 203 height 33
click at [1309, 24] on span "Clear Cache" at bounding box center [1323, 19] width 47 height 12
click at [203, 262] on input "Form Description" at bounding box center [267, 262] width 218 height 12
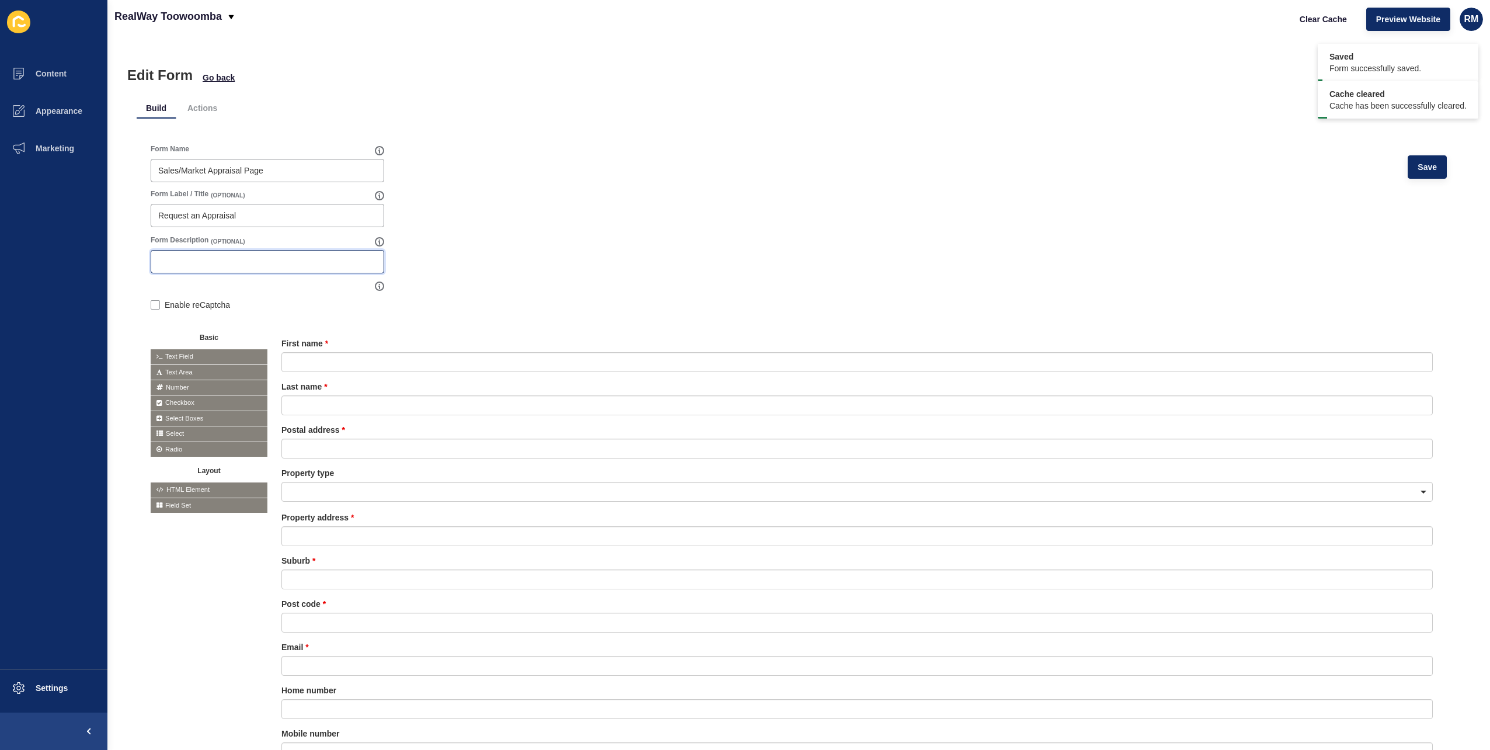
paste input "Want to get an idea of what your property is worth? Get in touch with us or use…"
type input "Want to get an idea of what your property is worth? Get in touch with us or use…"
click at [1418, 169] on span "Save" at bounding box center [1427, 167] width 19 height 12
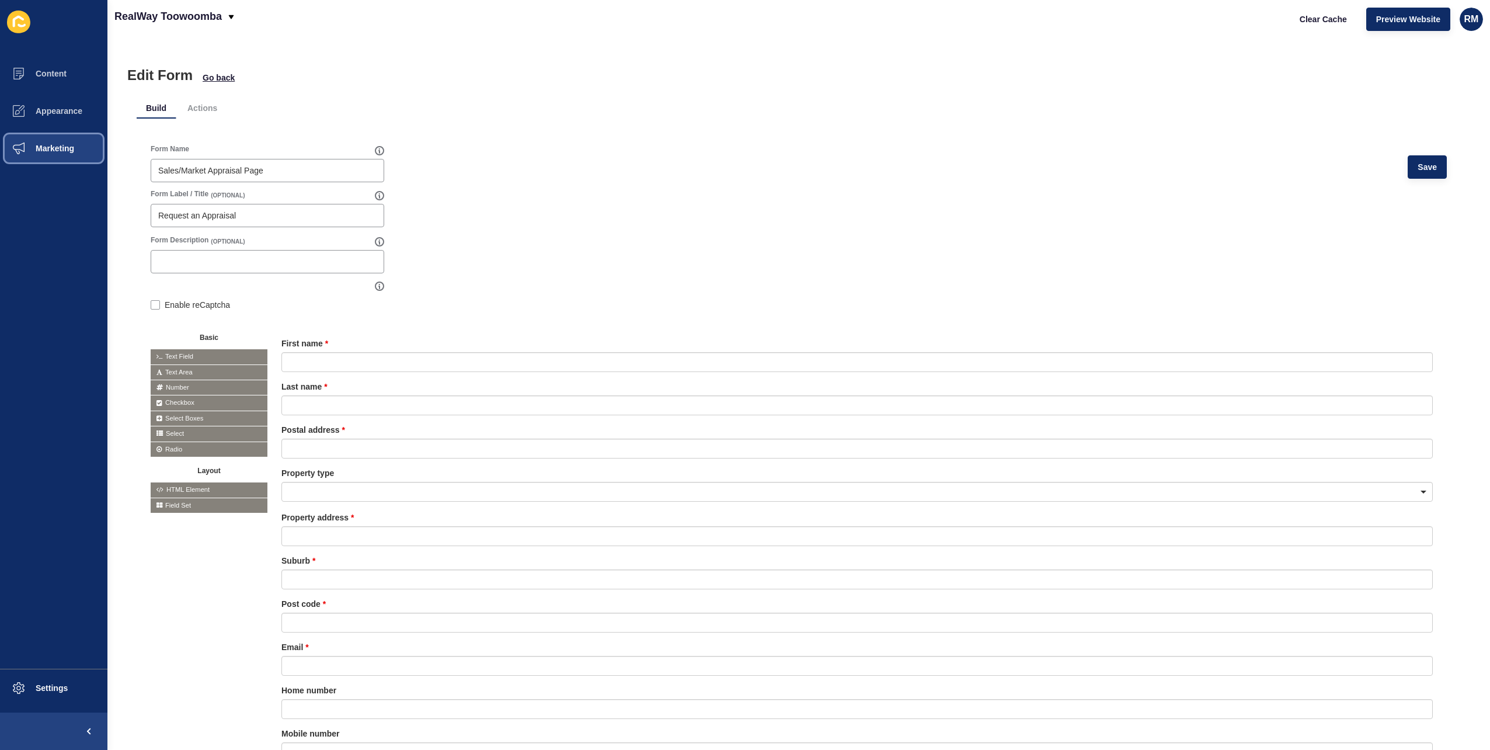
click at [51, 152] on span "Marketing" at bounding box center [36, 148] width 76 height 9
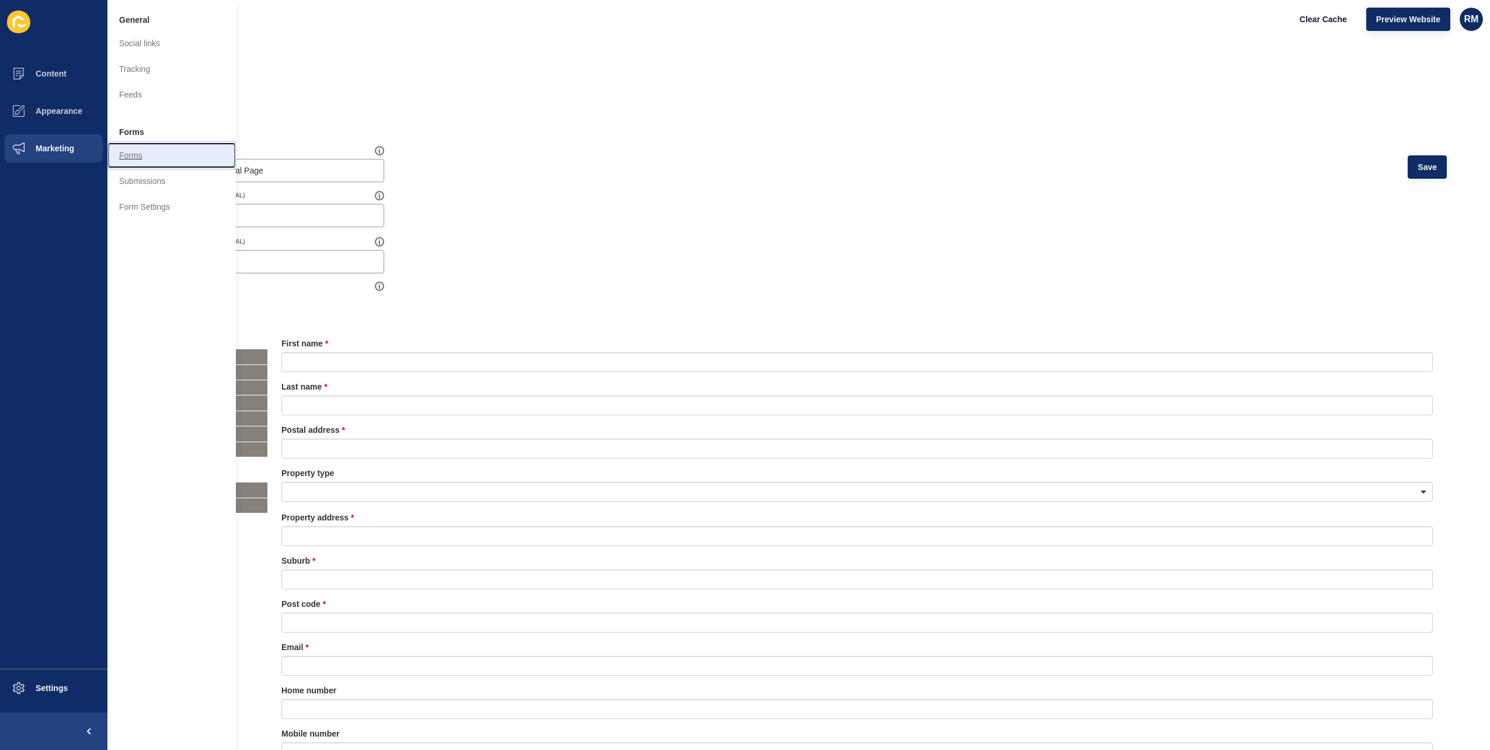
click at [187, 151] on link "Forms" at bounding box center [171, 155] width 128 height 26
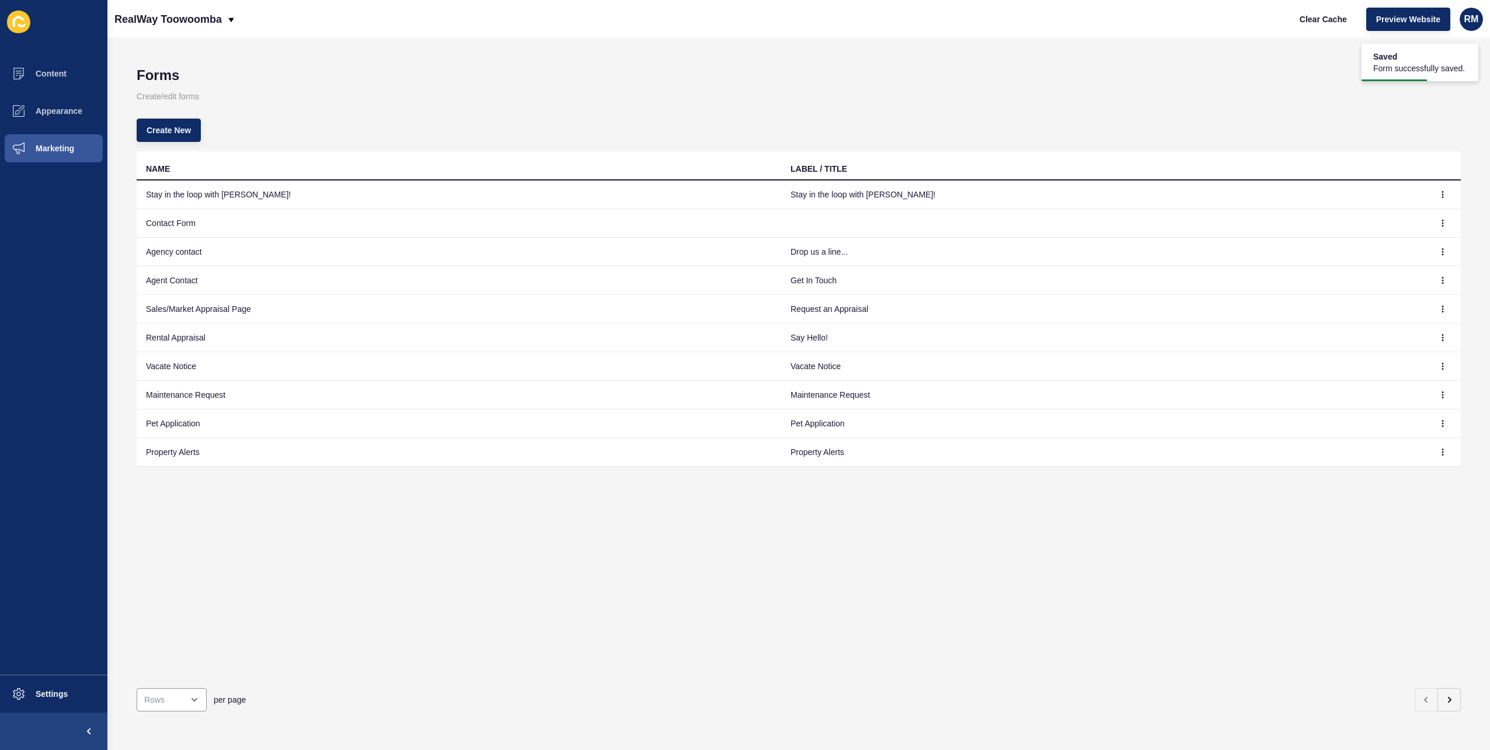
click at [1436, 317] on td at bounding box center [1443, 309] width 35 height 29
click at [1439, 308] on icon "button" at bounding box center [1442, 308] width 7 height 7
click at [1405, 328] on link "Edit" at bounding box center [1402, 332] width 82 height 26
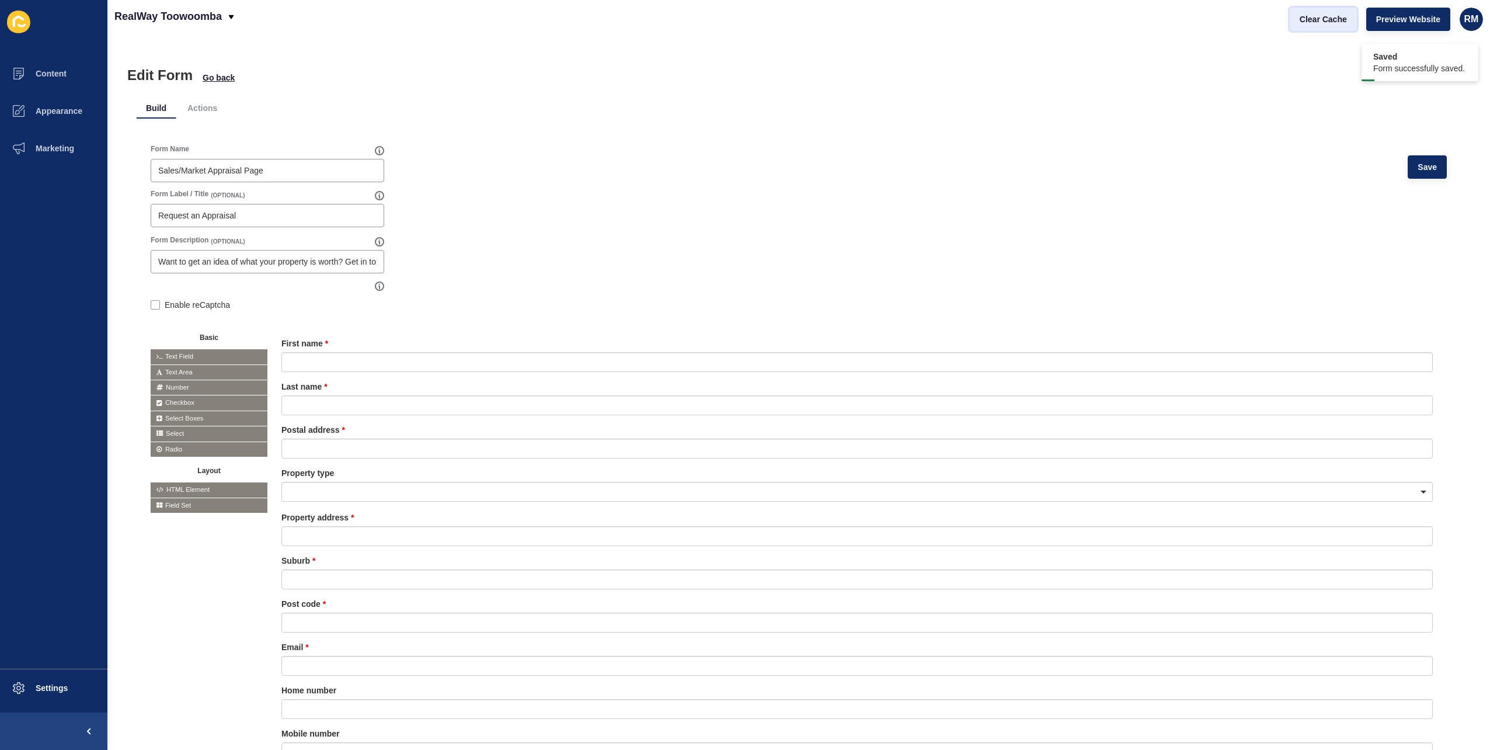
click at [1318, 24] on span "Clear Cache" at bounding box center [1323, 19] width 47 height 12
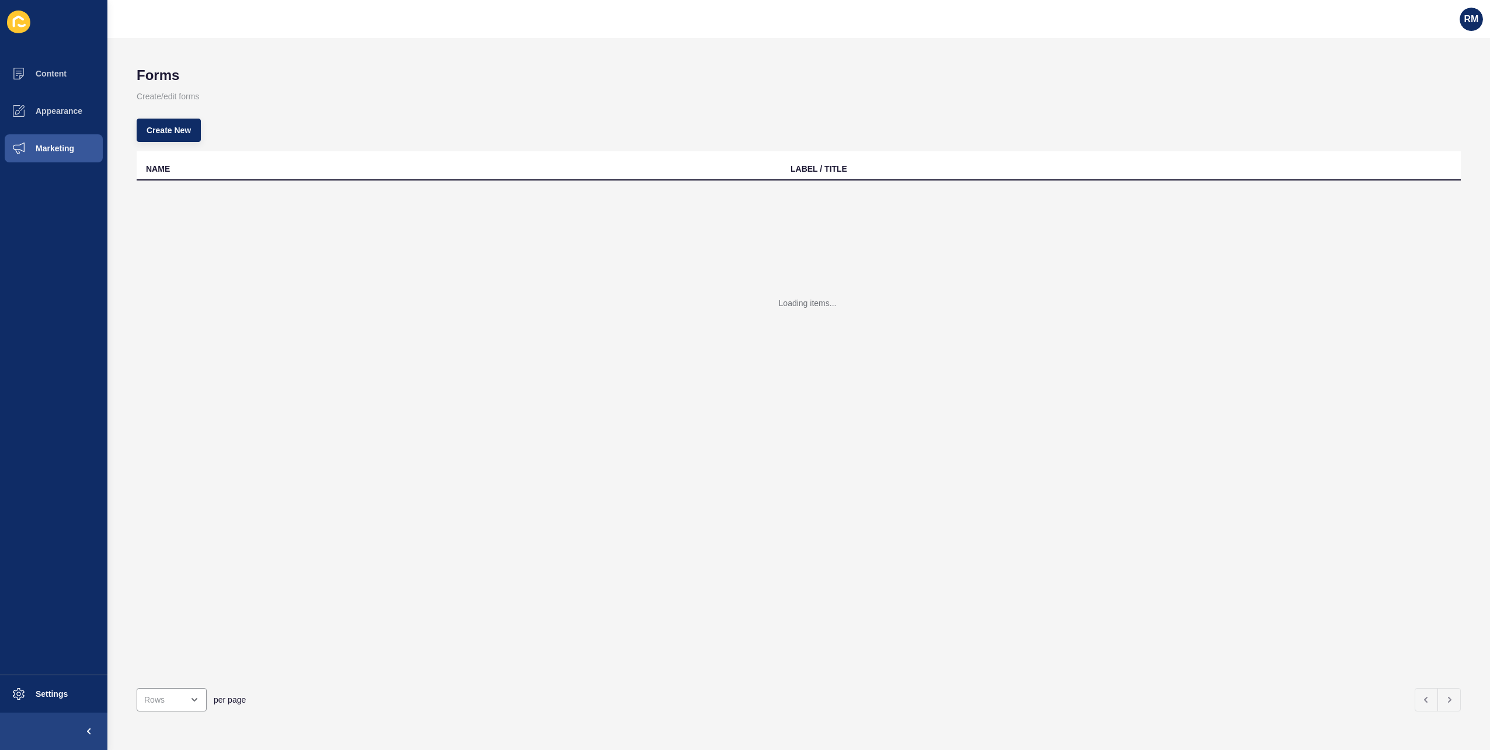
click at [177, 678] on div "per page" at bounding box center [799, 699] width 1324 height 42
click at [177, 688] on div "open menu" at bounding box center [172, 699] width 70 height 23
click at [179, 632] on div "50 Rows" at bounding box center [174, 636] width 57 height 12
type input "50 Rows"
click at [882, 132] on div "Create New" at bounding box center [799, 130] width 1324 height 42
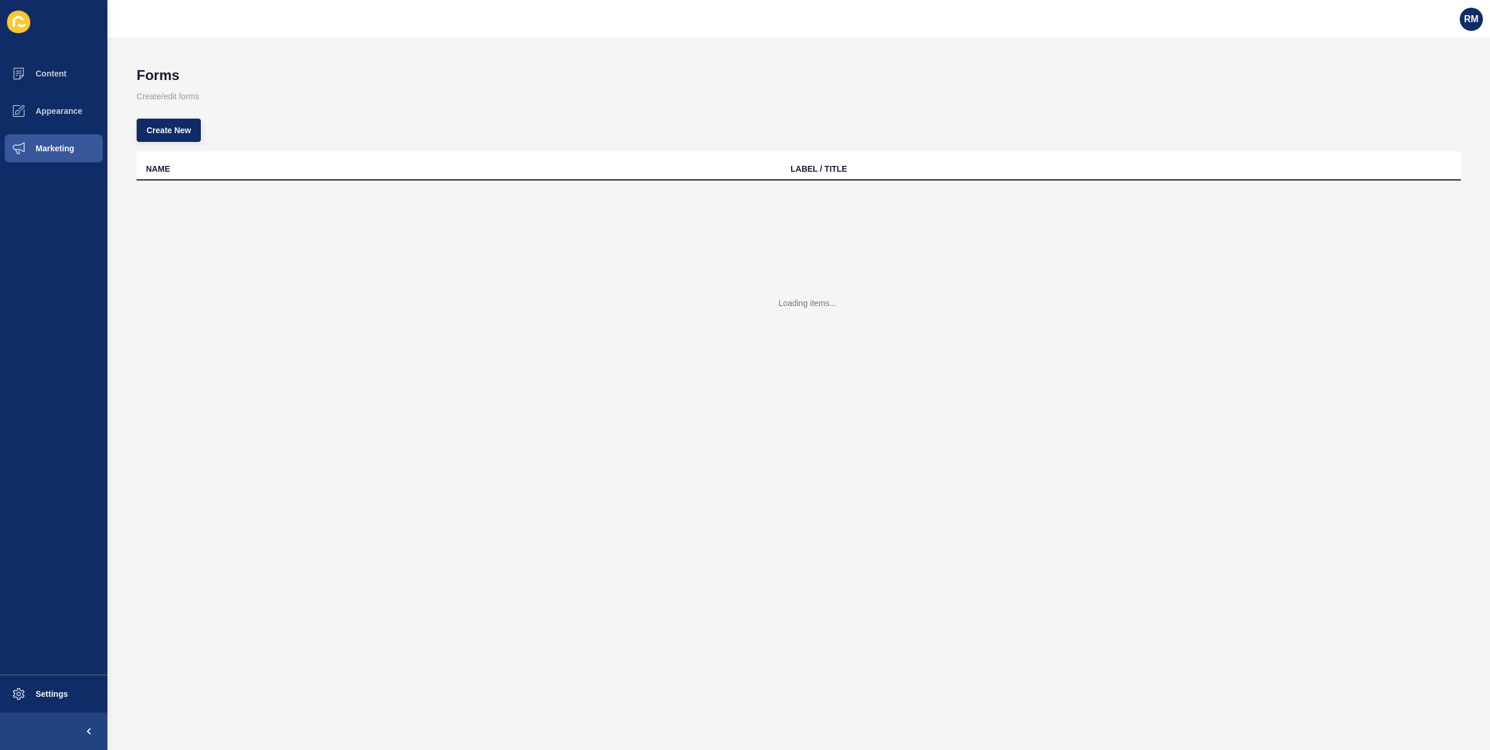
click at [647, 112] on div "Create New" at bounding box center [799, 130] width 1324 height 42
click at [722, 85] on p "Create/edit forms" at bounding box center [799, 96] width 1324 height 26
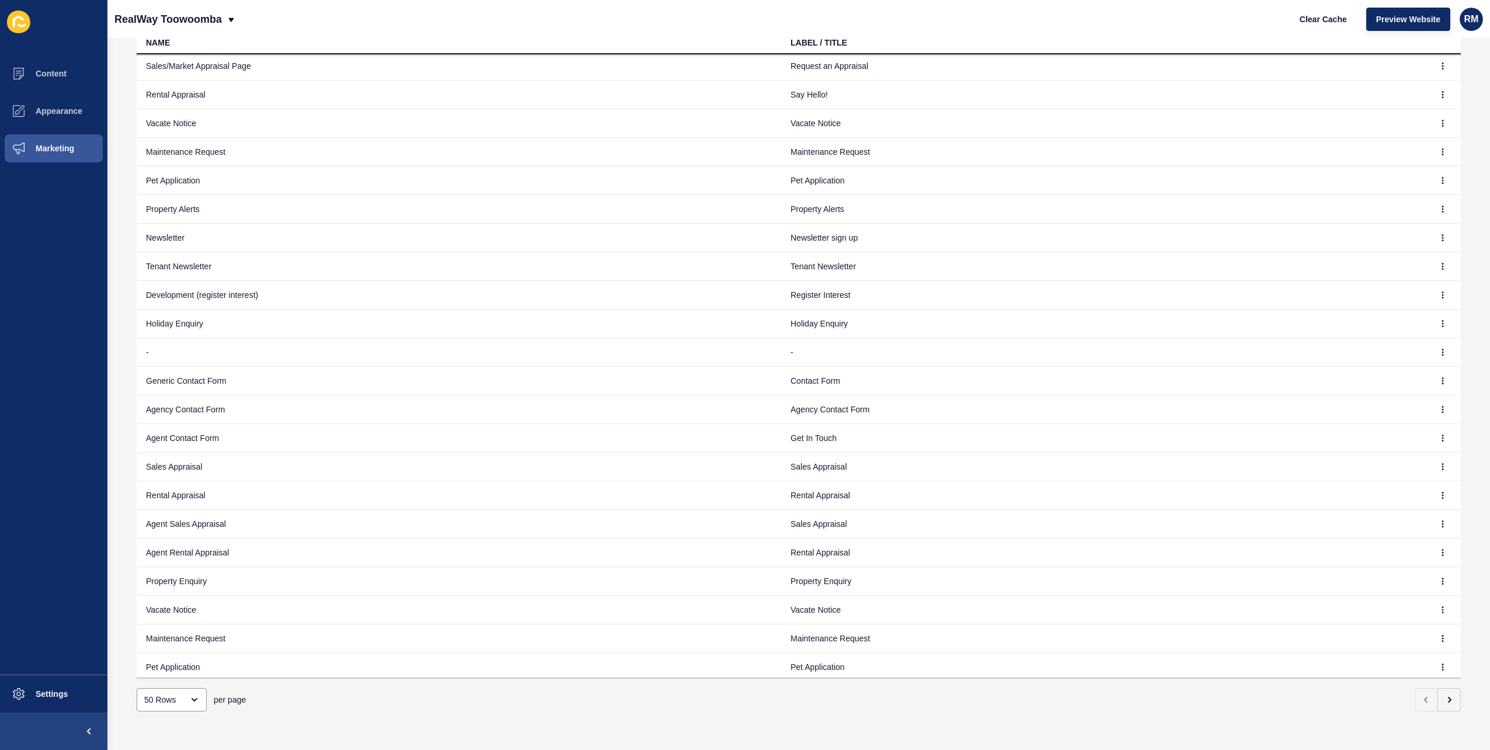
scroll to position [234, 0]
click at [1439, 349] on icon "button" at bounding box center [1442, 349] width 7 height 7
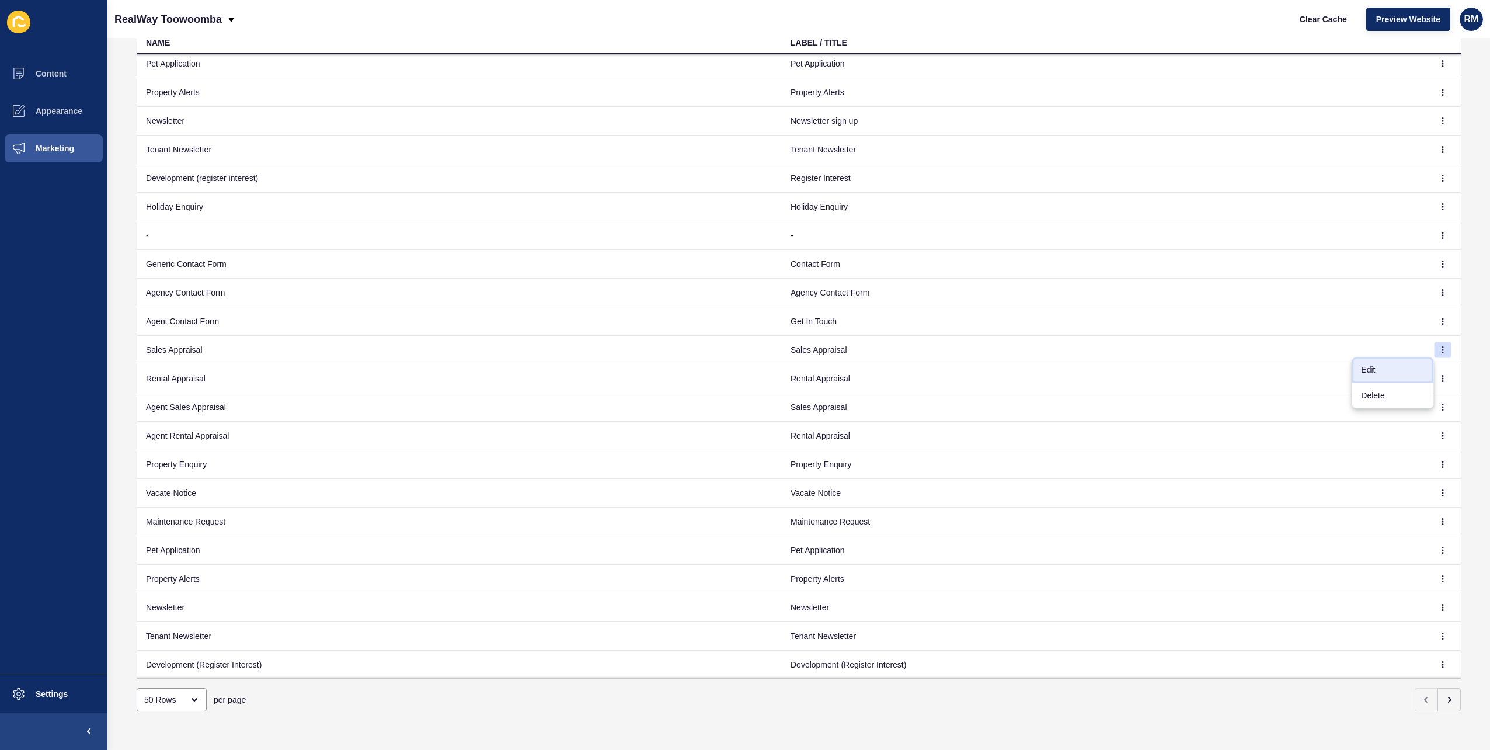
click at [1386, 364] on link "Edit" at bounding box center [1393, 370] width 82 height 26
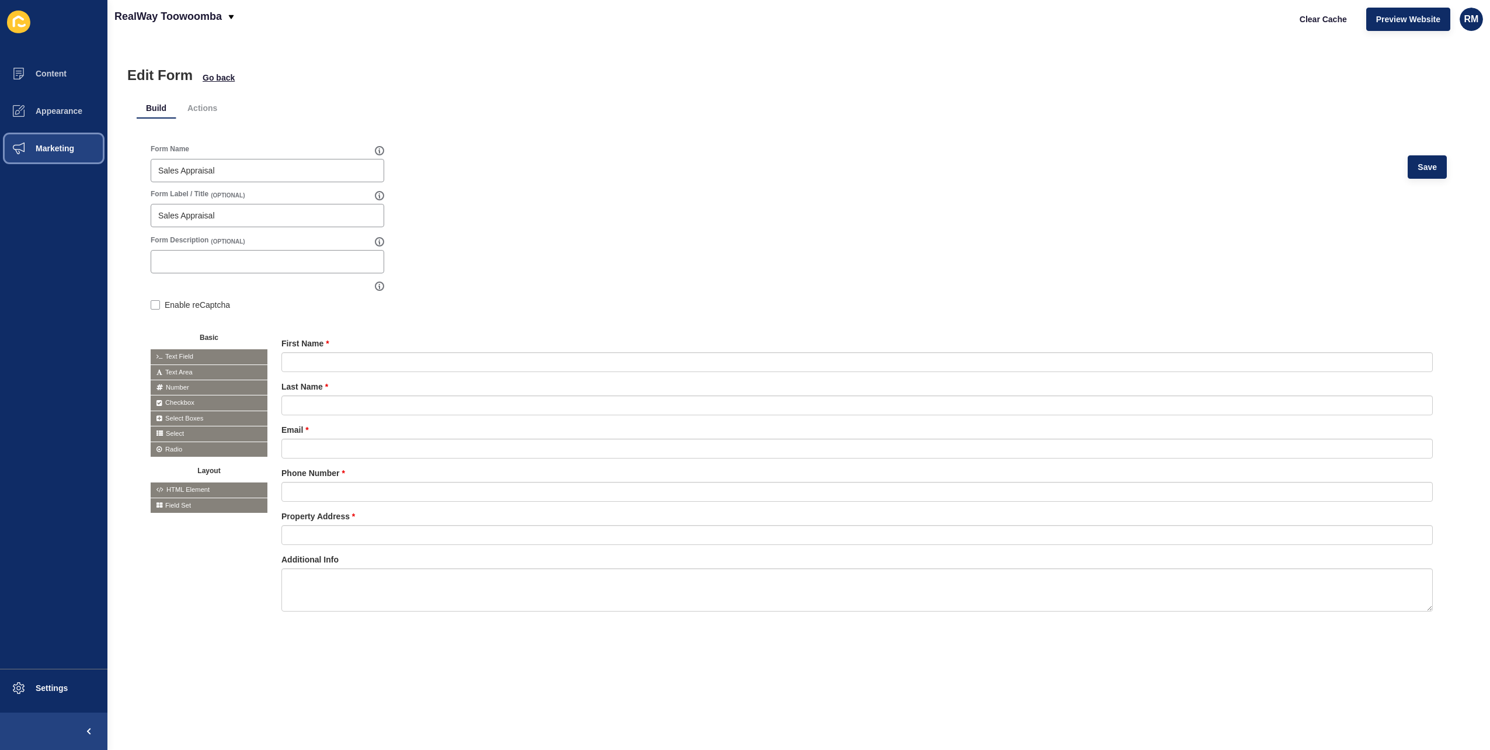
click at [14, 159] on span at bounding box center [18, 148] width 37 height 37
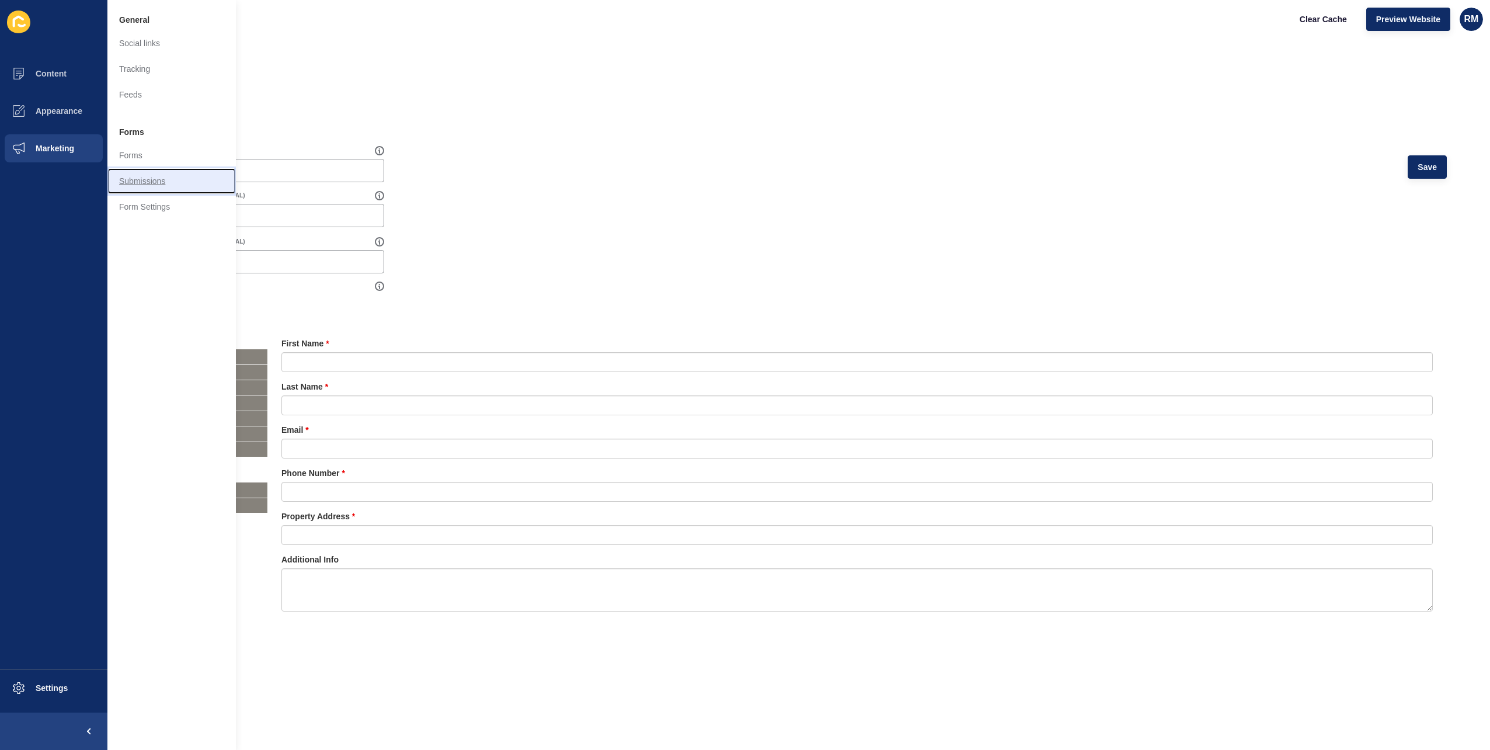
click at [181, 174] on link "Submissions" at bounding box center [171, 181] width 128 height 26
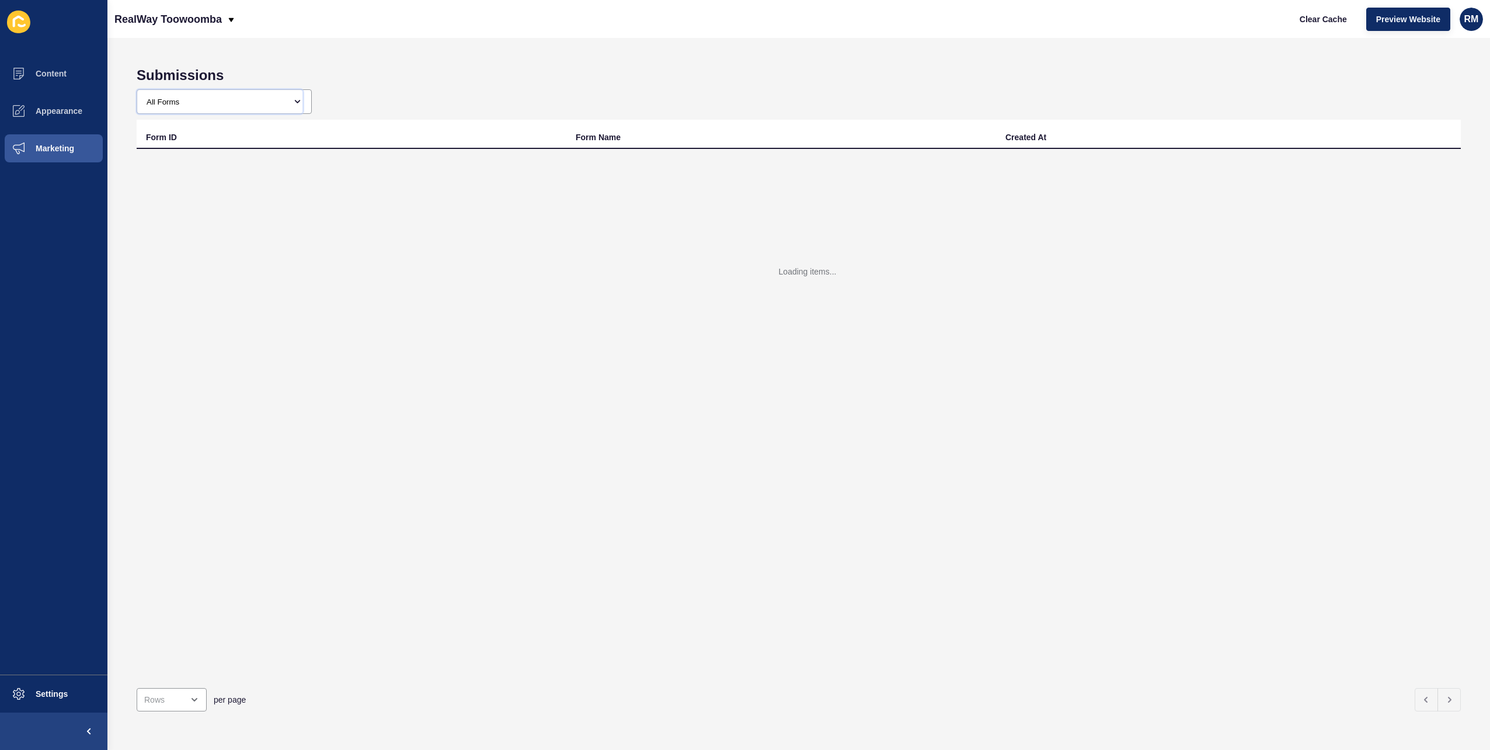
click at [218, 102] on select "All Forms" at bounding box center [219, 101] width 165 height 23
click at [426, 90] on div "All Forms" at bounding box center [799, 101] width 1324 height 25
click at [515, 76] on h1 "Submissions" at bounding box center [799, 75] width 1324 height 16
click at [681, 44] on div "Submissions All Forms Form ID Form Name Created At Loading items... per page" at bounding box center [798, 394] width 1382 height 712
click at [83, 68] on button "Content" at bounding box center [53, 73] width 107 height 37
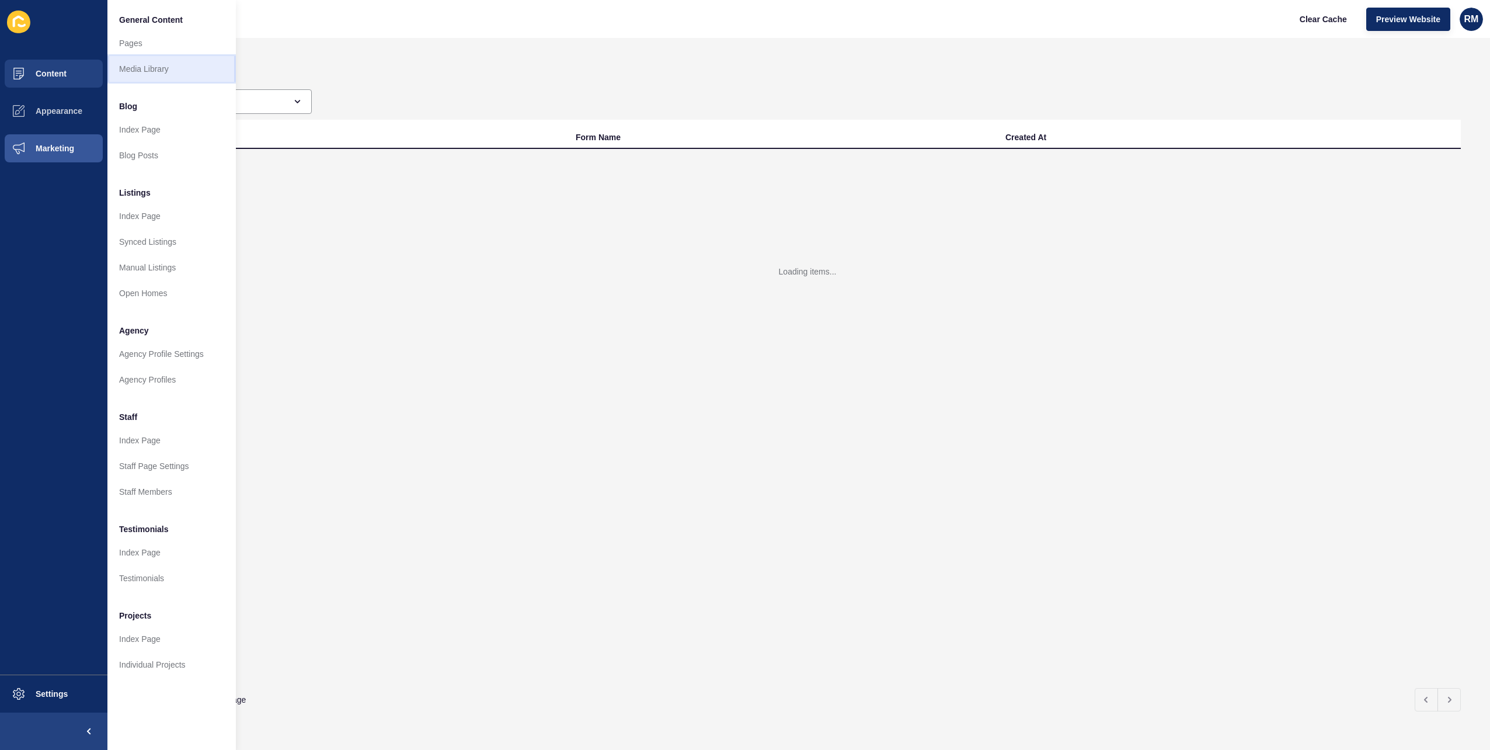
click at [160, 78] on link "Media Library" at bounding box center [171, 69] width 128 height 26
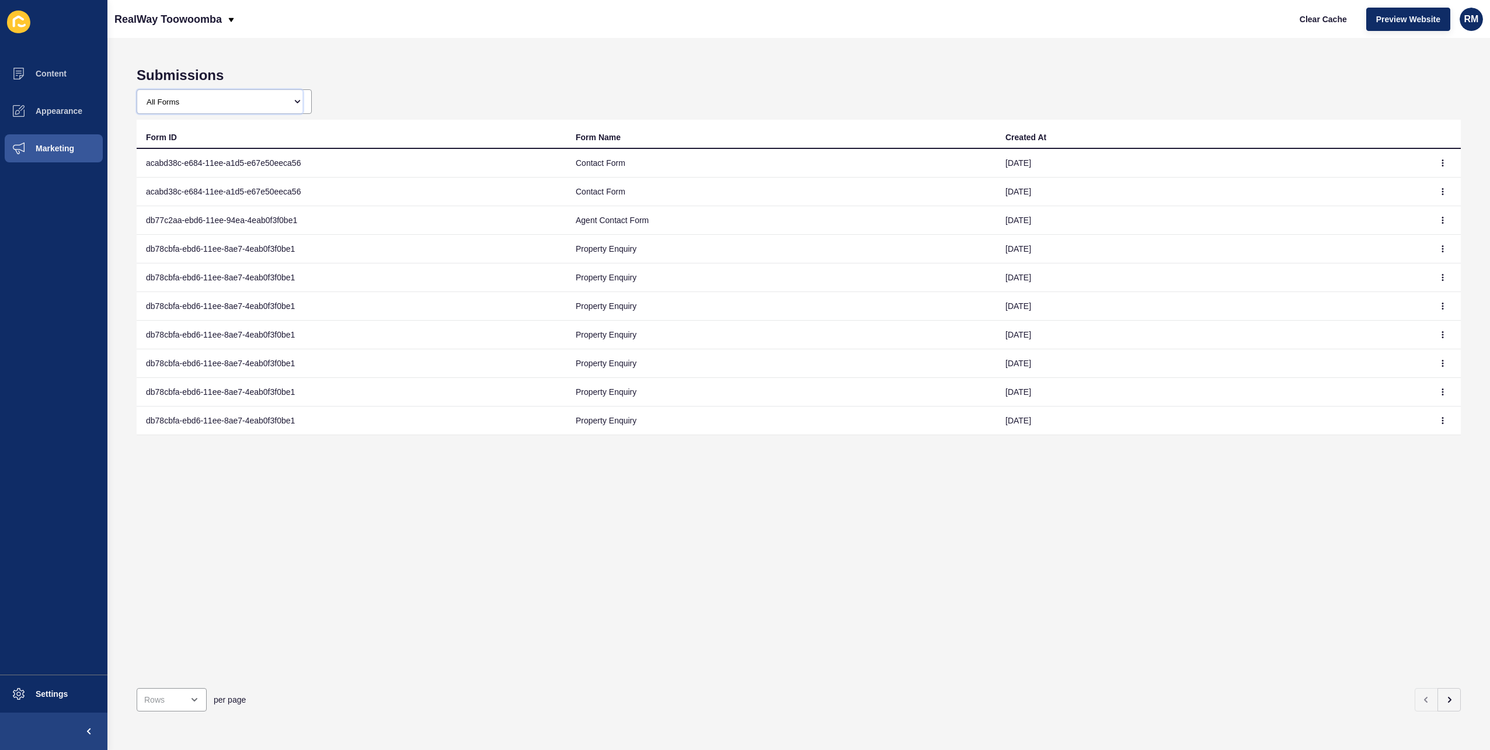
click at [273, 105] on select "All Forms Stay in the loop with Elliot! Contact Form Agency contact Agent Conta…" at bounding box center [219, 101] width 165 height 23
click at [137, 90] on select "All Forms Stay in the loop with Elliot! Contact Form Agency contact Agent Conta…" at bounding box center [219, 101] width 165 height 23
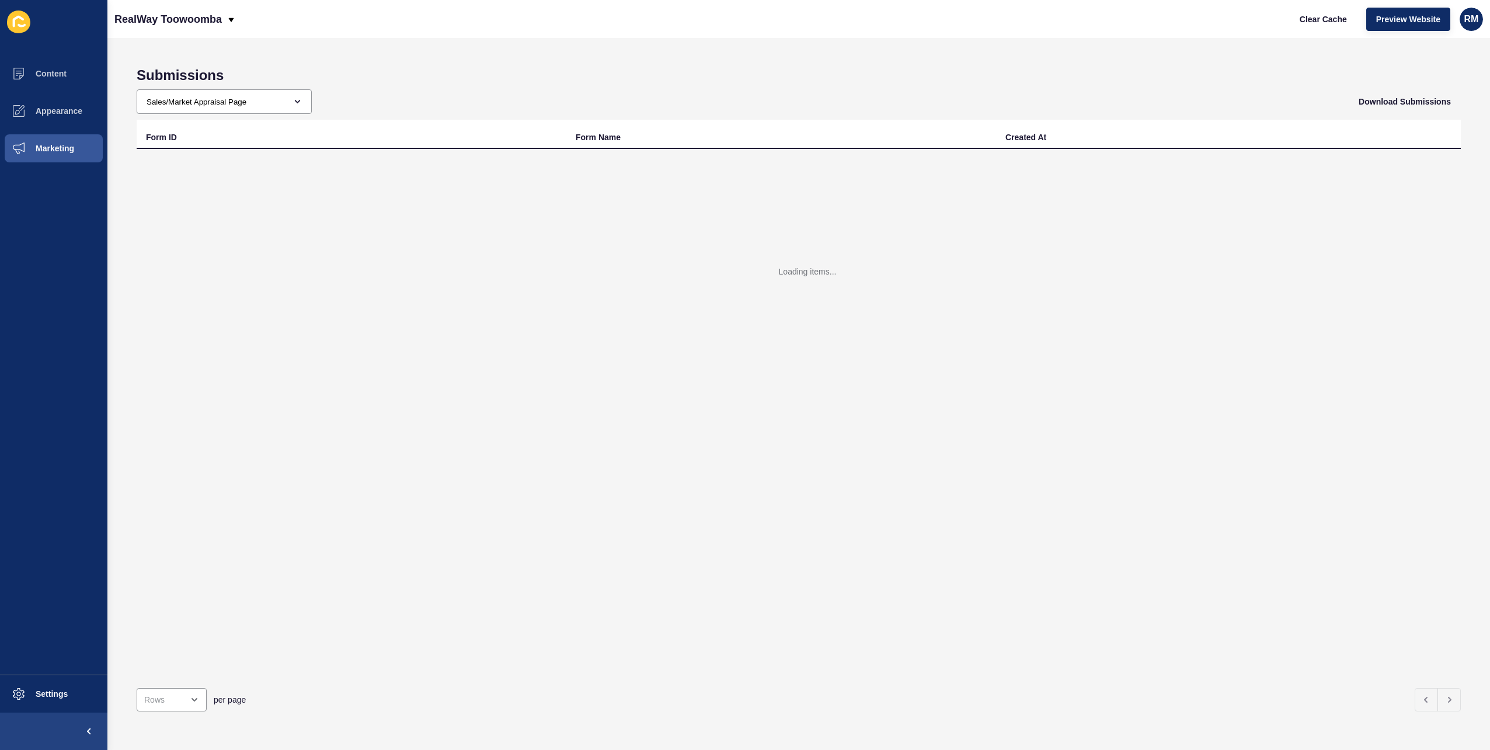
click at [476, 74] on h1 "Submissions" at bounding box center [799, 75] width 1324 height 16
click at [573, 50] on div "Submissions All Forms Stay in the loop with Elliot! Contact Form Agency contact…" at bounding box center [798, 394] width 1382 height 712
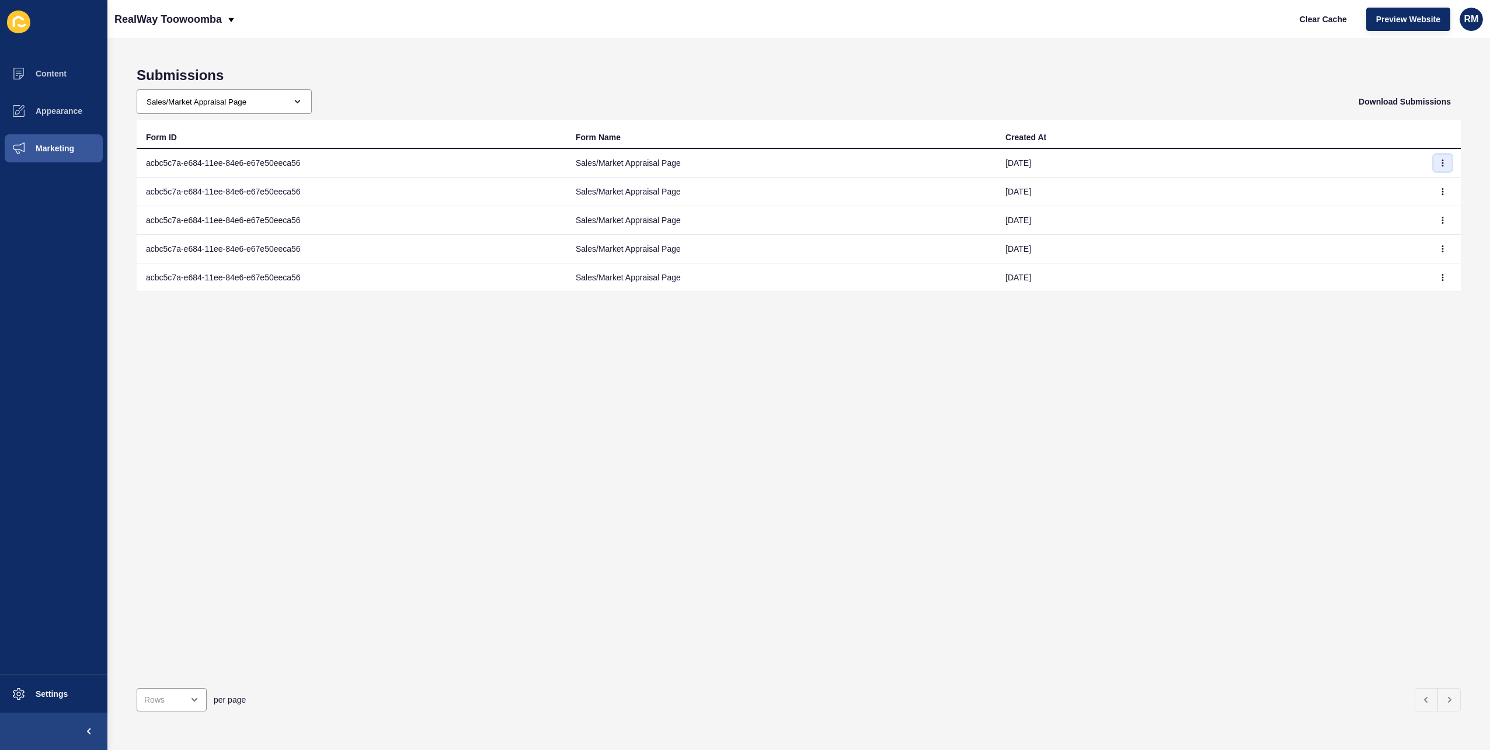
click at [1439, 163] on icon "button" at bounding box center [1442, 162] width 7 height 7
click at [1413, 180] on link "View" at bounding box center [1402, 186] width 82 height 26
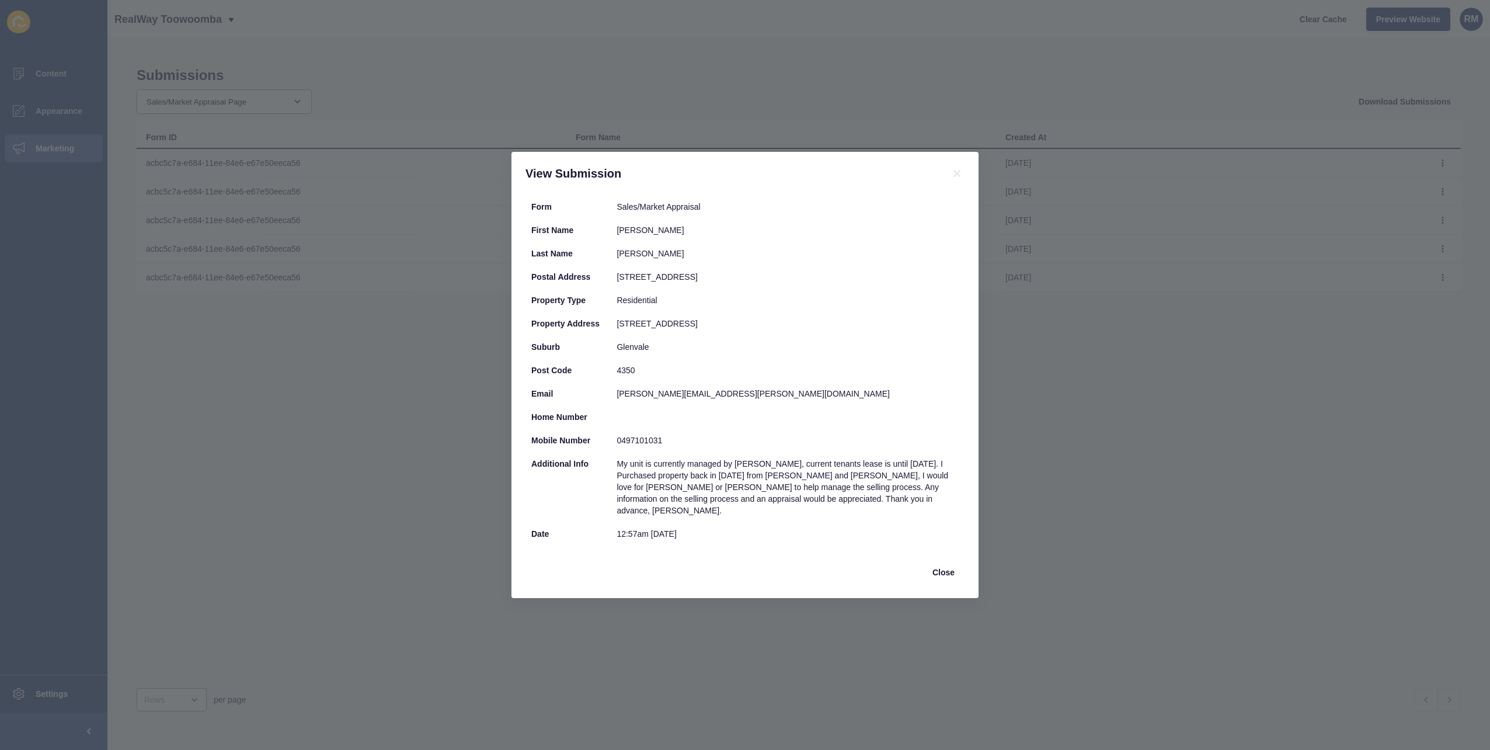
drag, startPoint x: 639, startPoint y: 329, endPoint x: 703, endPoint y: 329, distance: 63.6
click at [703, 329] on div "2/29 Parkview Drive" at bounding box center [788, 324] width 342 height 12
drag, startPoint x: 703, startPoint y: 329, endPoint x: 708, endPoint y: 347, distance: 18.3
click at [703, 329] on div "2/29 Parkview Drive" at bounding box center [788, 324] width 342 height 12
click at [714, 376] on div "4350" at bounding box center [788, 370] width 342 height 12
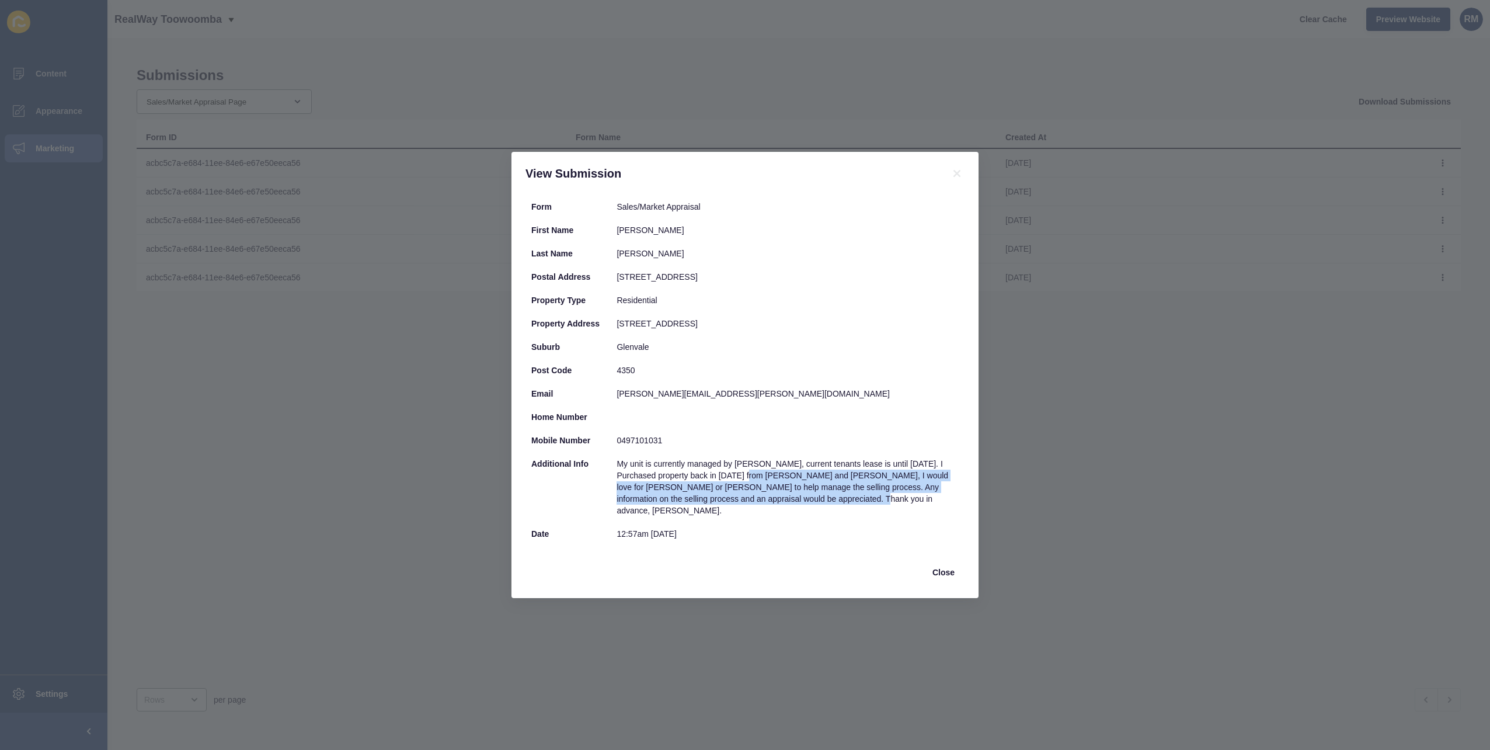
drag, startPoint x: 833, startPoint y: 507, endPoint x: 702, endPoint y: 479, distance: 133.6
click at [702, 479] on div "My unit is currently managed by Gracie Wicks, current tenants lease is until Oc…" at bounding box center [788, 487] width 342 height 58
drag, startPoint x: 702, startPoint y: 479, endPoint x: 678, endPoint y: 474, distance: 23.9
click at [678, 474] on div "My unit is currently managed by Gracie Wicks, current tenants lease is until Oc…" at bounding box center [788, 487] width 342 height 58
click at [762, 532] on div "12:57am 21/07/2025" at bounding box center [788, 534] width 342 height 12
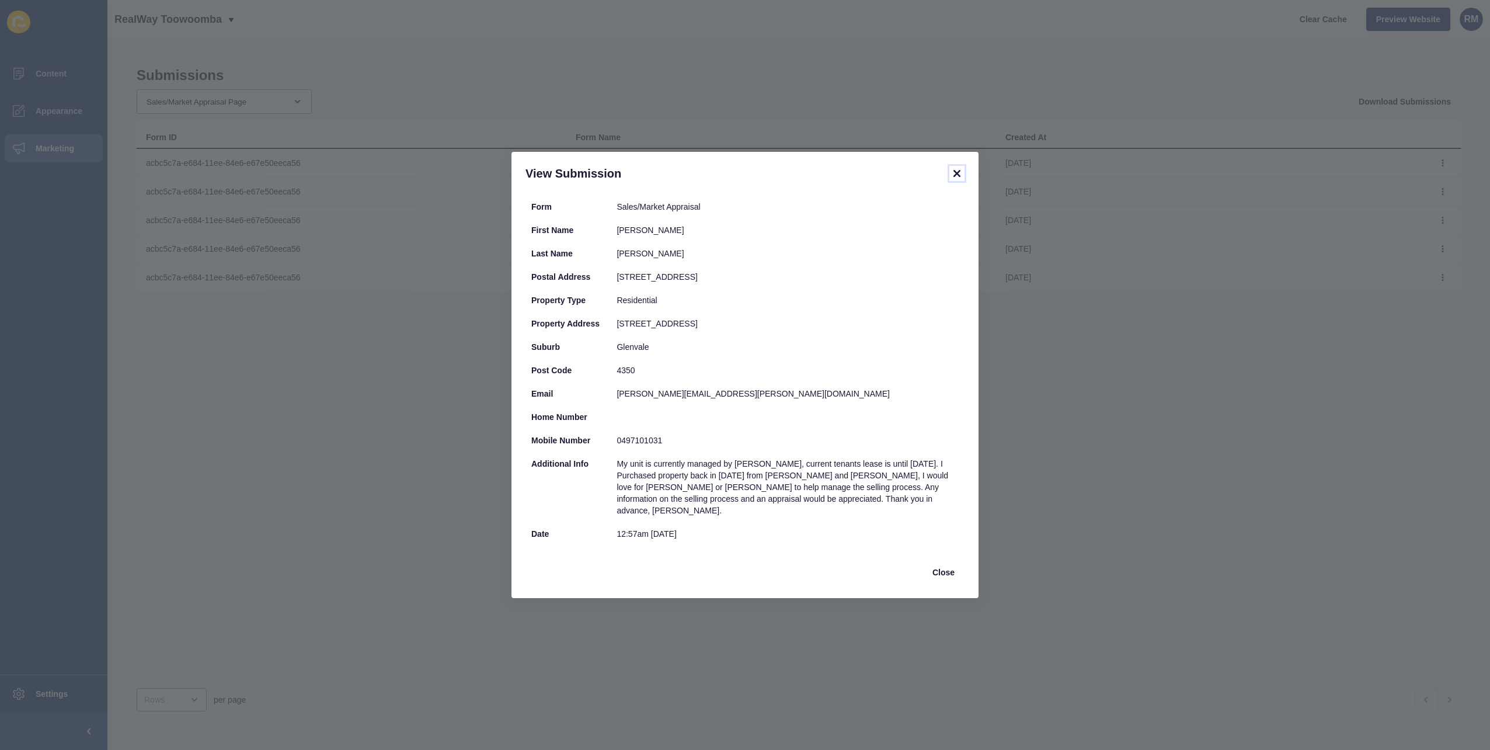
click at [956, 176] on icon at bounding box center [957, 173] width 14 height 14
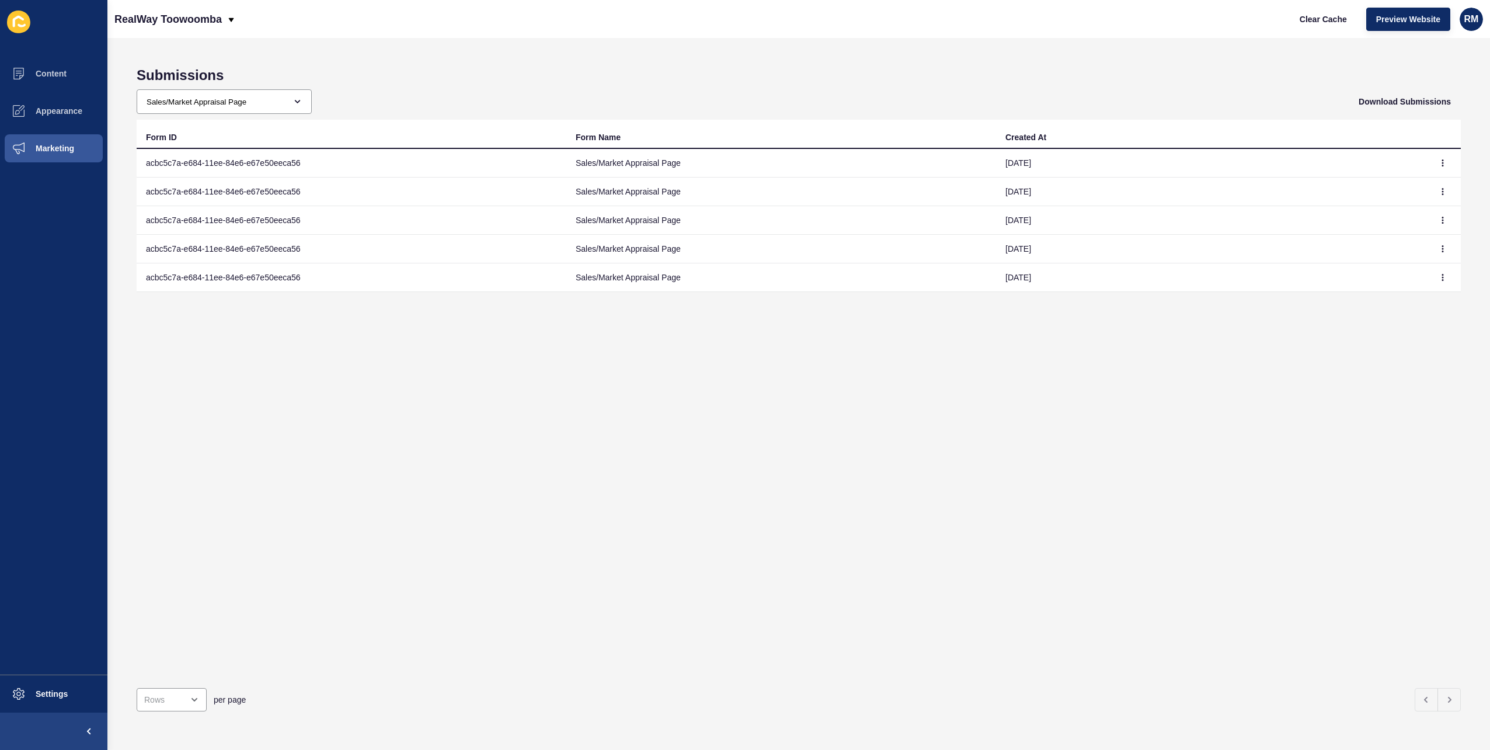
click at [702, 42] on div "Submissions All Forms Stay in the loop with Elliot! Contact Form Agency contact…" at bounding box center [798, 394] width 1382 height 712
click at [186, 93] on select "All Forms Stay in the loop with Elliot! Contact Form Agency contact Agent Conta…" at bounding box center [219, 101] width 165 height 23
select select "db77f464-ebd6-11ee-8f6c-4eab0f3f0be1"
click at [137, 90] on select "All Forms Stay in the loop with Elliot! Contact Form Agency contact Agent Conta…" at bounding box center [219, 101] width 165 height 23
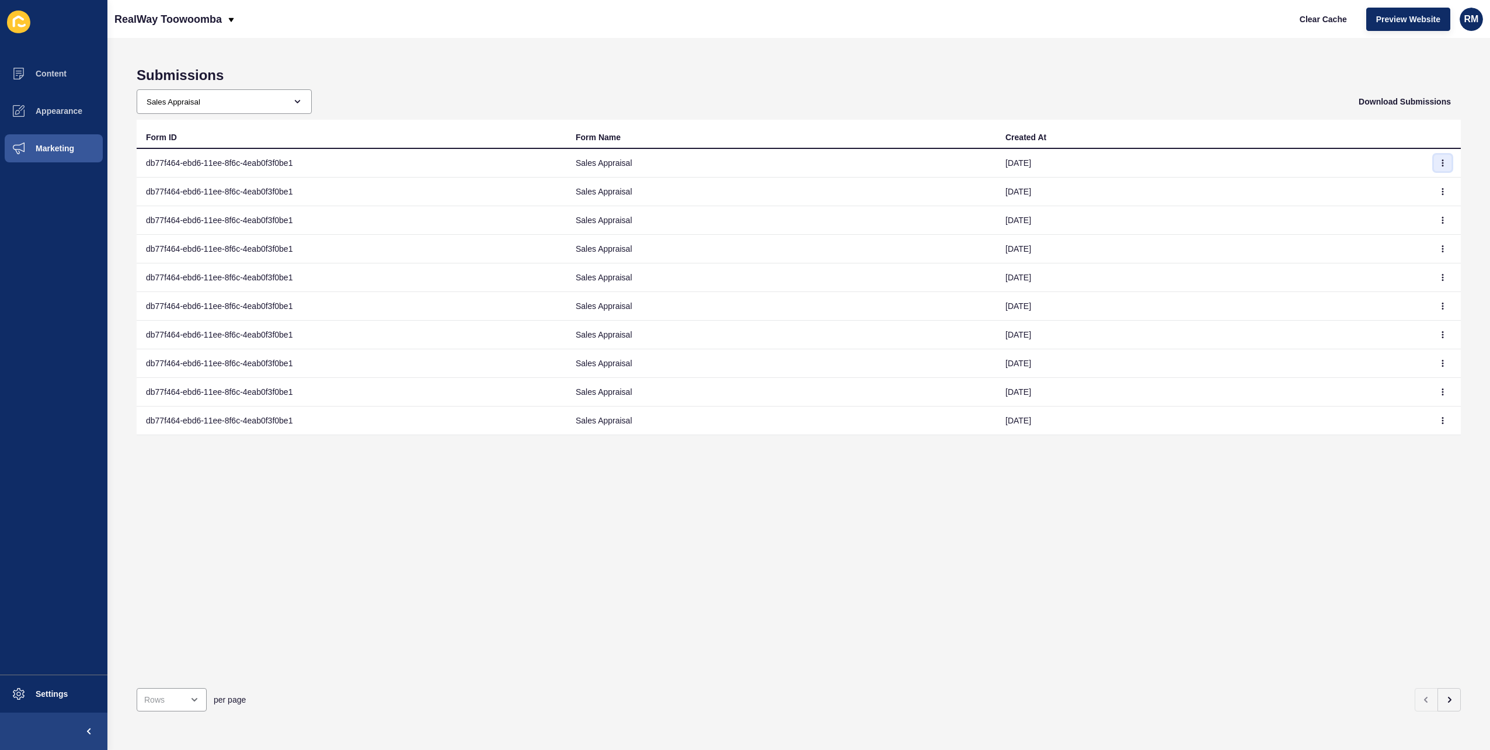
click at [1439, 162] on icon "button" at bounding box center [1442, 162] width 7 height 7
click at [1415, 184] on link "View" at bounding box center [1402, 186] width 82 height 26
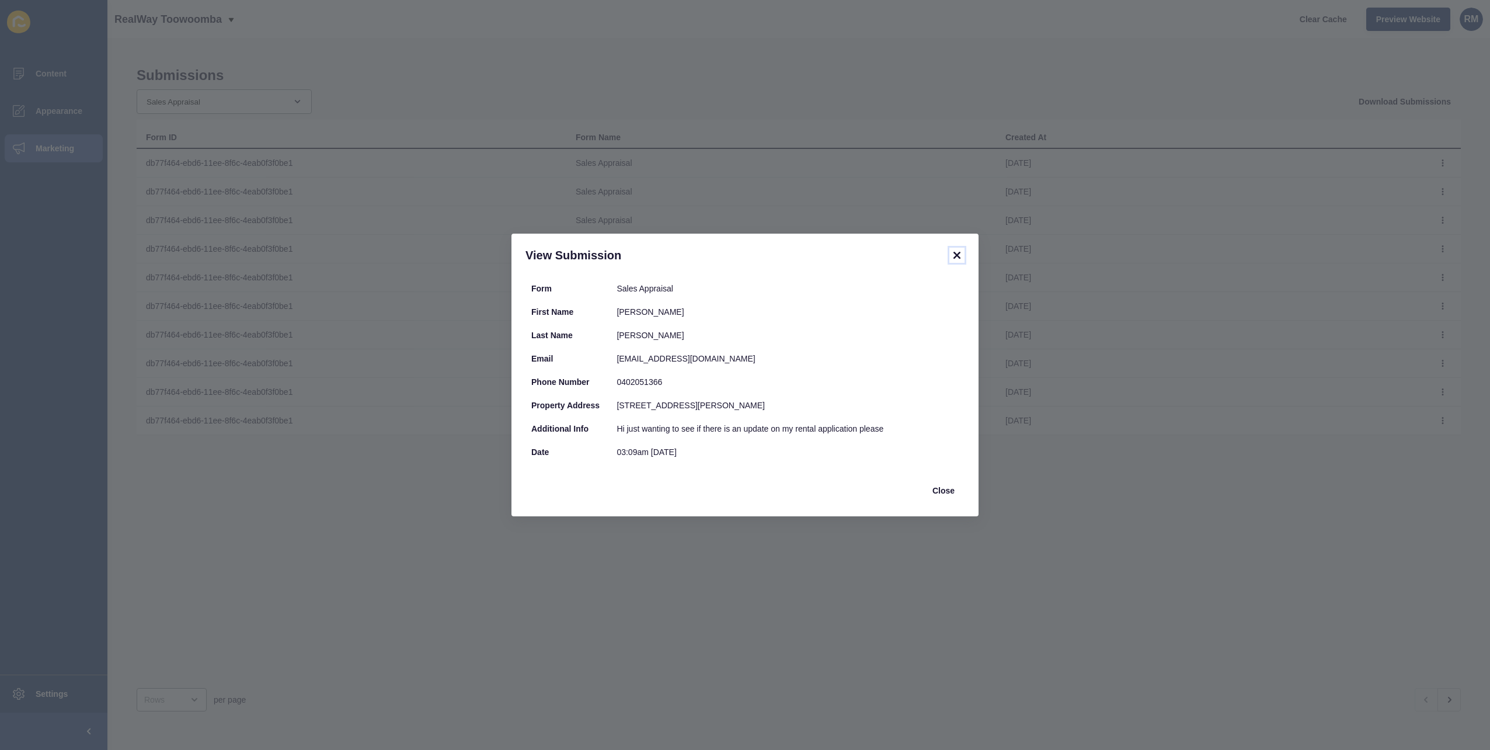
click at [957, 253] on icon at bounding box center [957, 255] width 14 height 14
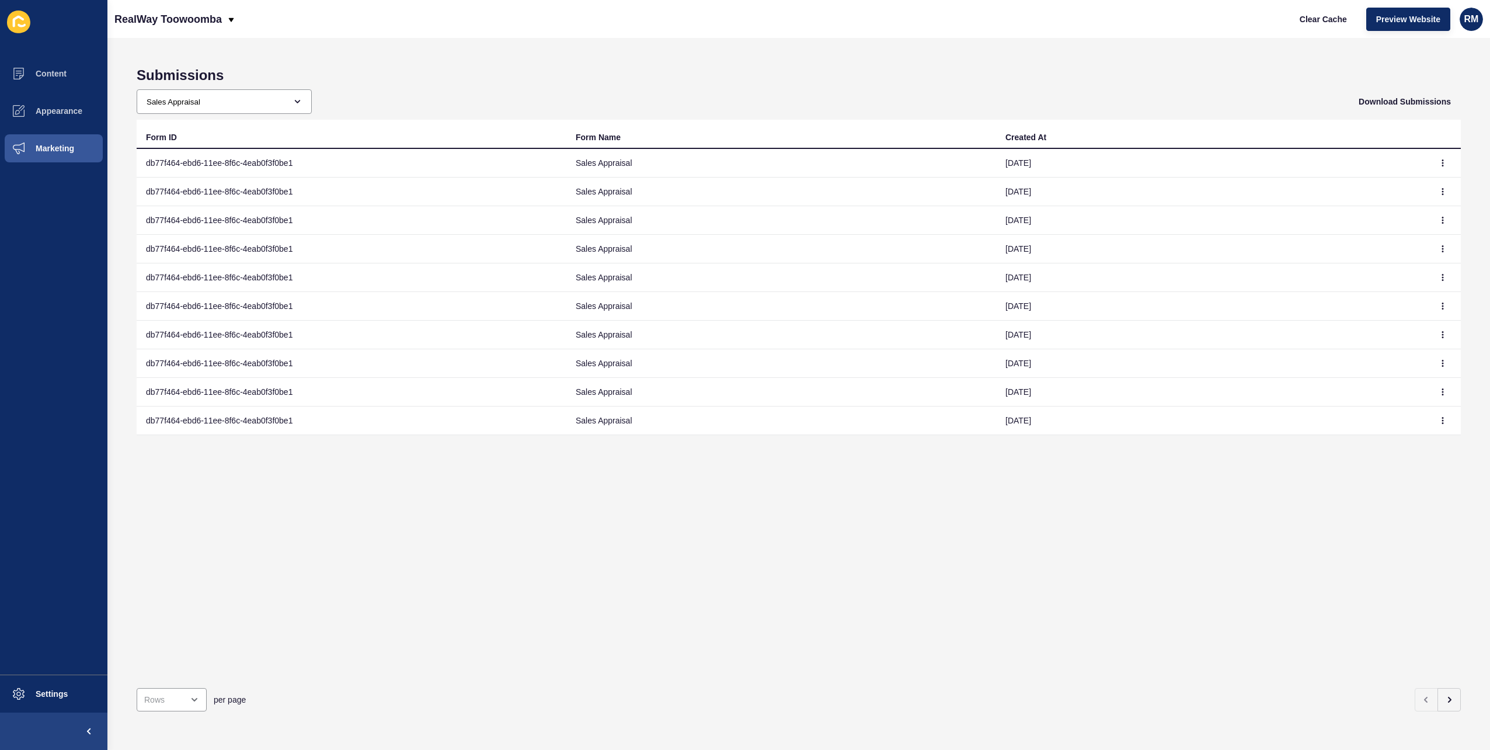
click at [1442, 194] on td at bounding box center [1443, 191] width 35 height 29
click at [1439, 190] on icon "button" at bounding box center [1442, 191] width 7 height 7
click at [1406, 211] on link "View" at bounding box center [1402, 214] width 82 height 26
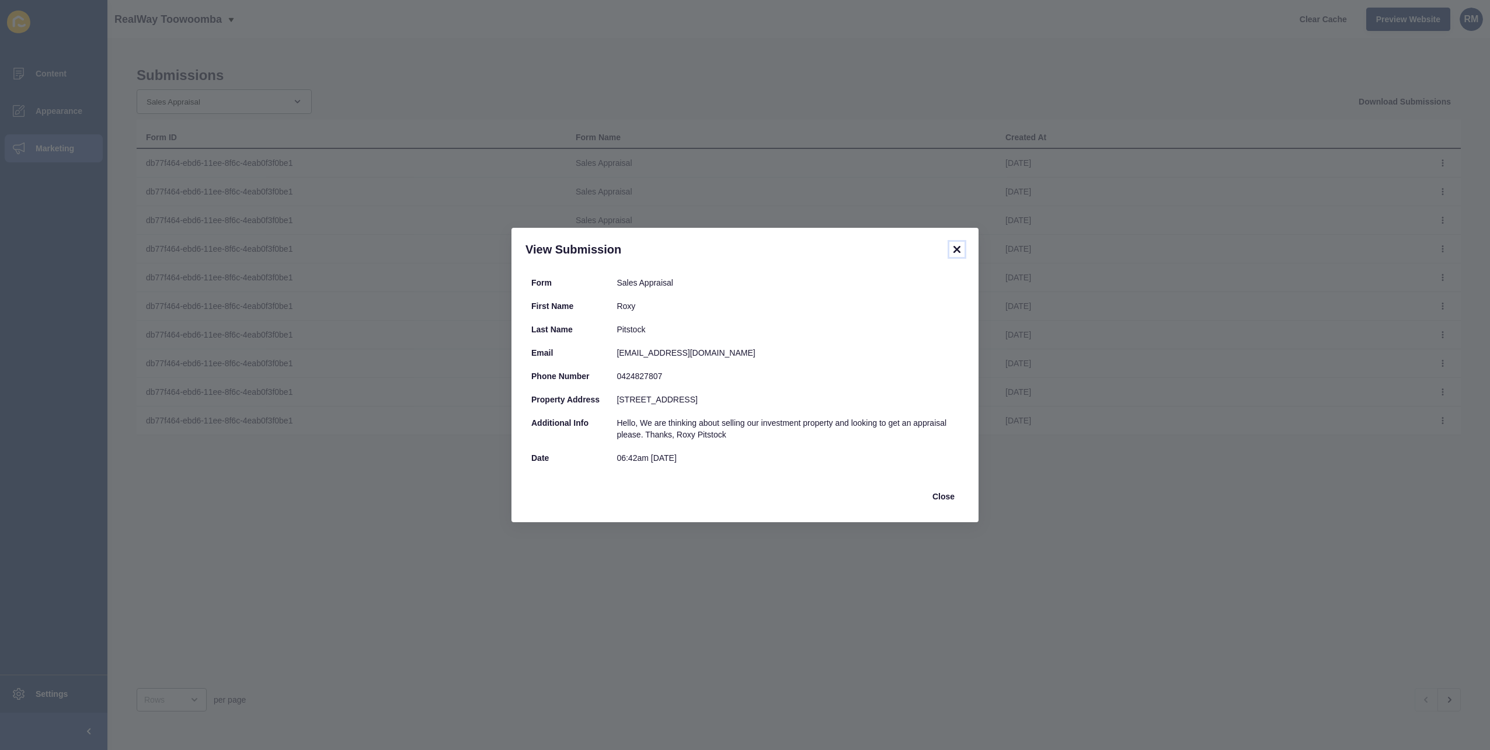
click at [960, 246] on icon at bounding box center [956, 249] width 7 height 7
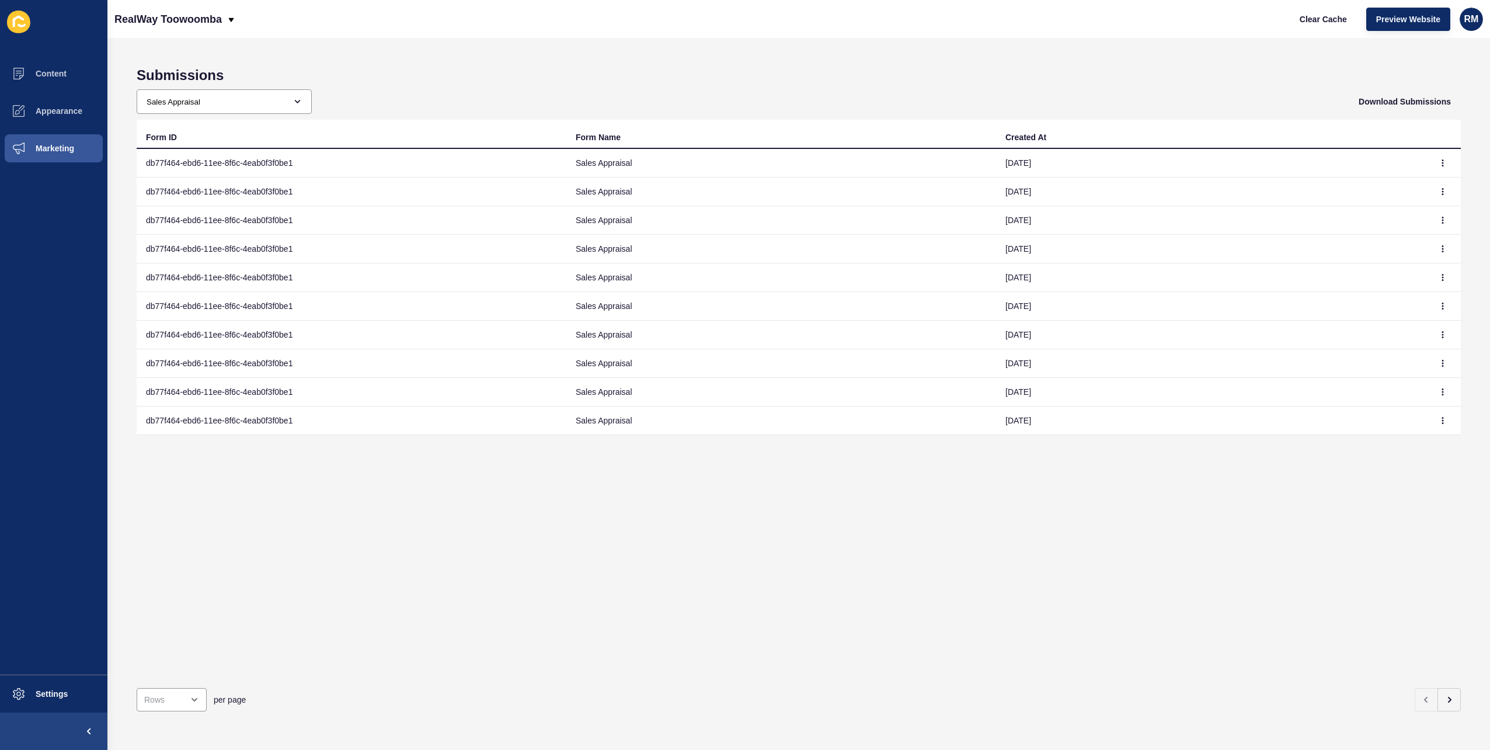
click at [696, 51] on div "Submissions All Forms Stay in the loop with Elliot! Contact Form Agency contact…" at bounding box center [798, 394] width 1382 height 712
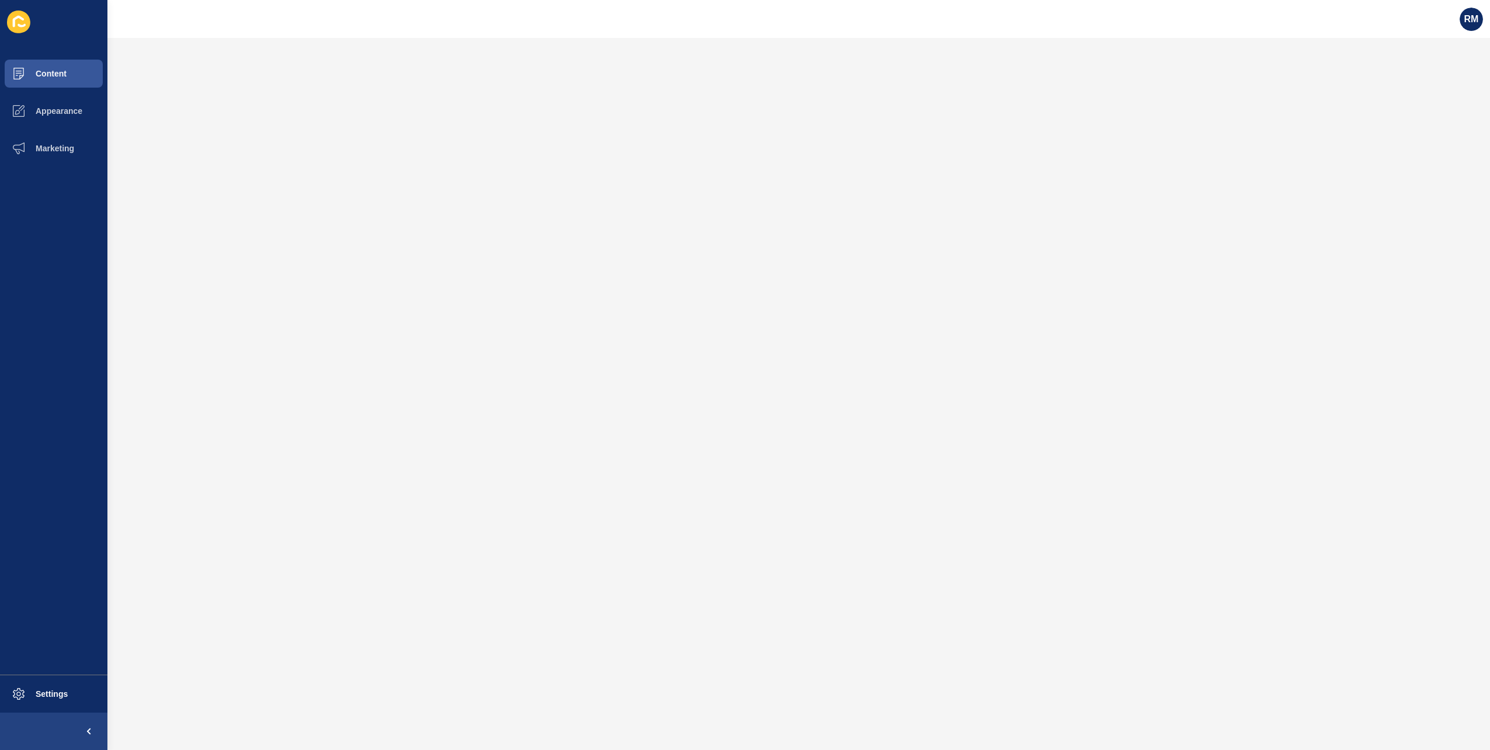
drag, startPoint x: 274, startPoint y: 22, endPoint x: 281, endPoint y: 21, distance: 7.6
click at [274, 22] on div "RM" at bounding box center [798, 19] width 1382 height 38
click at [79, 67] on button "Content" at bounding box center [53, 73] width 107 height 37
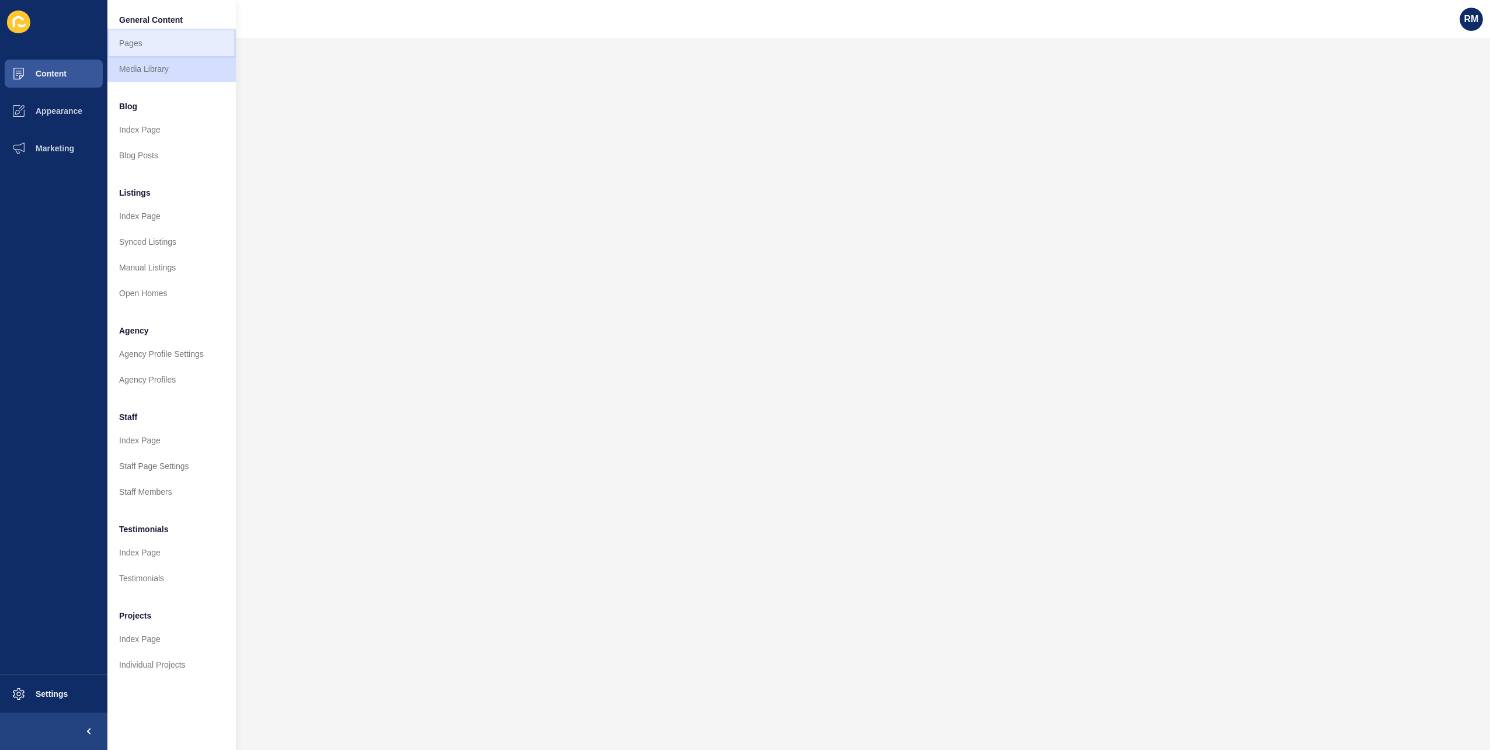
click at [154, 54] on link "Pages" at bounding box center [171, 43] width 128 height 26
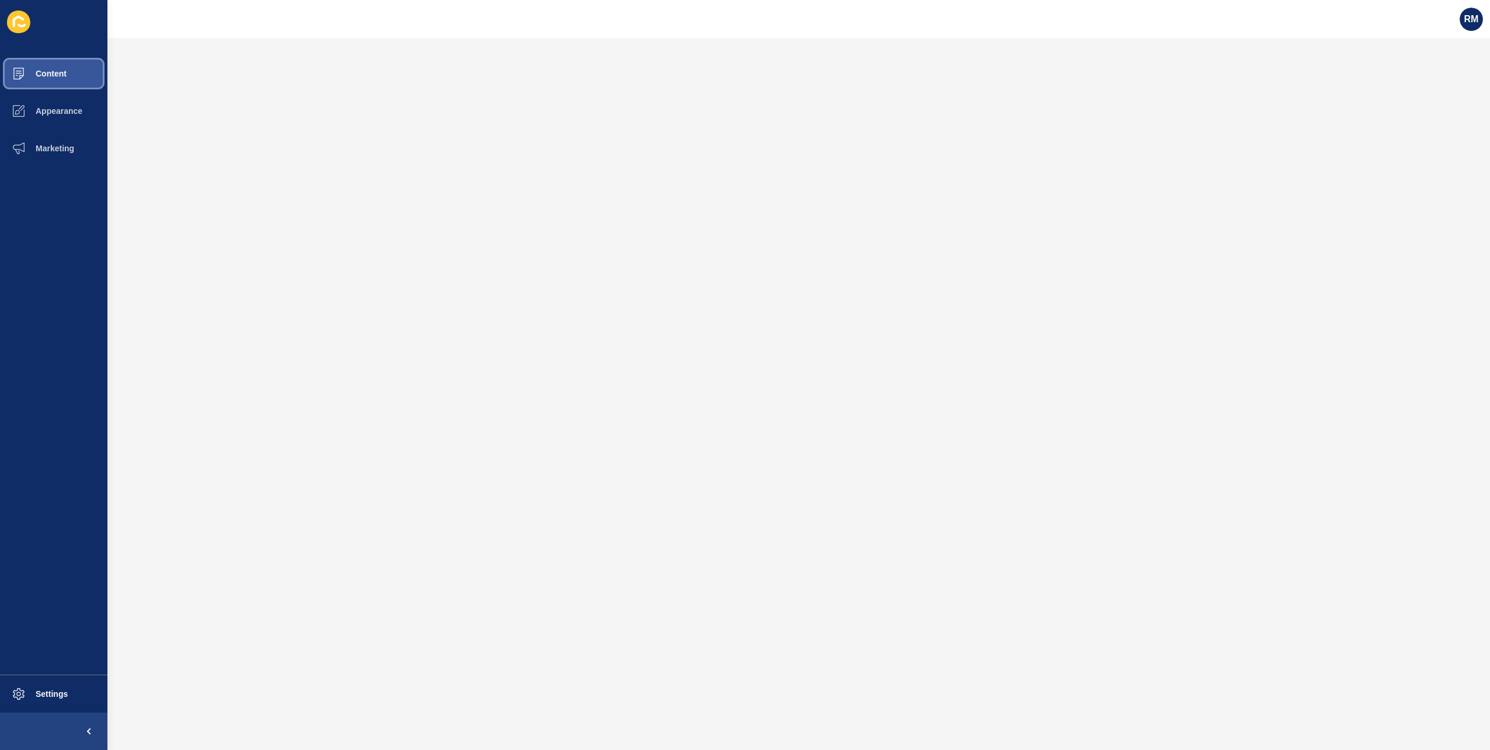
click at [33, 71] on span "Content" at bounding box center [32, 73] width 68 height 9
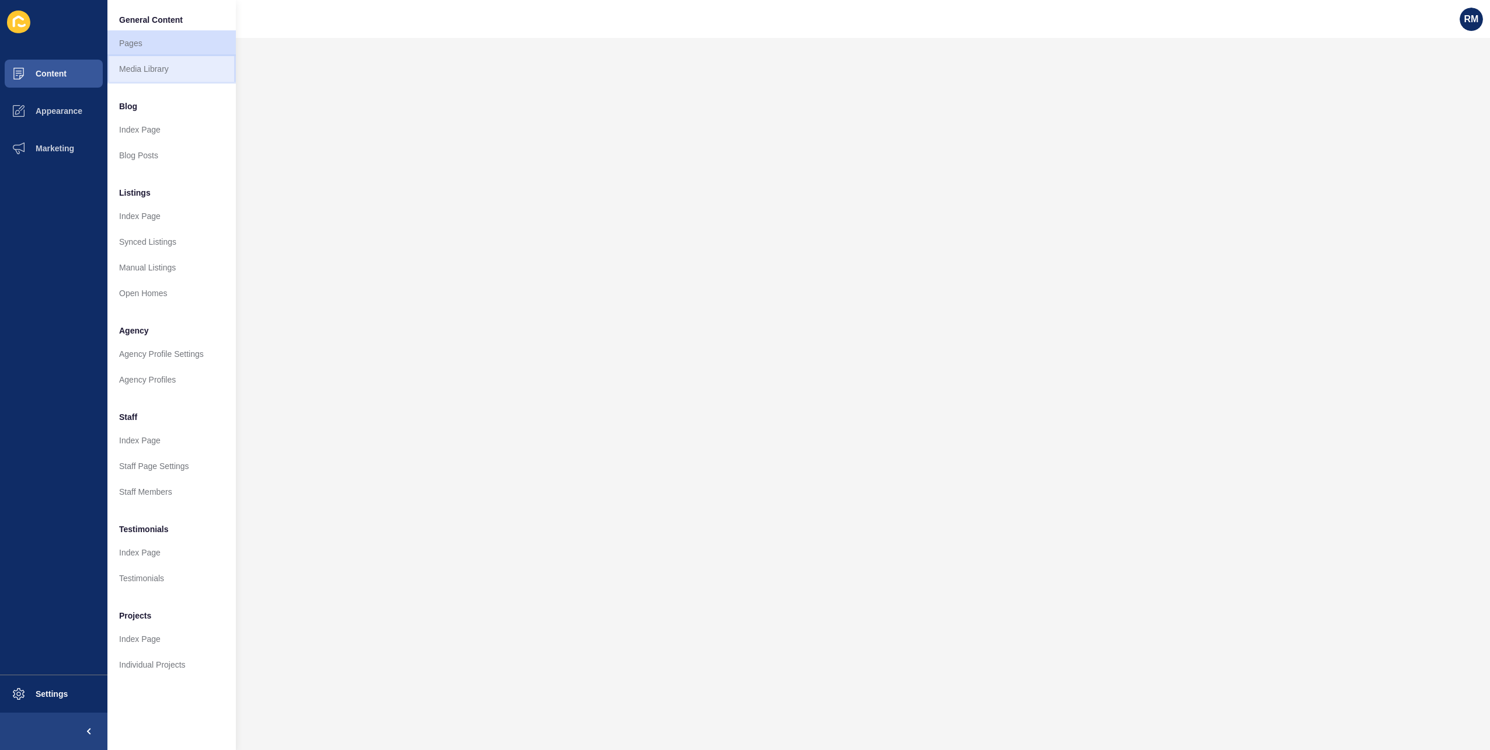
click at [184, 71] on link "Media Library" at bounding box center [171, 69] width 128 height 26
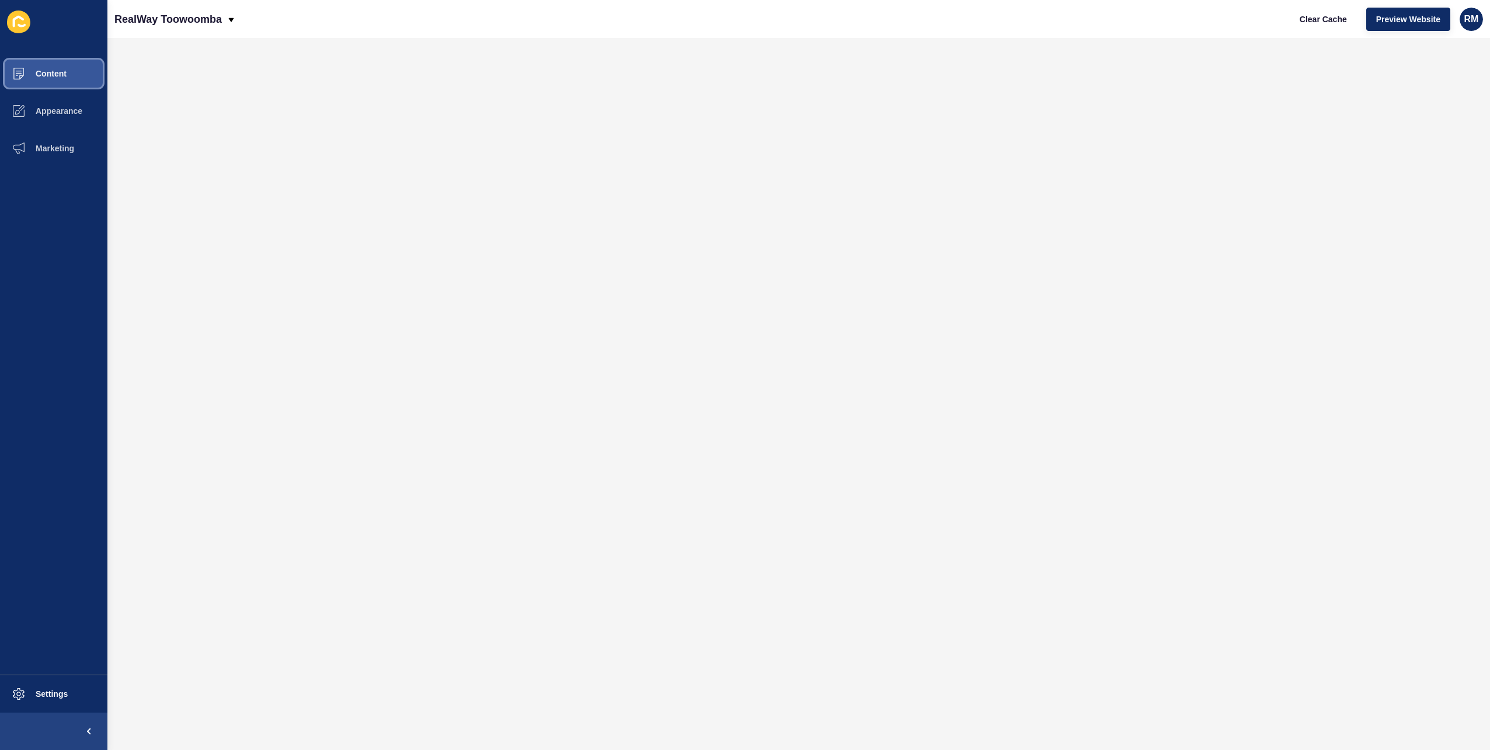
click at [49, 70] on span "Content" at bounding box center [32, 73] width 68 height 9
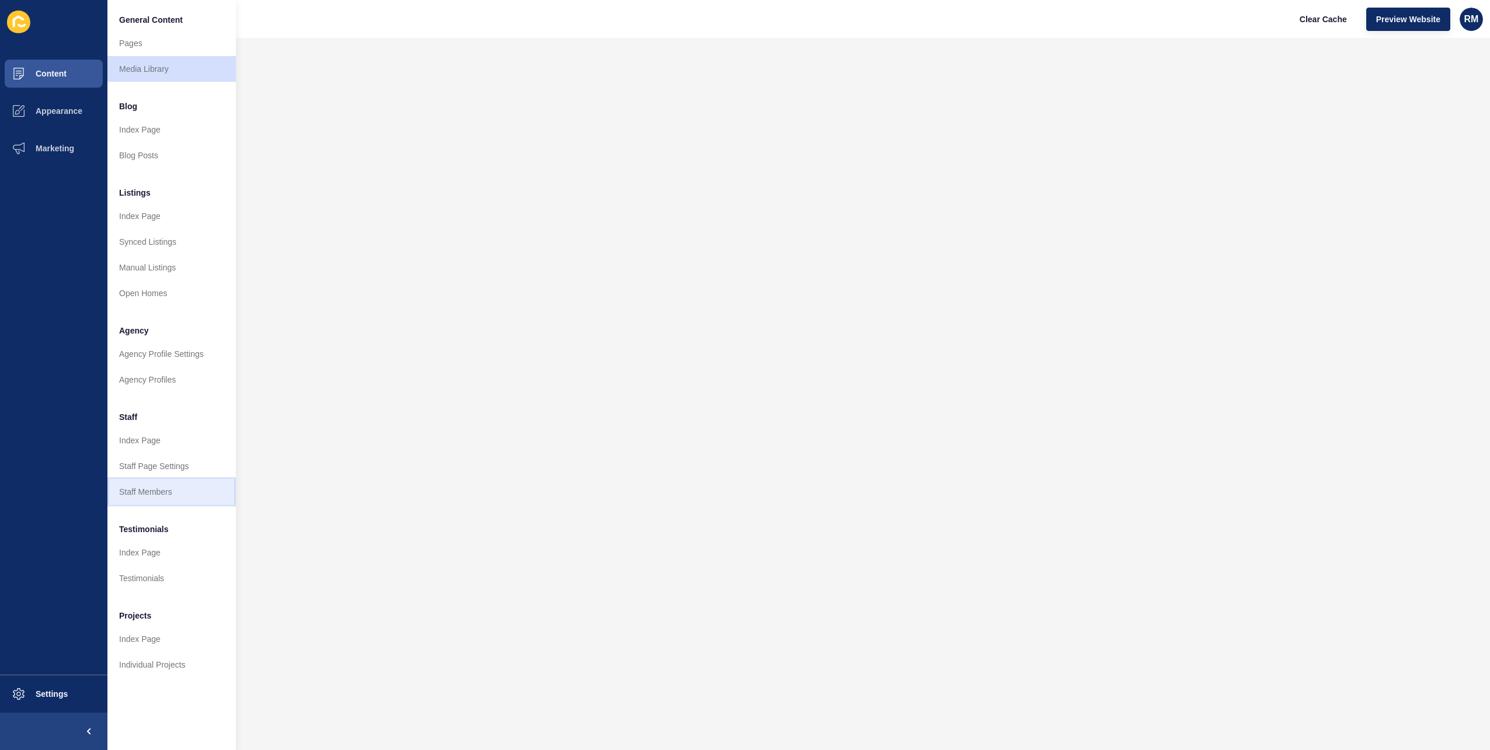
click at [162, 493] on link "Staff Members" at bounding box center [171, 492] width 128 height 26
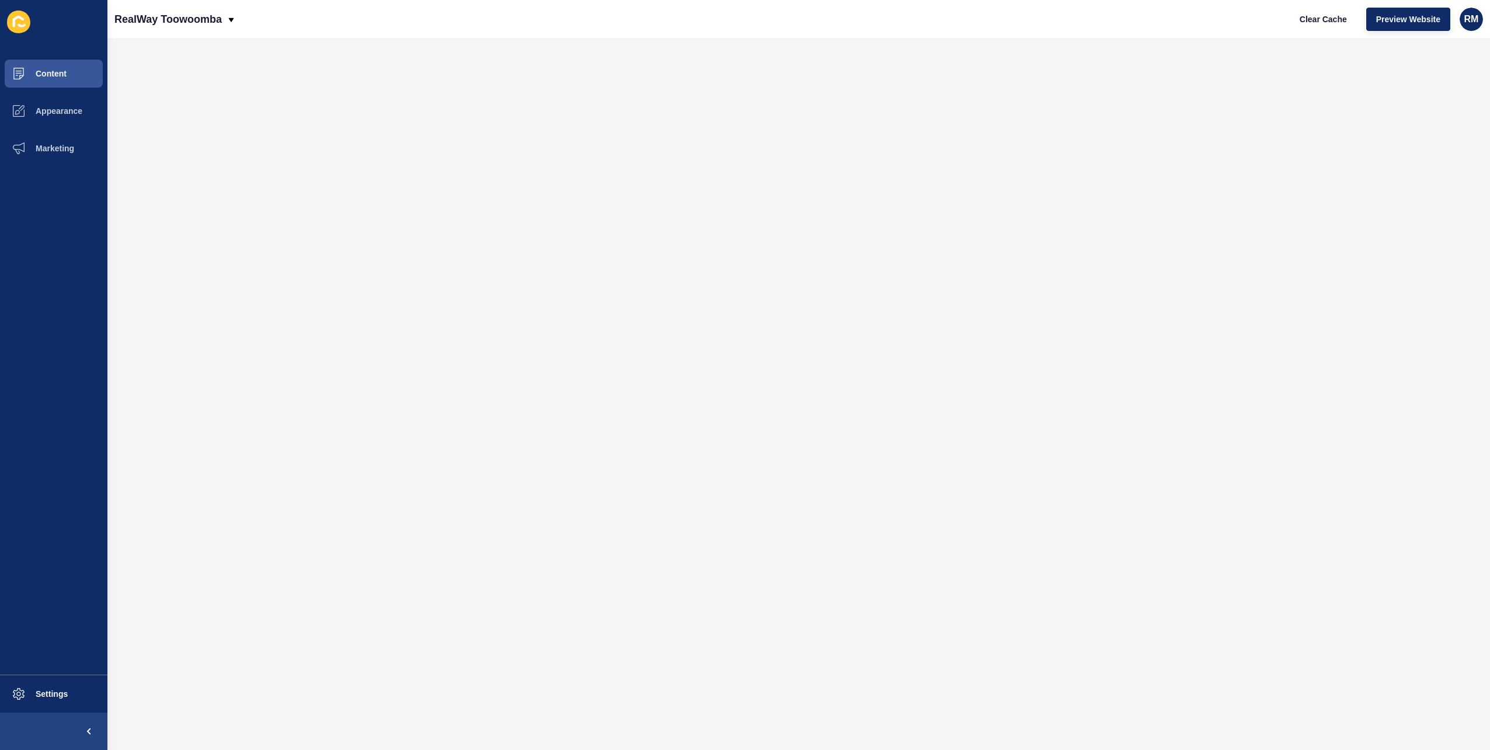
click at [661, 29] on div "RealWay Toowoomba Clear Cache Preview Website RM" at bounding box center [798, 19] width 1382 height 38
click at [61, 69] on span "Content" at bounding box center [32, 73] width 68 height 9
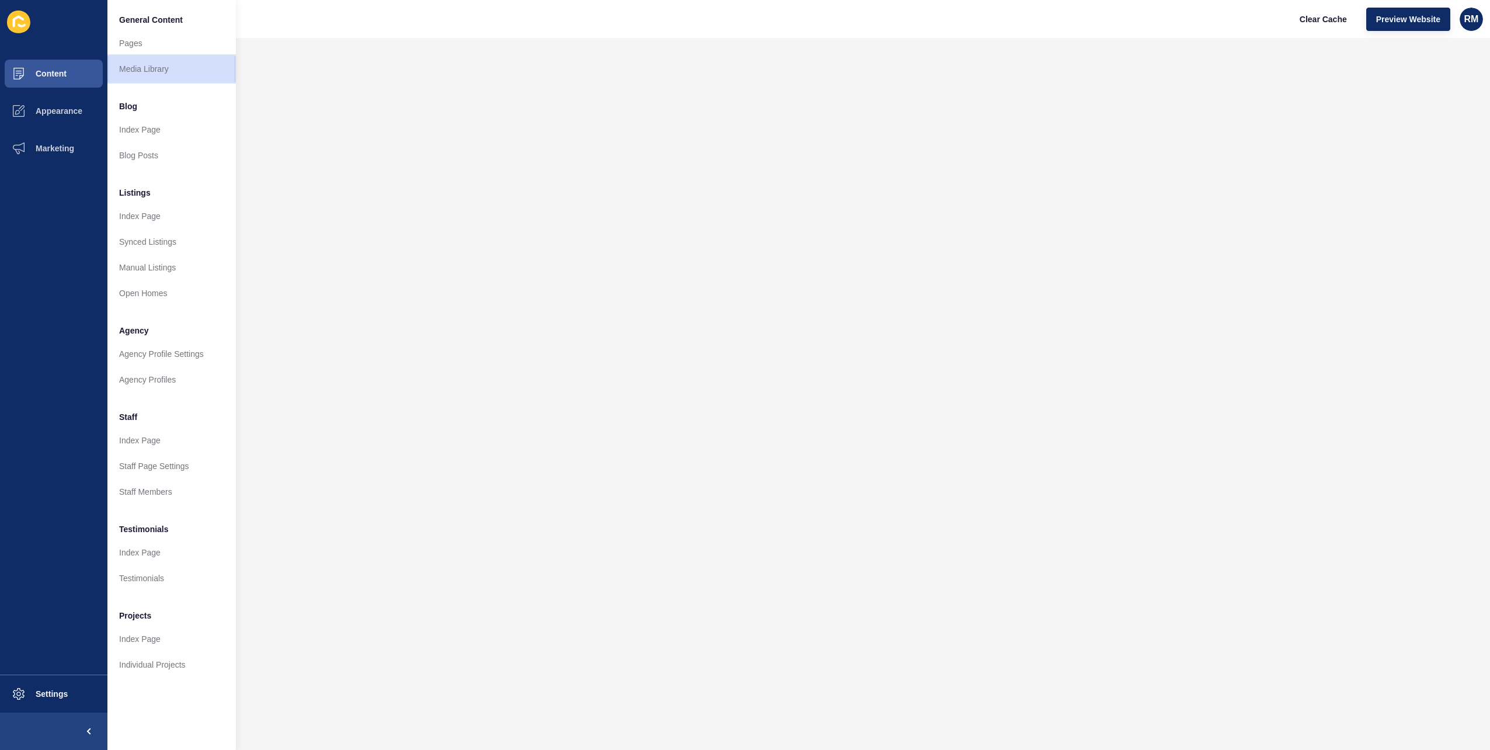
click at [173, 61] on link "Media Library" at bounding box center [171, 69] width 128 height 26
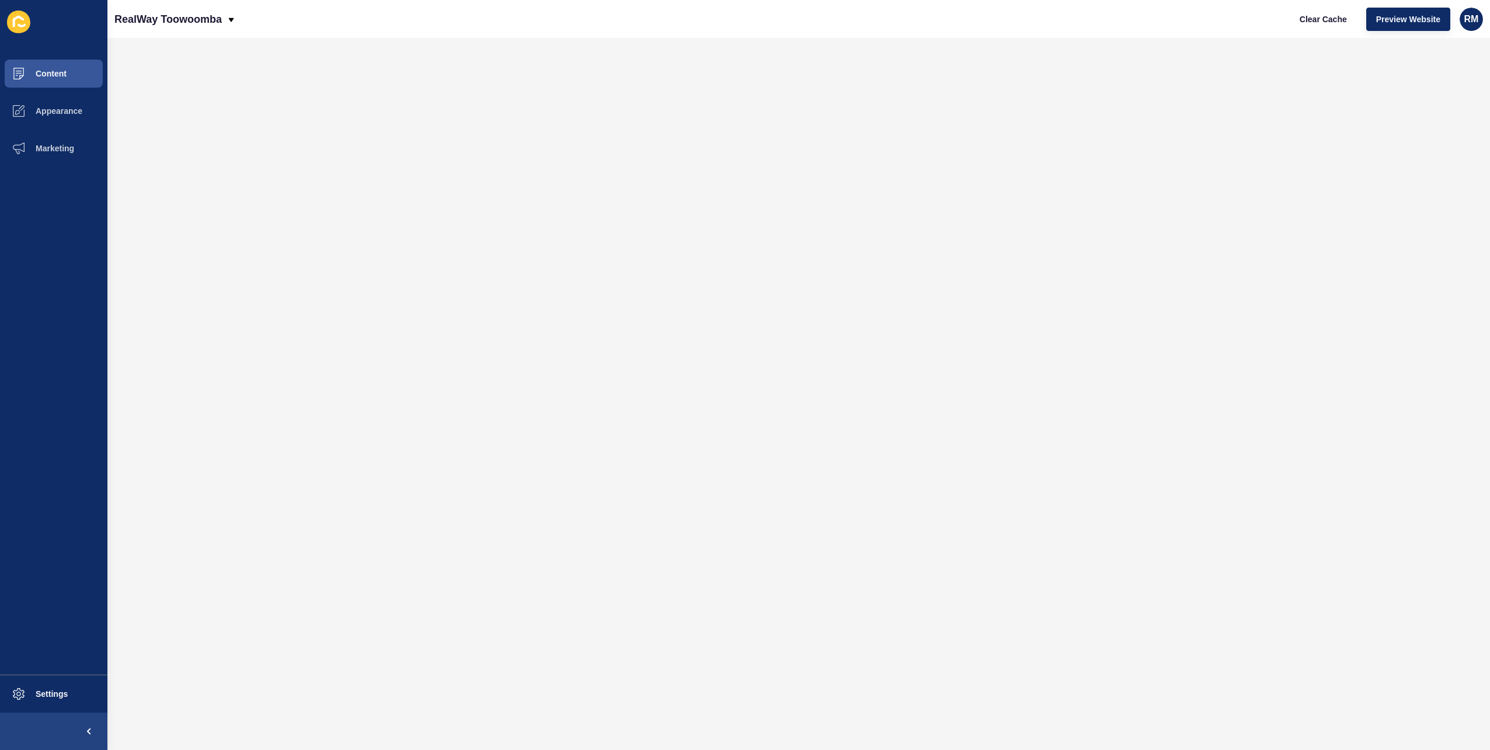
click at [661, 19] on div "RealWay Toowoomba Clear Cache Preview Website RM" at bounding box center [798, 19] width 1382 height 38
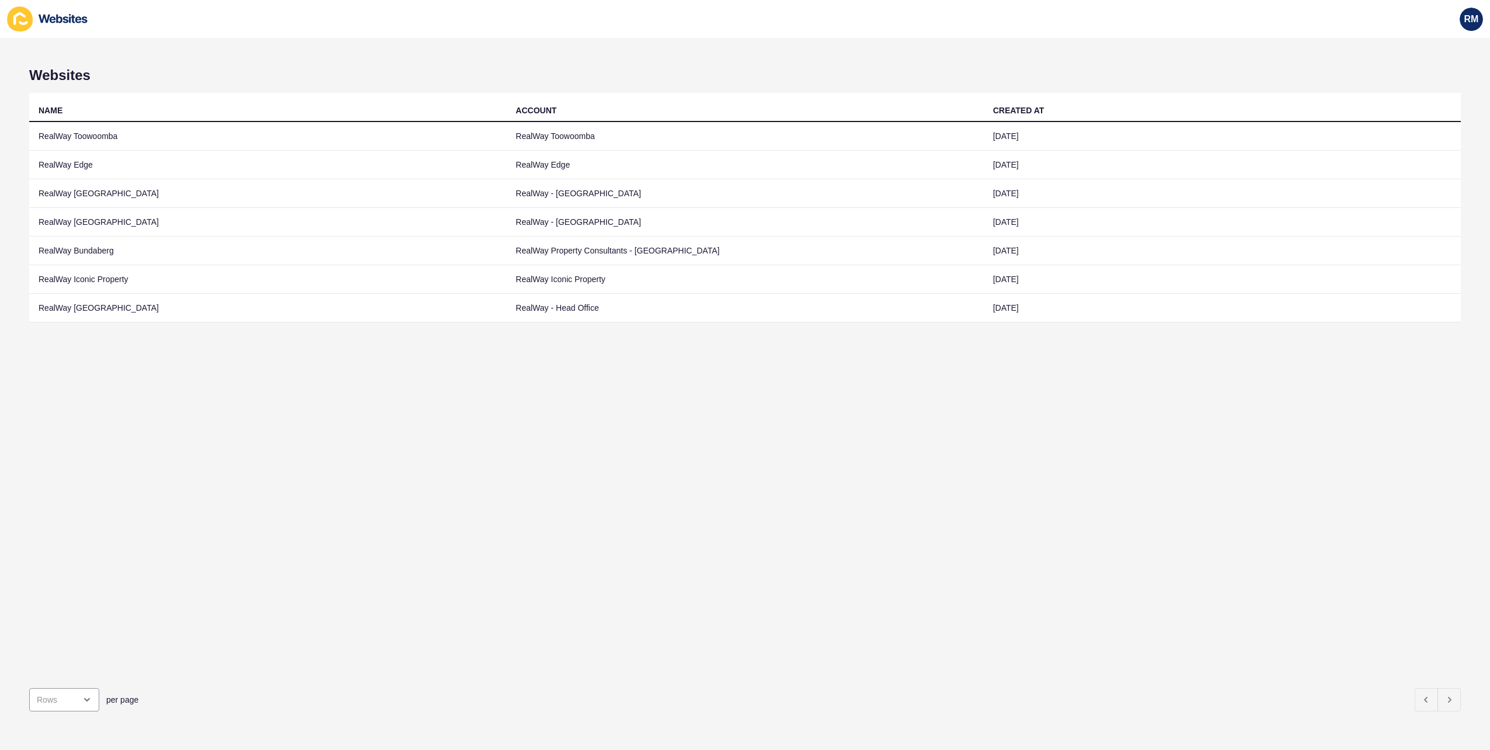
click at [971, 526] on div "NAME ACCOUNT CREATED AT RealWay Toowoomba RealWay [GEOGRAPHIC_DATA] [DATE] Real…" at bounding box center [745, 386] width 1432 height 586
click at [364, 56] on div "Websites NAME ACCOUNT CREATED AT RealWay Toowoomba RealWay [GEOGRAPHIC_DATA] [D…" at bounding box center [745, 394] width 1490 height 712
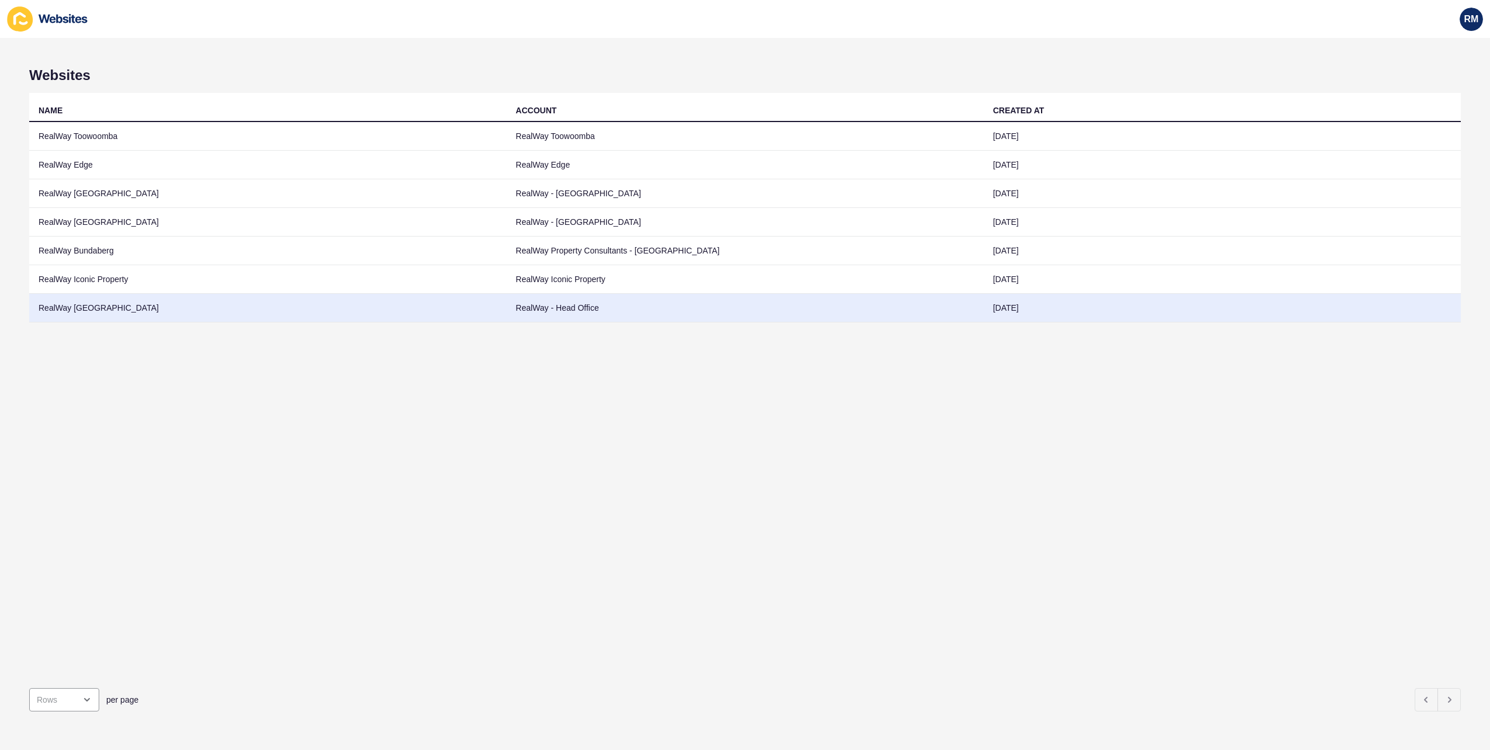
click at [70, 301] on td "RealWay [GEOGRAPHIC_DATA]" at bounding box center [267, 308] width 477 height 29
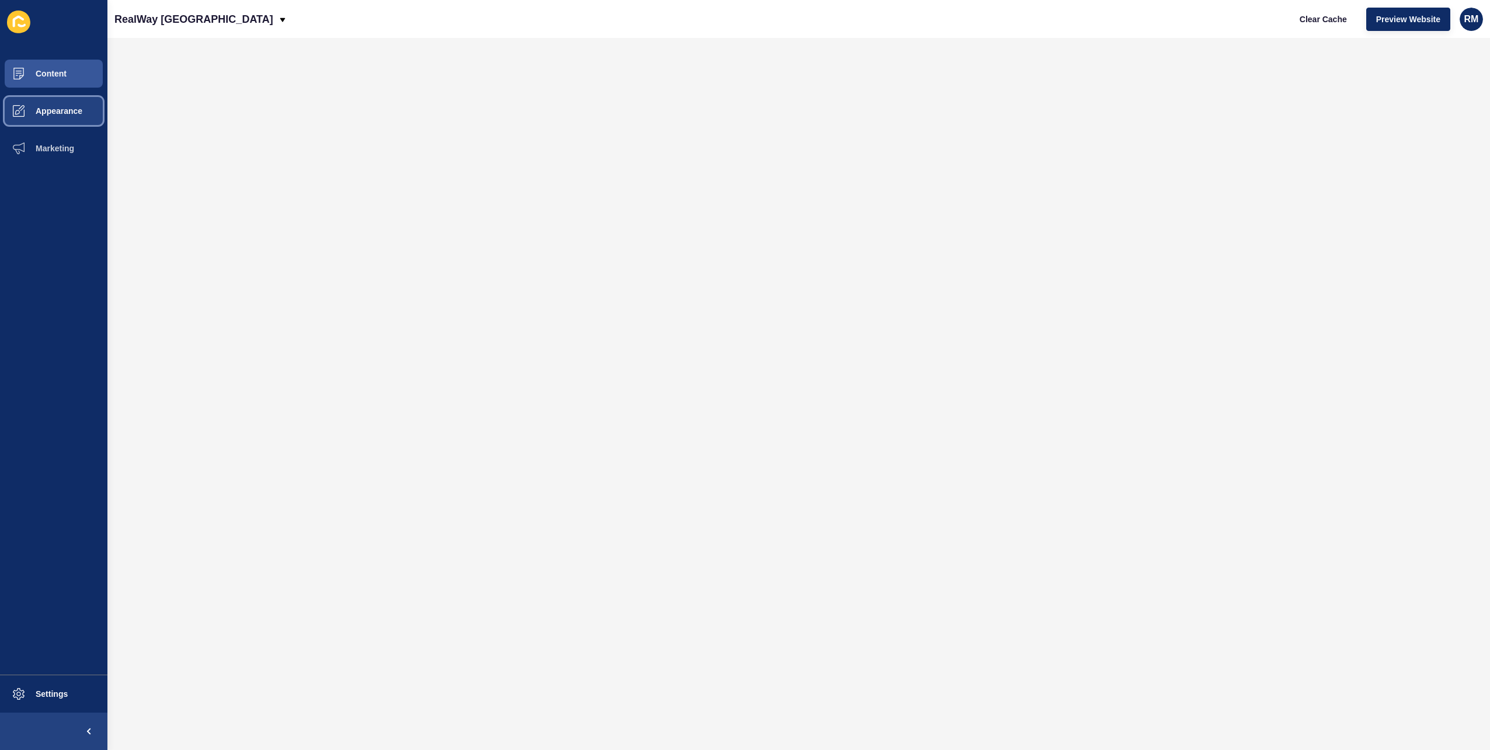
click at [69, 113] on span "Appearance" at bounding box center [40, 110] width 84 height 9
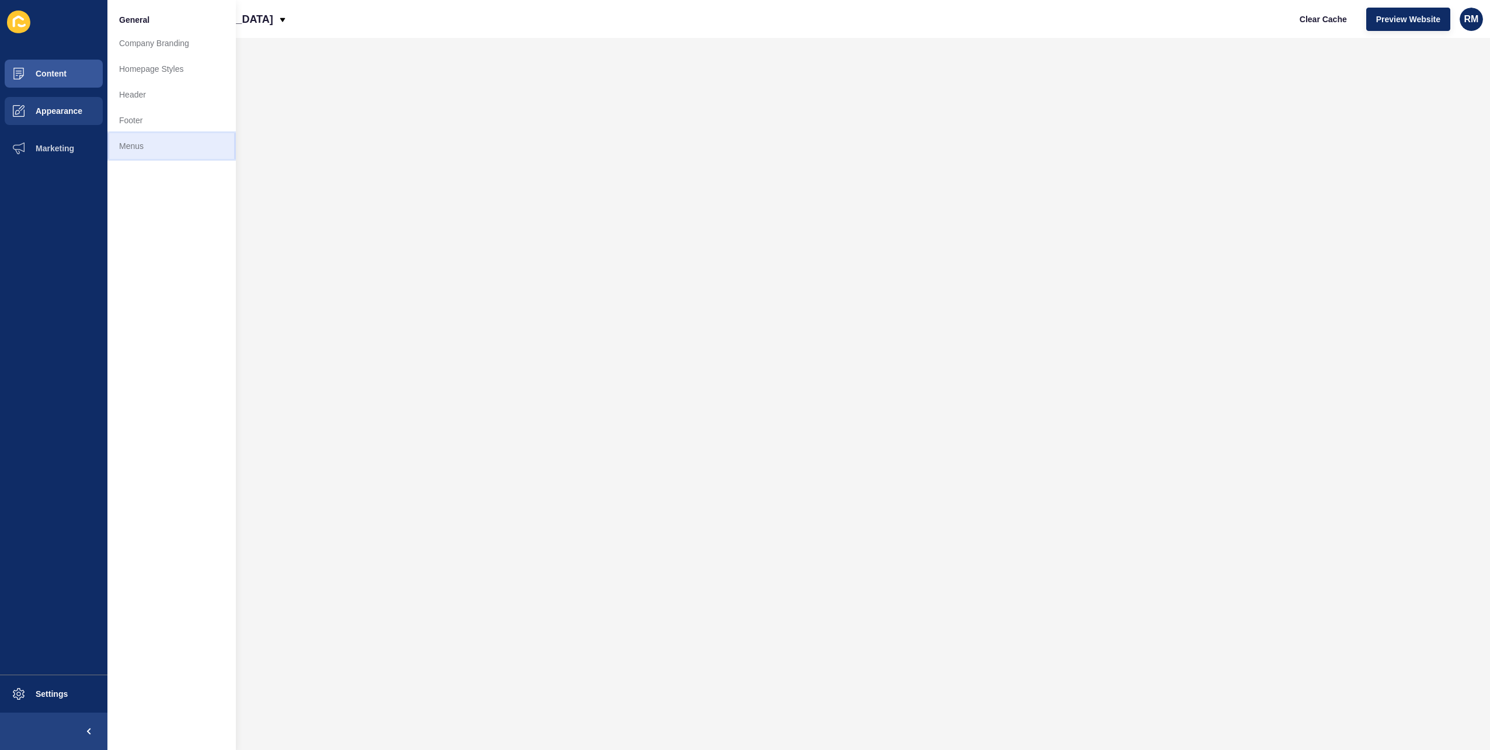
click at [188, 150] on link "Menus" at bounding box center [171, 146] width 128 height 26
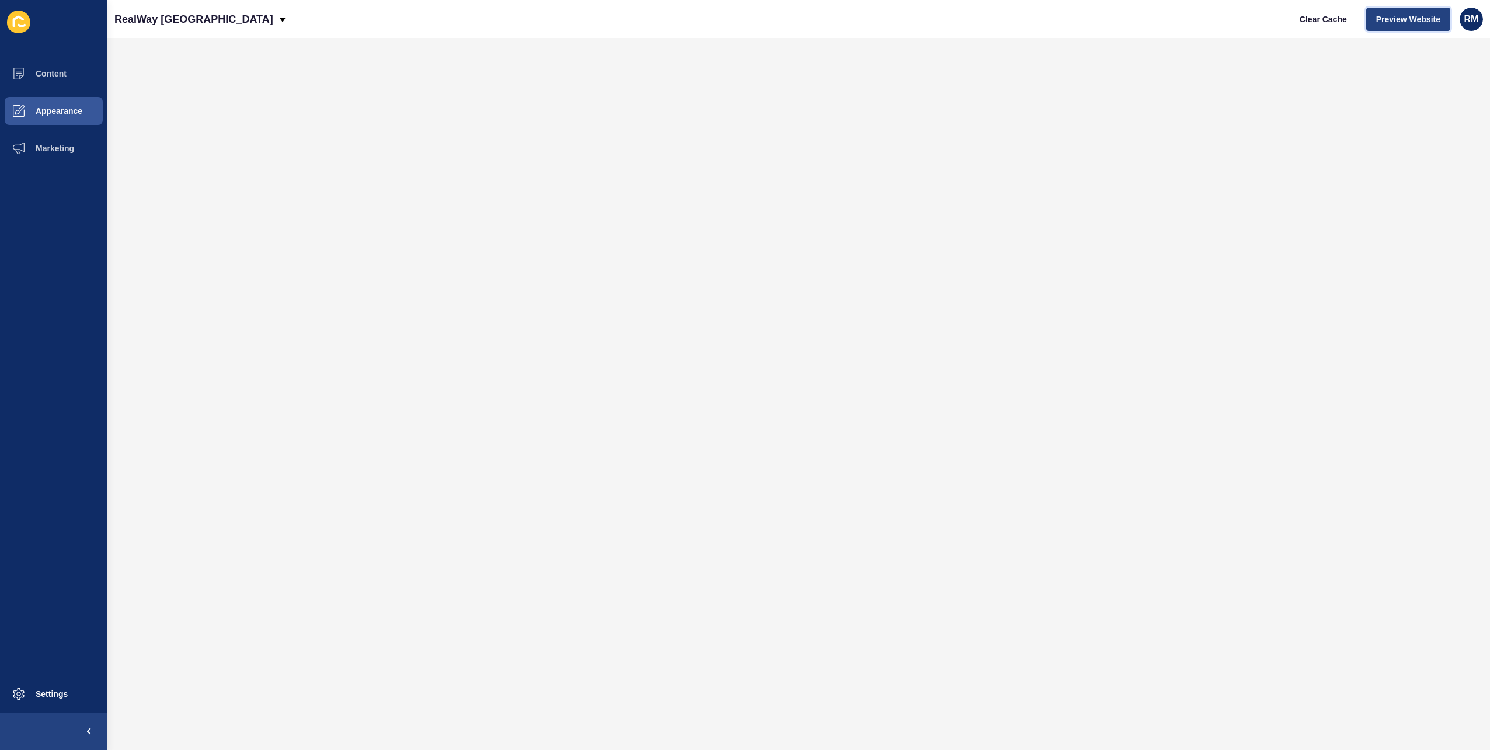
click at [1396, 28] on button "Preview Website" at bounding box center [1408, 19] width 84 height 23
click at [538, 33] on div "RealWay [GEOGRAPHIC_DATA] Clear Cache Preview Website RM" at bounding box center [798, 19] width 1382 height 38
click at [53, 70] on span "Content" at bounding box center [32, 73] width 68 height 9
click at [87, 67] on button "Content" at bounding box center [53, 73] width 107 height 37
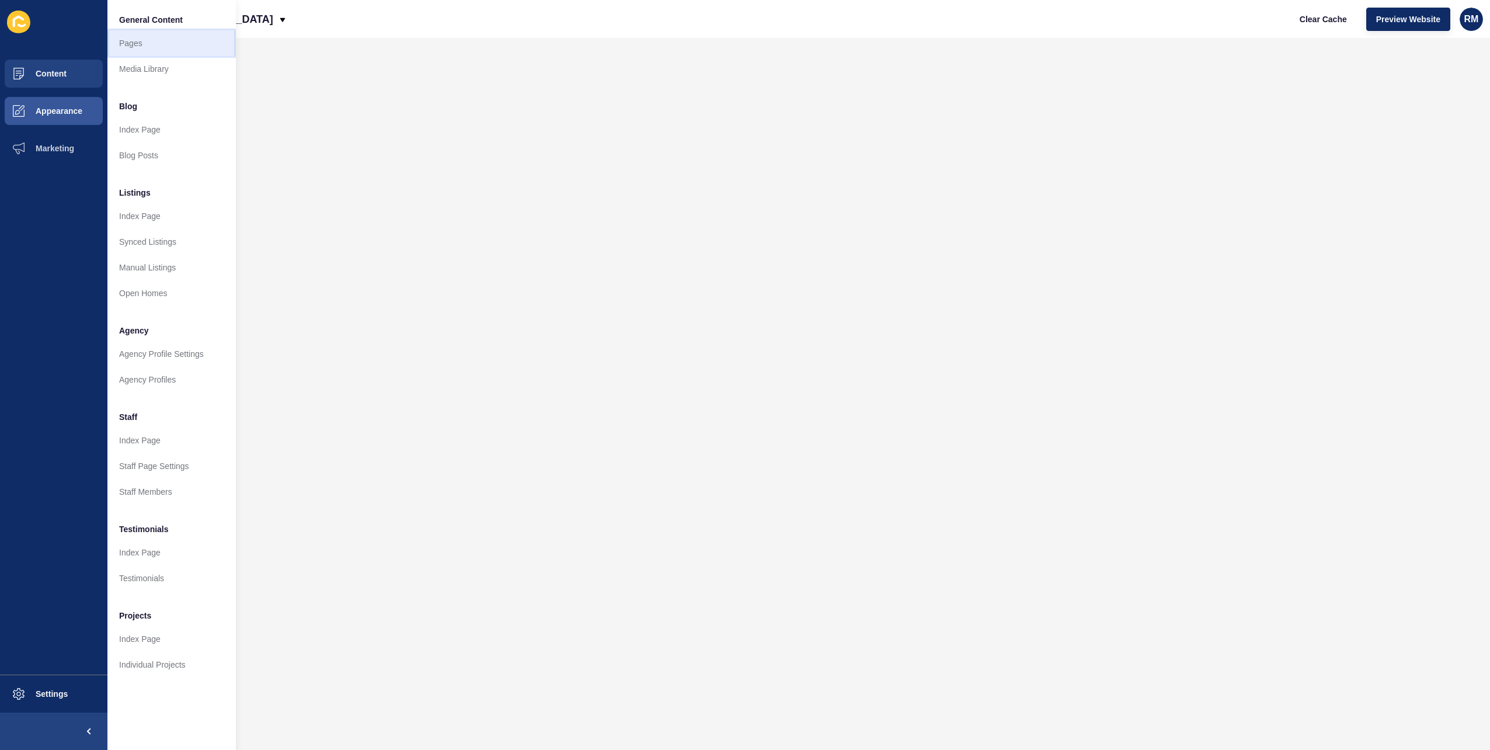
click at [166, 46] on link "Pages" at bounding box center [171, 43] width 128 height 26
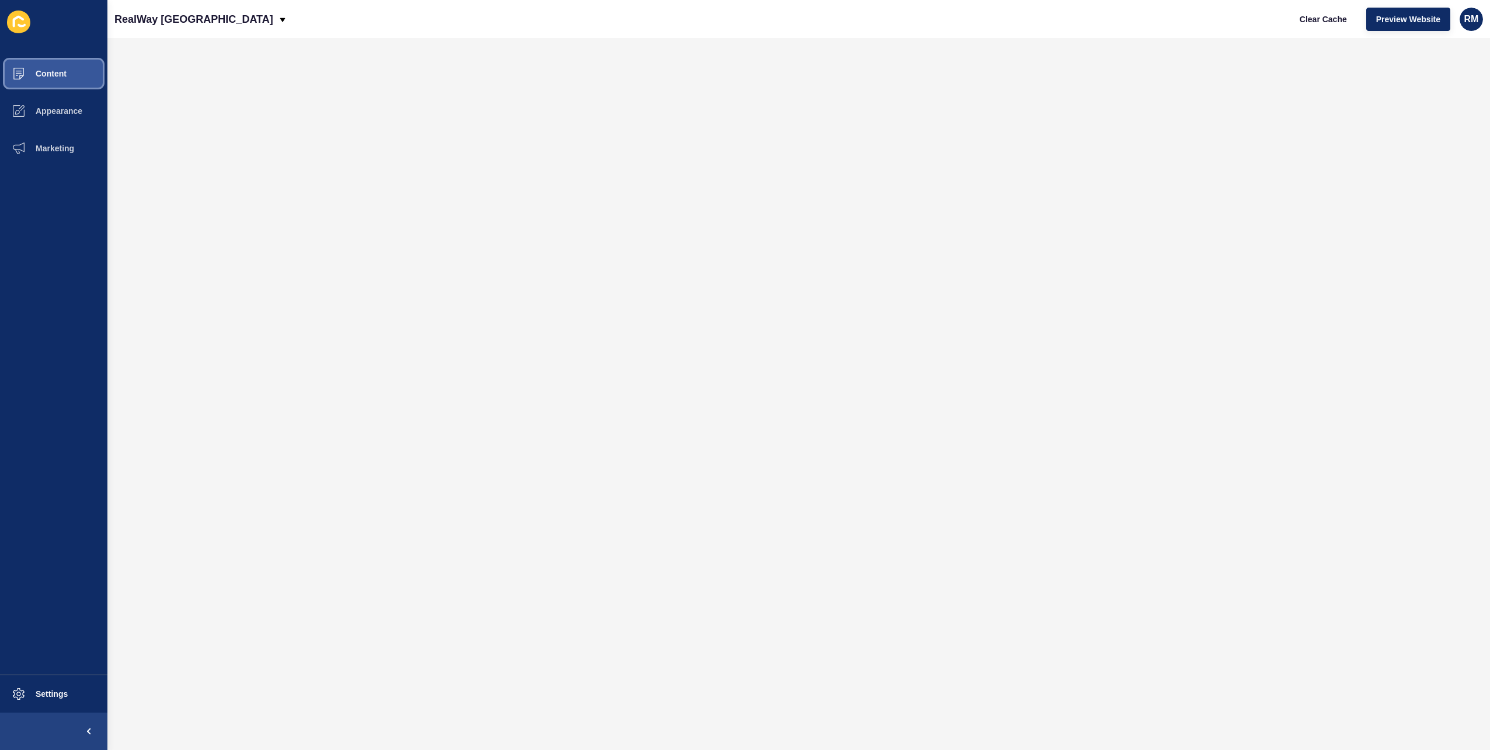
click at [22, 67] on span at bounding box center [18, 73] width 37 height 37
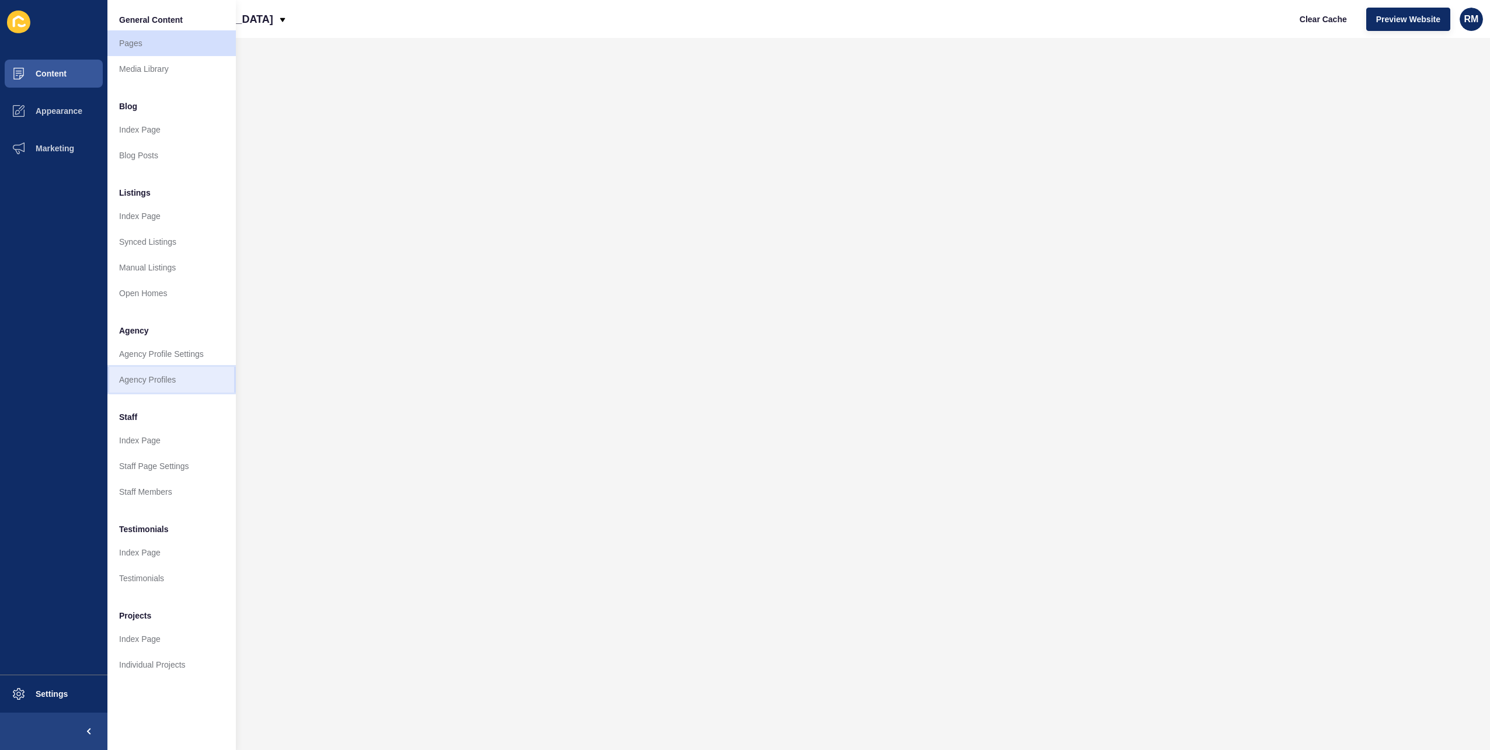
click at [154, 375] on link "Agency Profiles" at bounding box center [171, 380] width 128 height 26
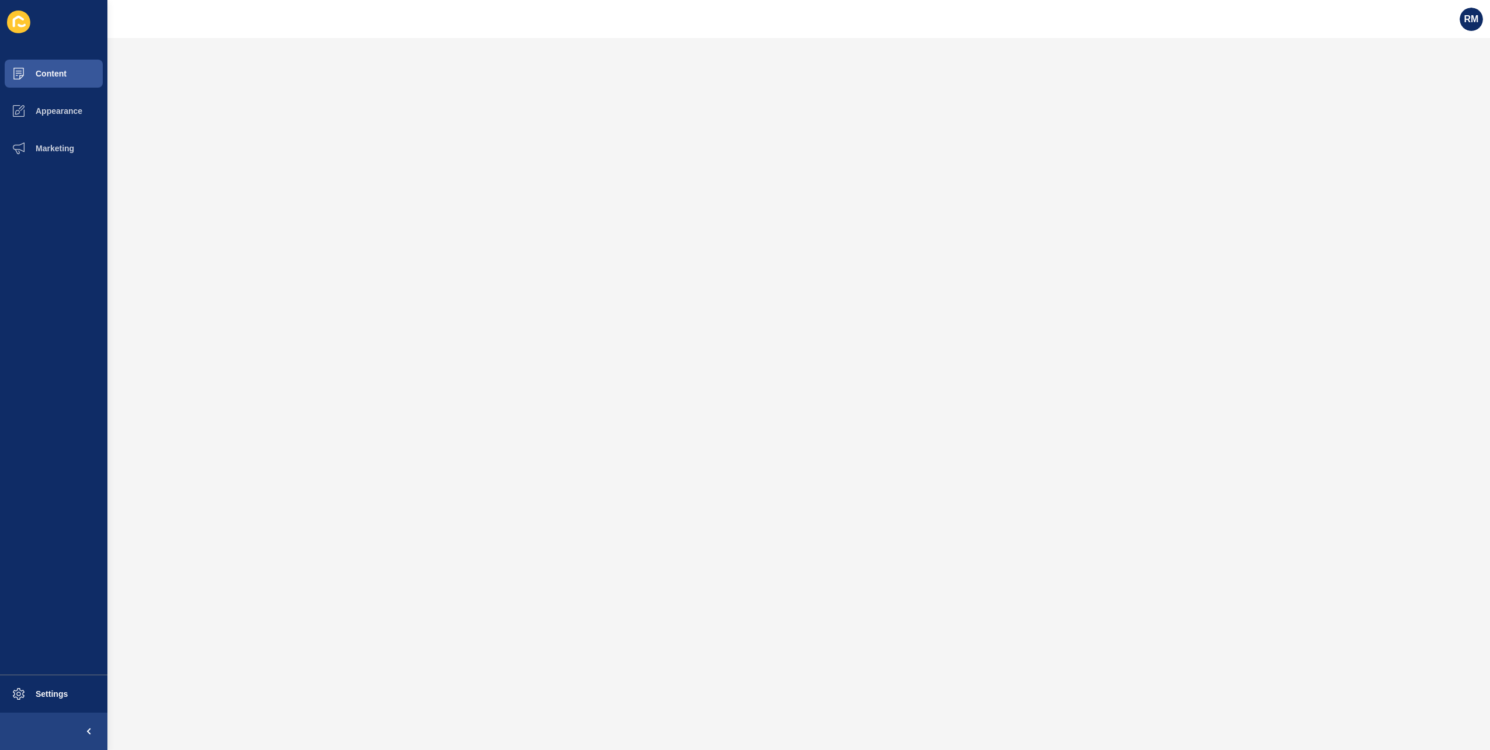
click at [481, 35] on div "RM" at bounding box center [798, 19] width 1382 height 38
click at [53, 696] on span "Settings" at bounding box center [32, 693] width 69 height 9
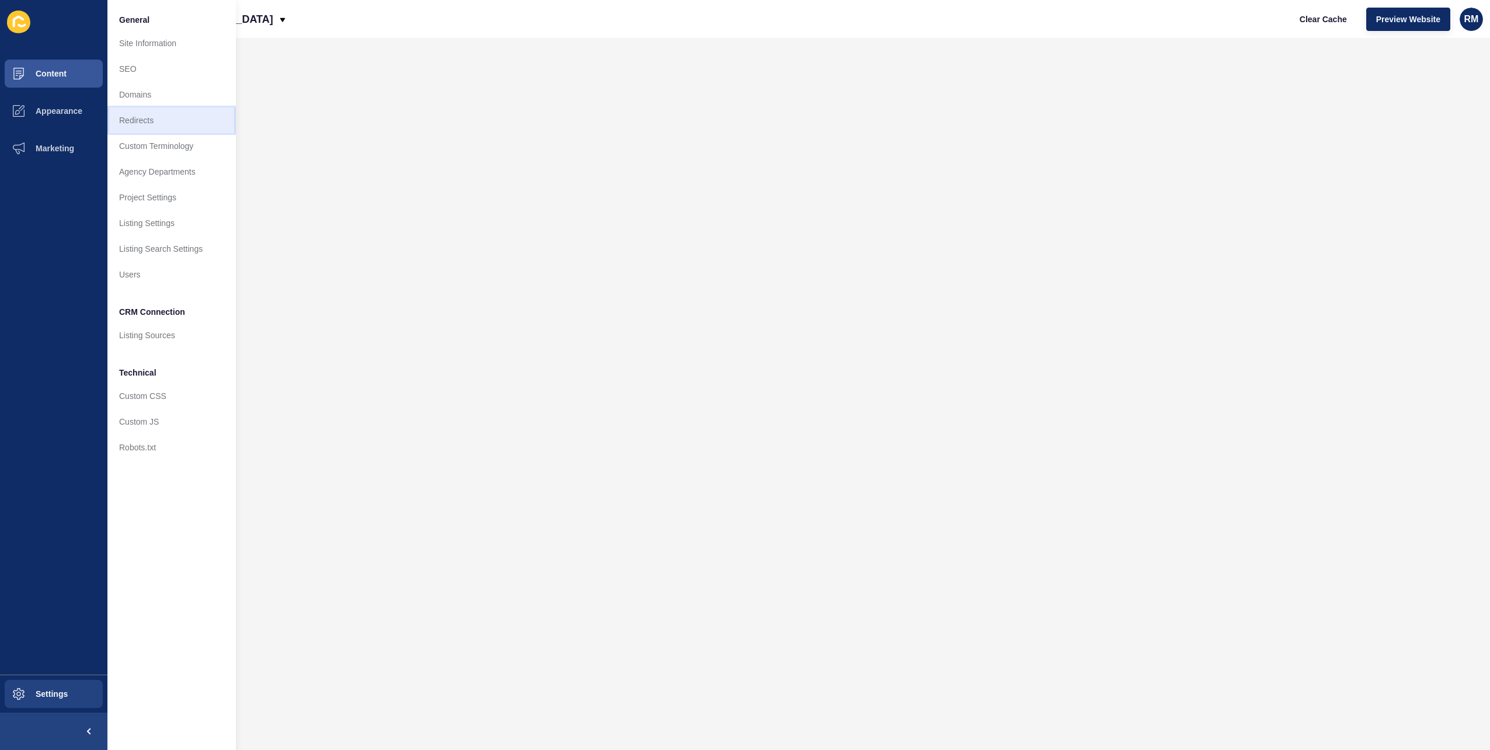
click at [156, 111] on link "Redirects" at bounding box center [171, 120] width 128 height 26
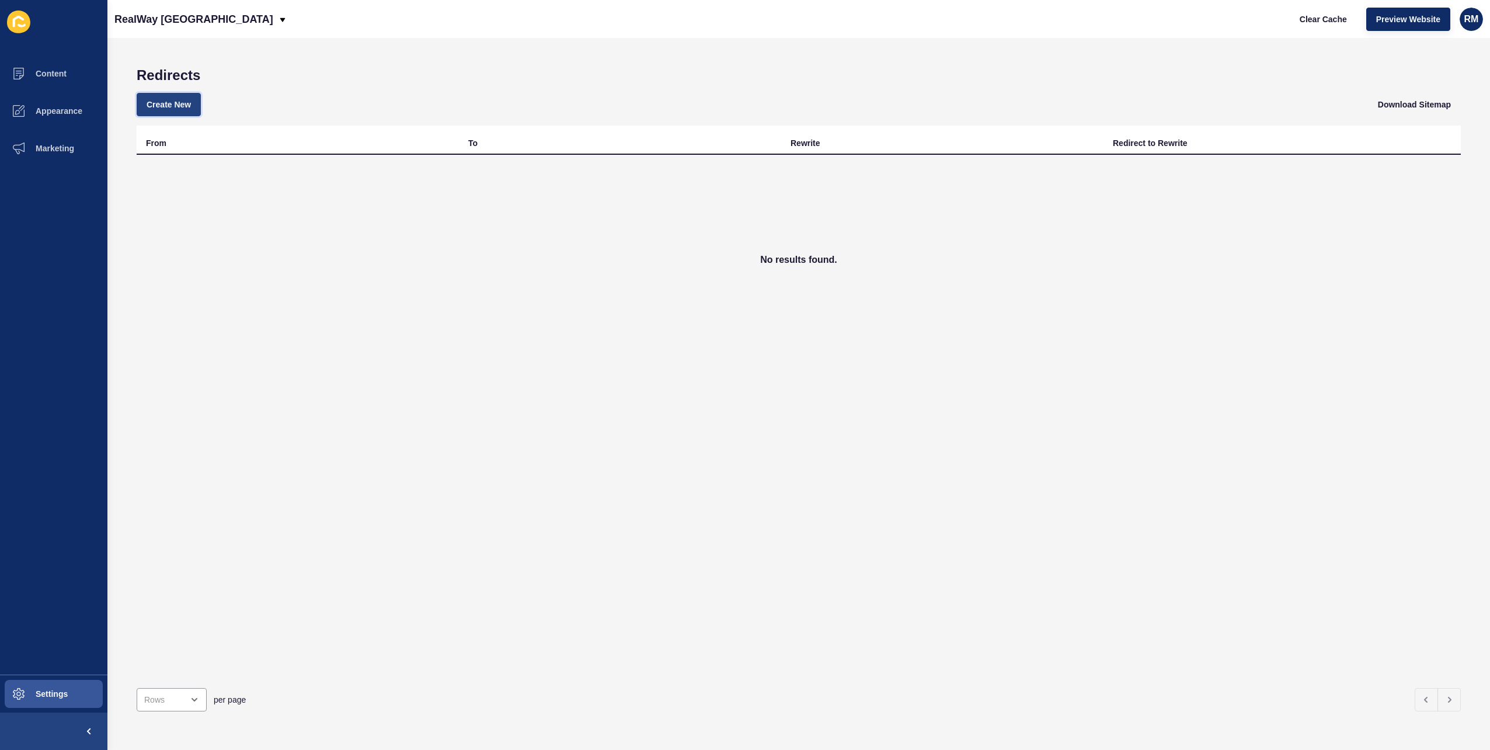
click at [177, 105] on span "Create New" at bounding box center [169, 105] width 44 height 12
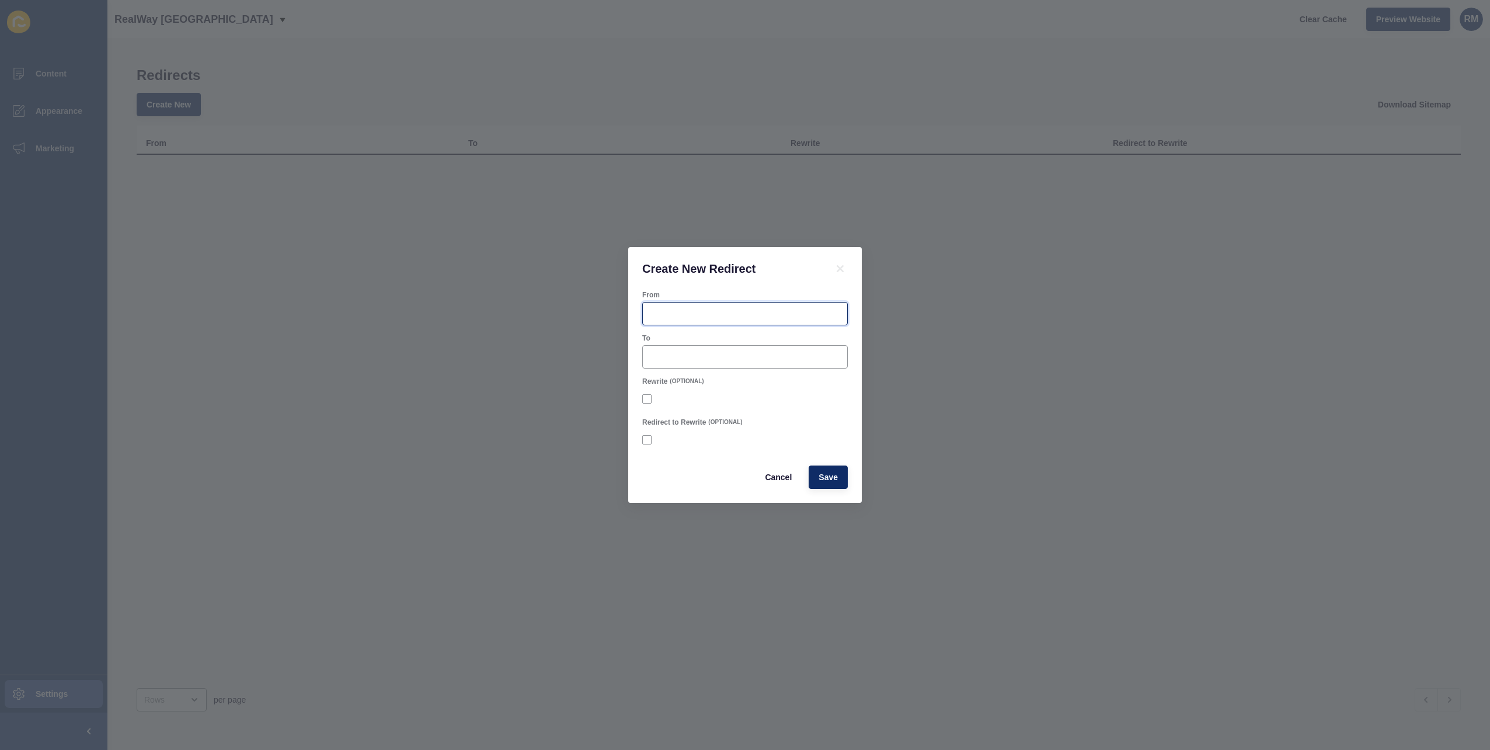
click at [698, 309] on input "From" at bounding box center [745, 314] width 190 height 12
click at [732, 323] on div at bounding box center [745, 313] width 206 height 23
paste input "realway-property"
type input "/agency/realway-property"
type input "/agency/realway-australia/"
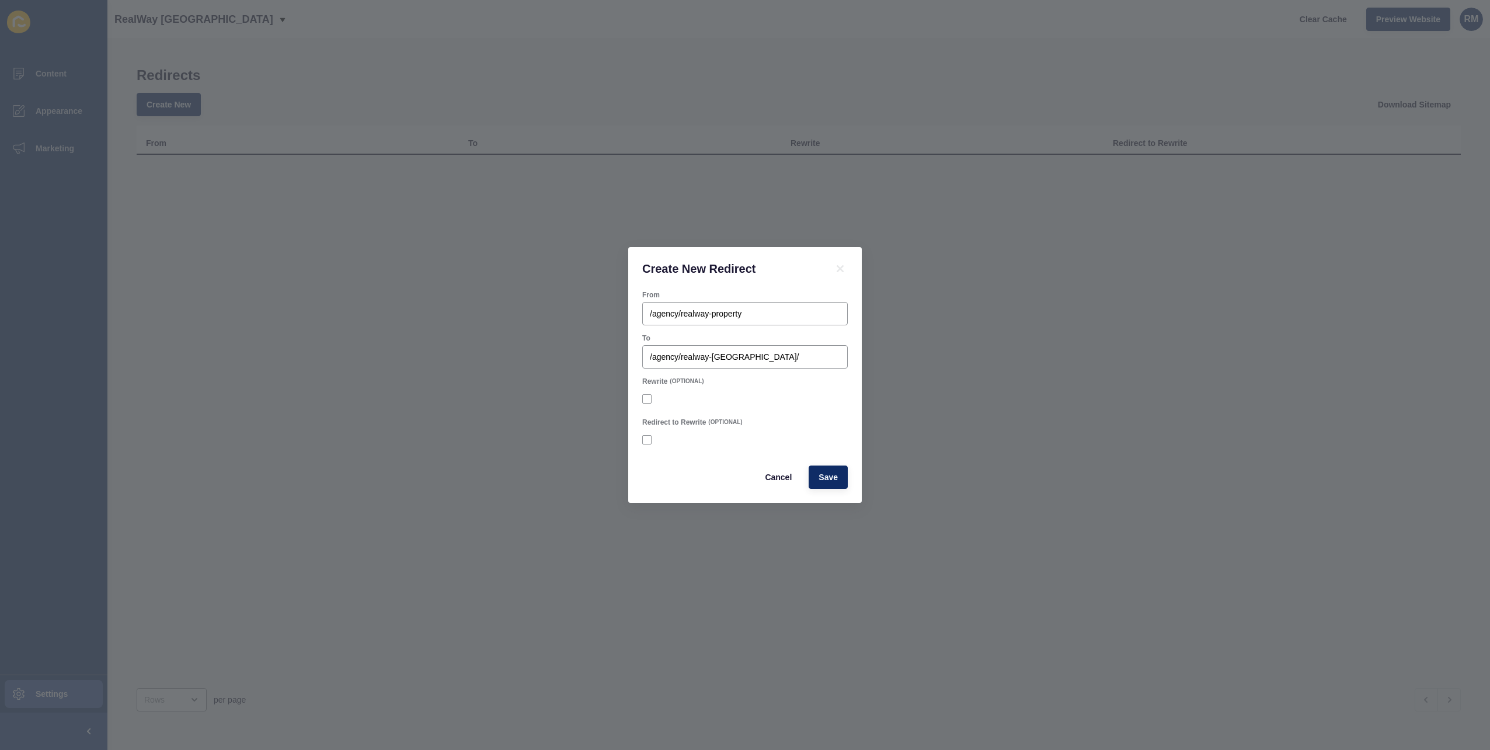
drag, startPoint x: 725, startPoint y: 471, endPoint x: 747, endPoint y: 468, distance: 22.4
click at [725, 471] on div "Cancel Save" at bounding box center [745, 477] width 213 height 30
click at [840, 477] on button "Save" at bounding box center [828, 476] width 39 height 23
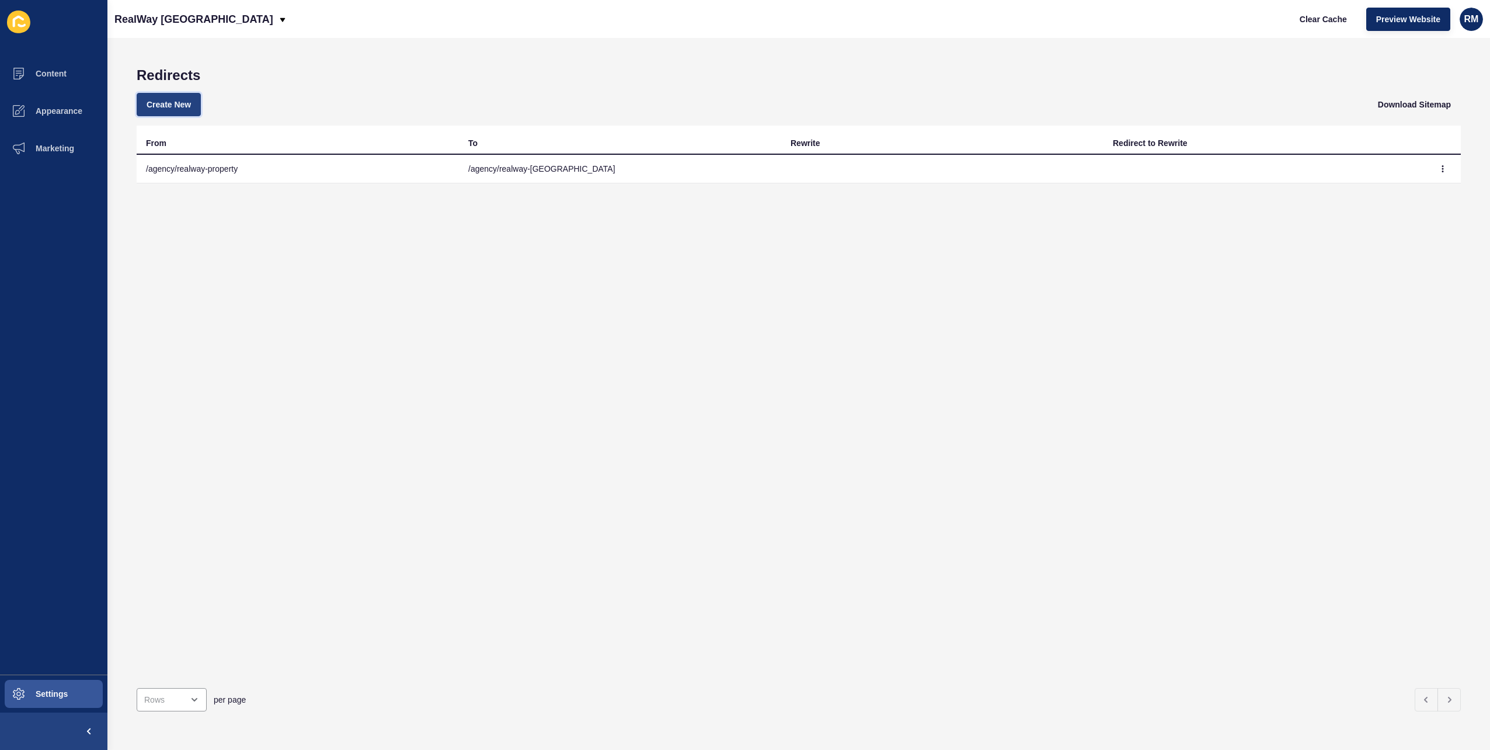
click at [183, 99] on span "Create New" at bounding box center [169, 105] width 44 height 12
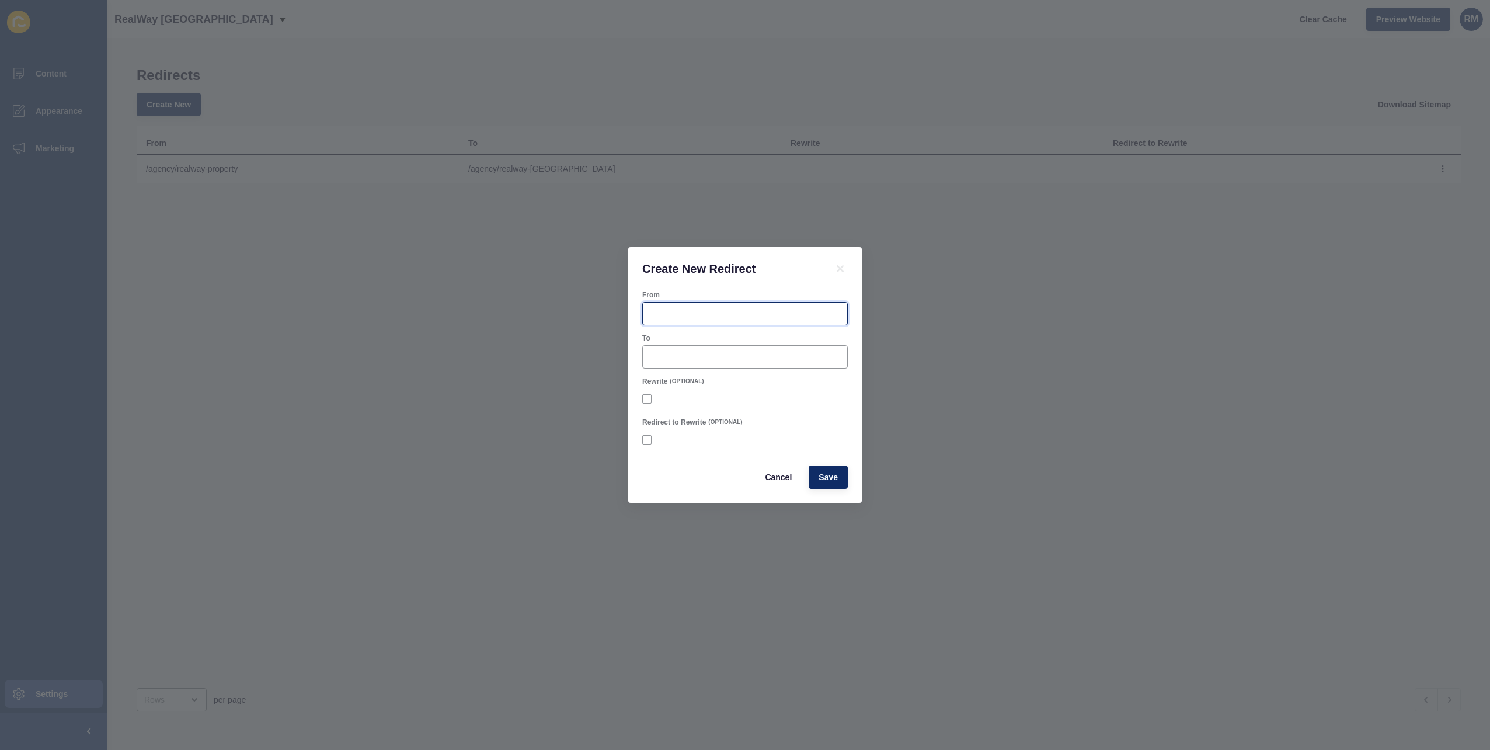
click at [687, 312] on input "From" at bounding box center [745, 314] width 190 height 12
click at [680, 313] on input "From" at bounding box center [745, 314] width 190 height 12
paste input "realway-kindred-property"
type input "/agency/realway-kindred-property"
type input "/agency/realway-australia"
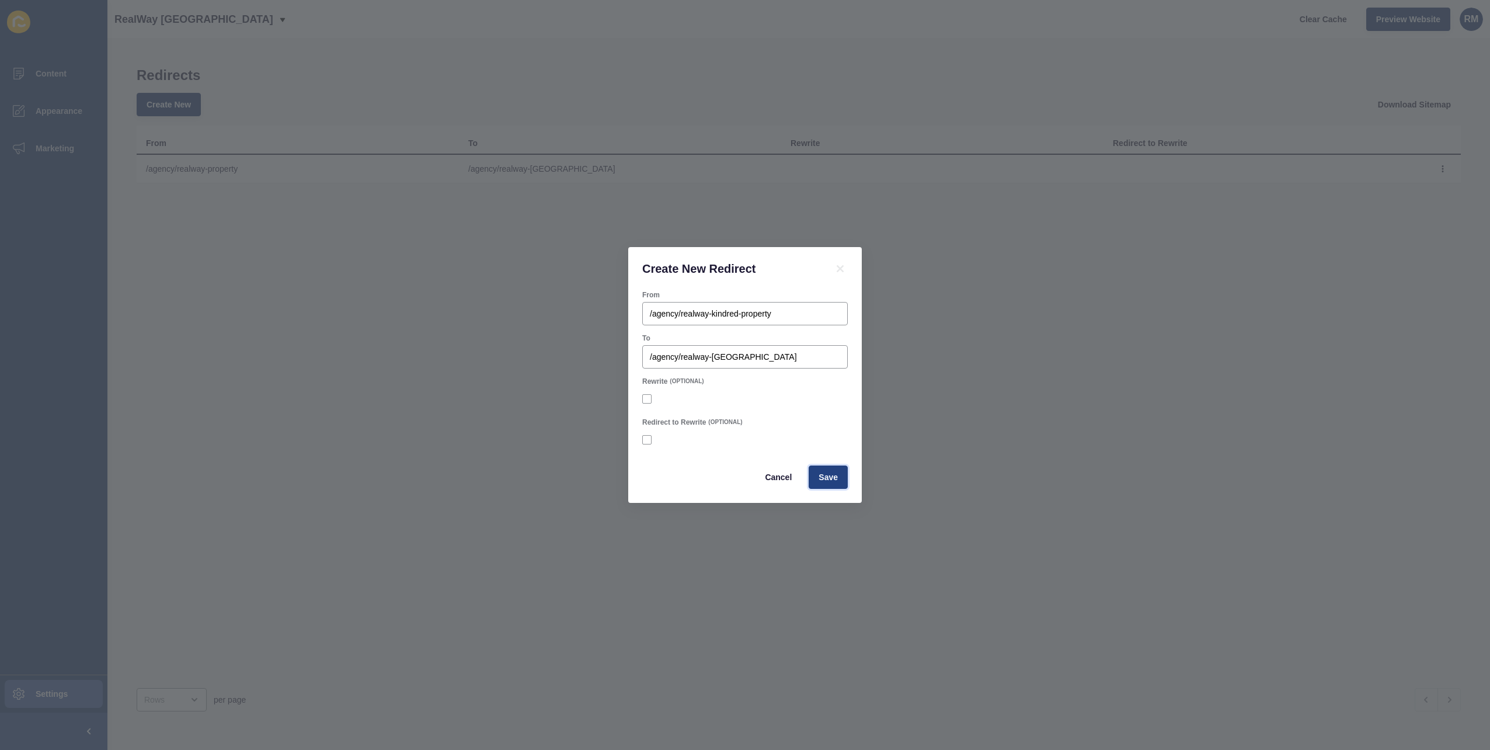
click at [833, 471] on span "Save" at bounding box center [828, 477] width 19 height 12
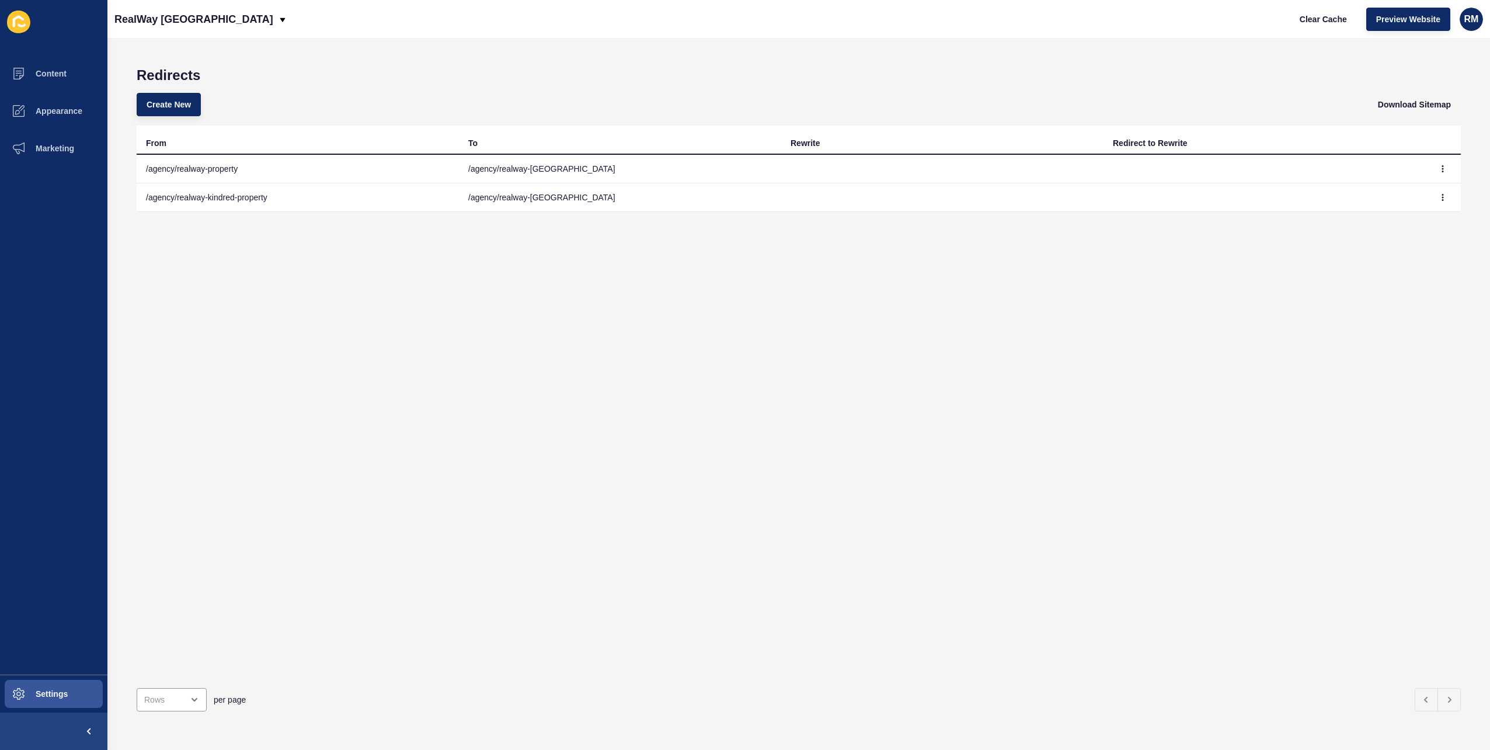
click at [558, 62] on div "Redirects Create New Download Sitemap From To Rewrite Redirect to Rewrite /agen…" at bounding box center [798, 394] width 1382 height 712
click at [0, 74] on html "Content Appearance Marketing Settings RealWay Australia Clear Cache Preview Web…" at bounding box center [745, 375] width 1490 height 750
click at [67, 85] on button "Content" at bounding box center [53, 73] width 107 height 37
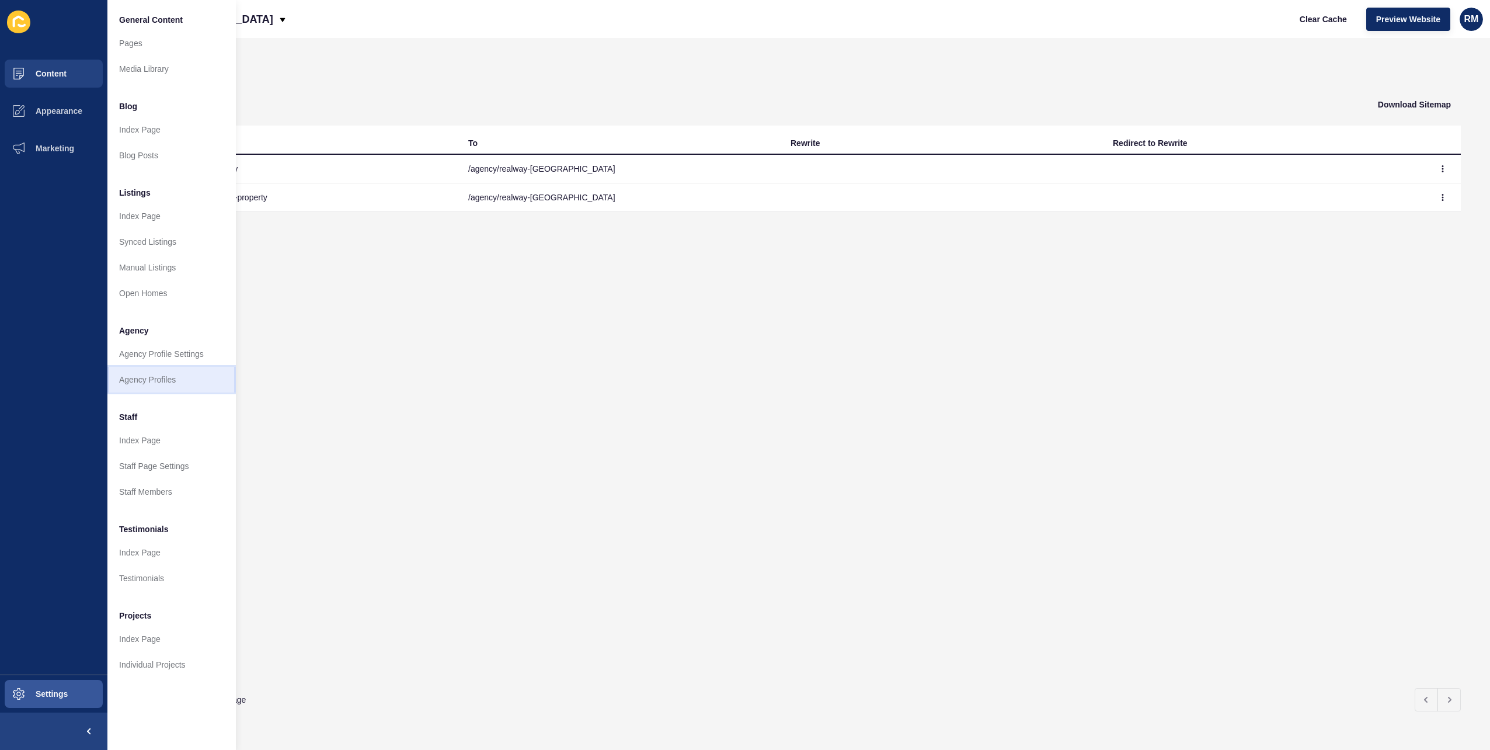
click at [173, 372] on link "Agency Profiles" at bounding box center [171, 380] width 128 height 26
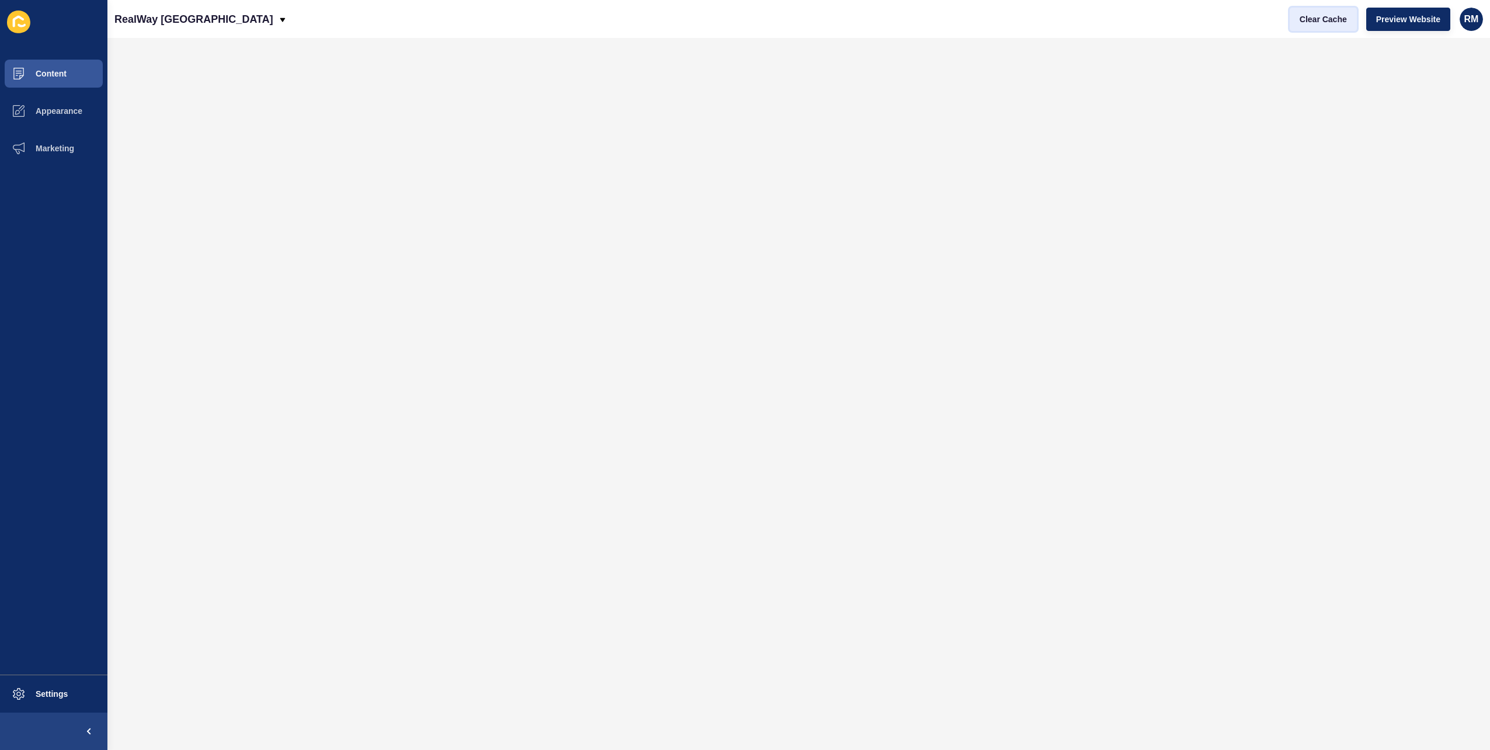
click at [1310, 26] on button "Clear Cache" at bounding box center [1323, 19] width 67 height 23
